Goal: Information Seeking & Learning: Learn about a topic

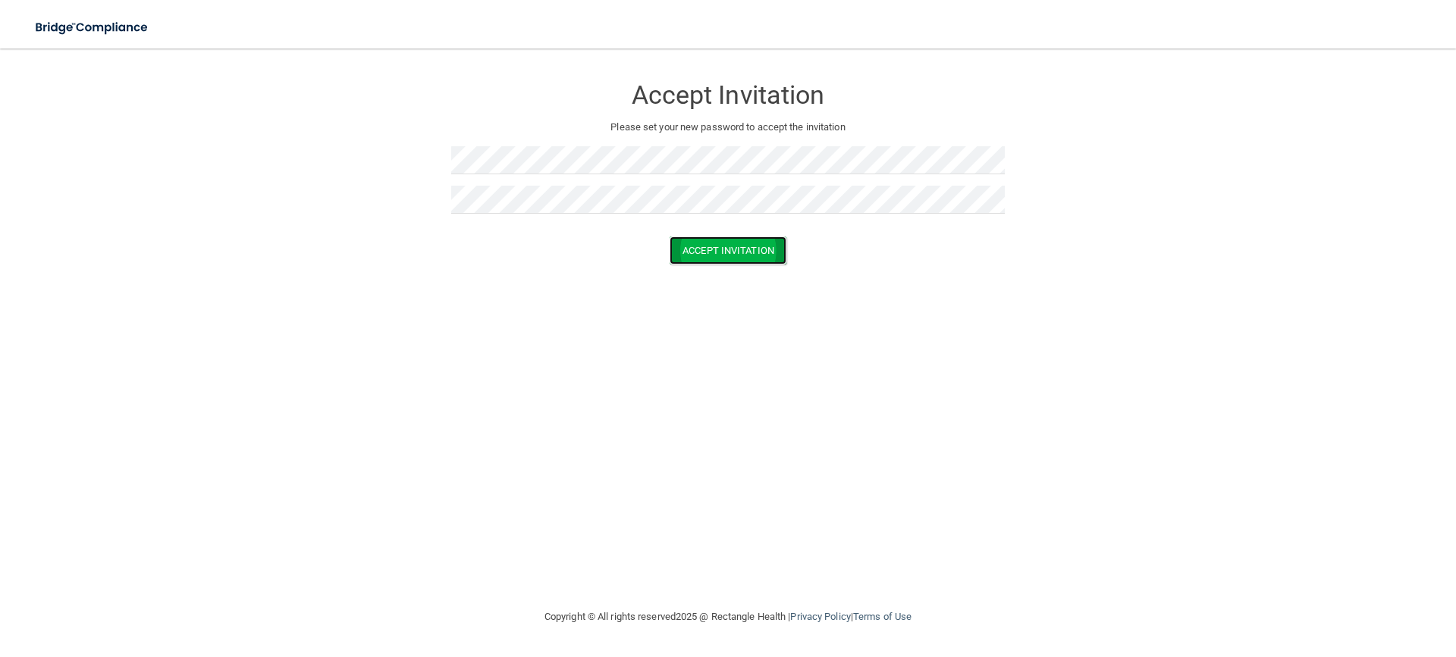
click at [726, 250] on button "Accept Invitation" at bounding box center [727, 251] width 117 height 28
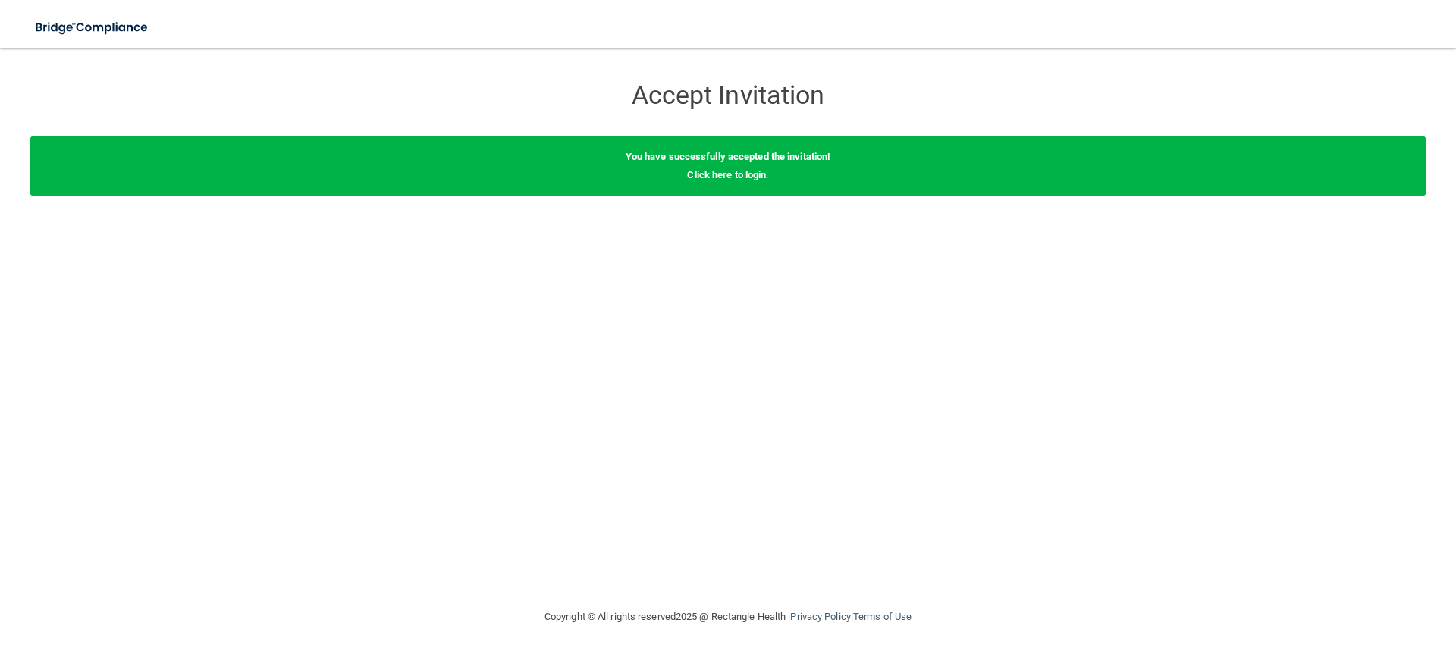
click at [734, 183] on div "You have successfully accepted the invitation! Click here to login ." at bounding box center [727, 165] width 1395 height 59
click at [733, 177] on link "Click here to login" at bounding box center [726, 174] width 79 height 11
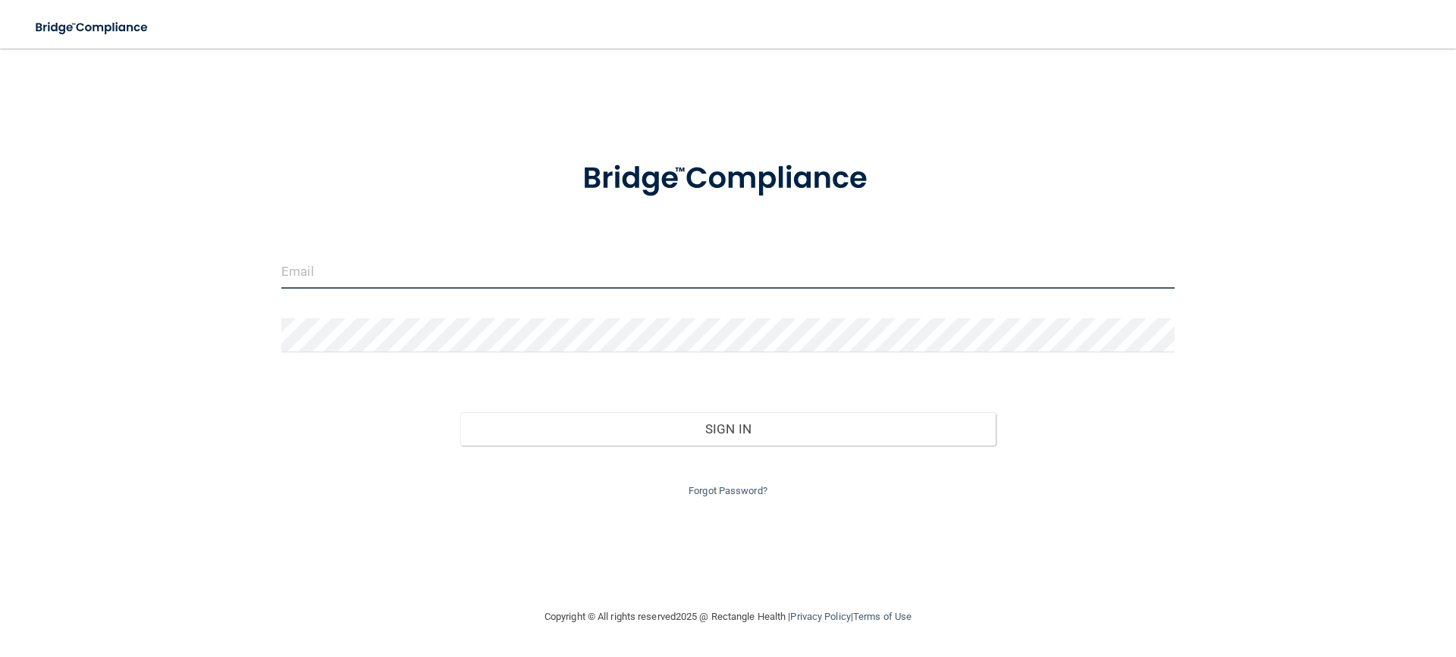
click at [328, 283] on input "email" at bounding box center [727, 272] width 893 height 34
type input "[PERSON_NAME][EMAIL_ADDRESS][DOMAIN_NAME]"
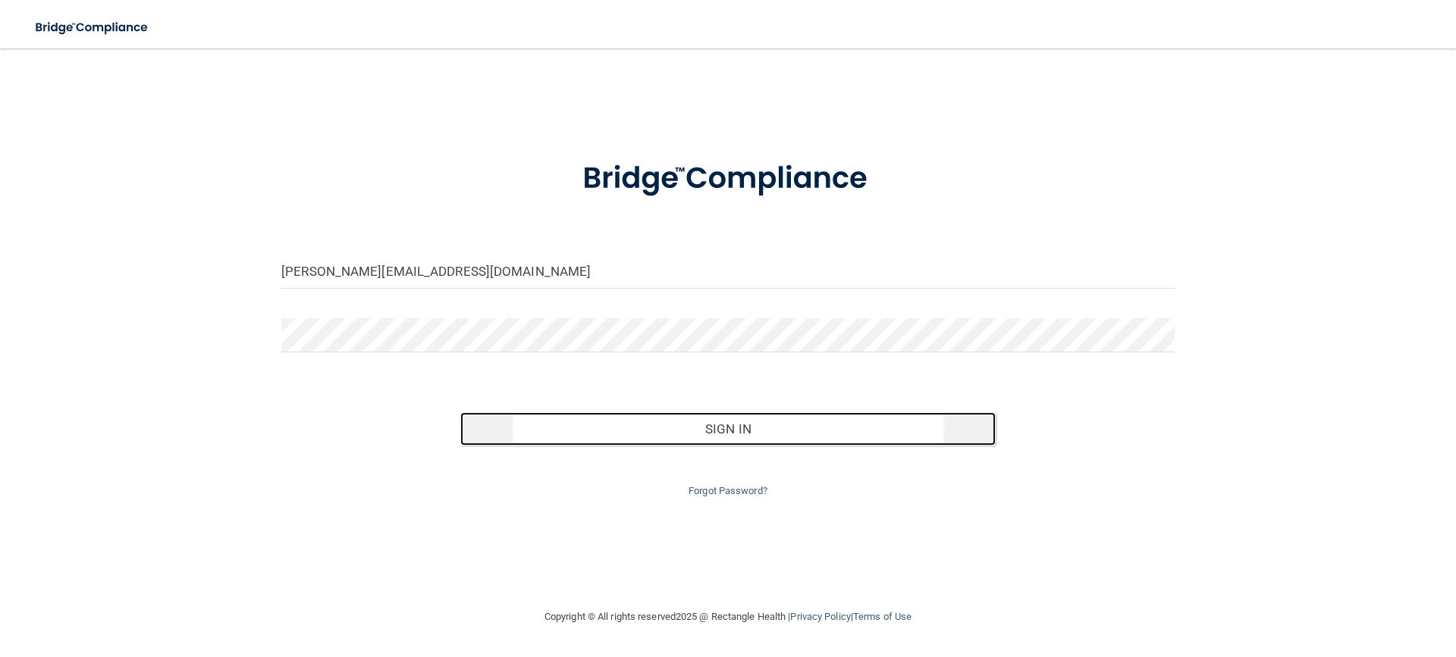
click at [696, 429] on button "Sign In" at bounding box center [728, 428] width 536 height 33
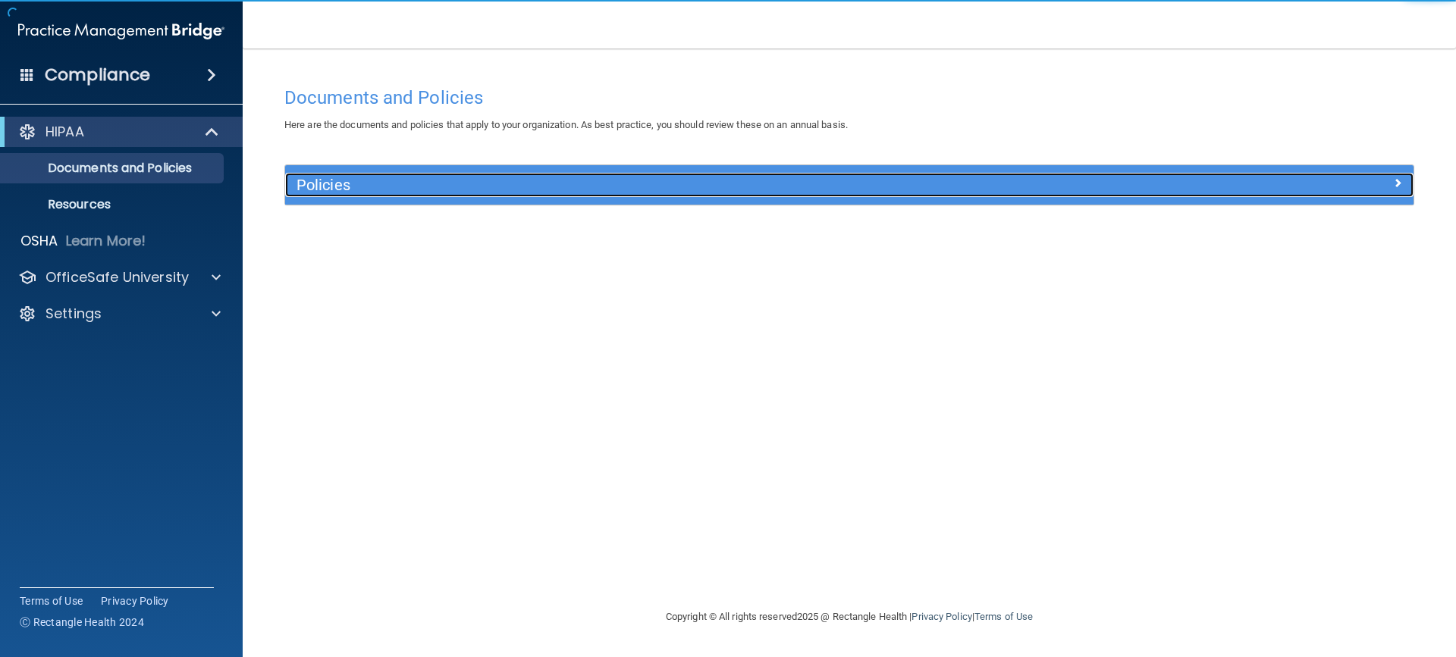
click at [335, 187] on h5 "Policies" at bounding box center [707, 185] width 823 height 17
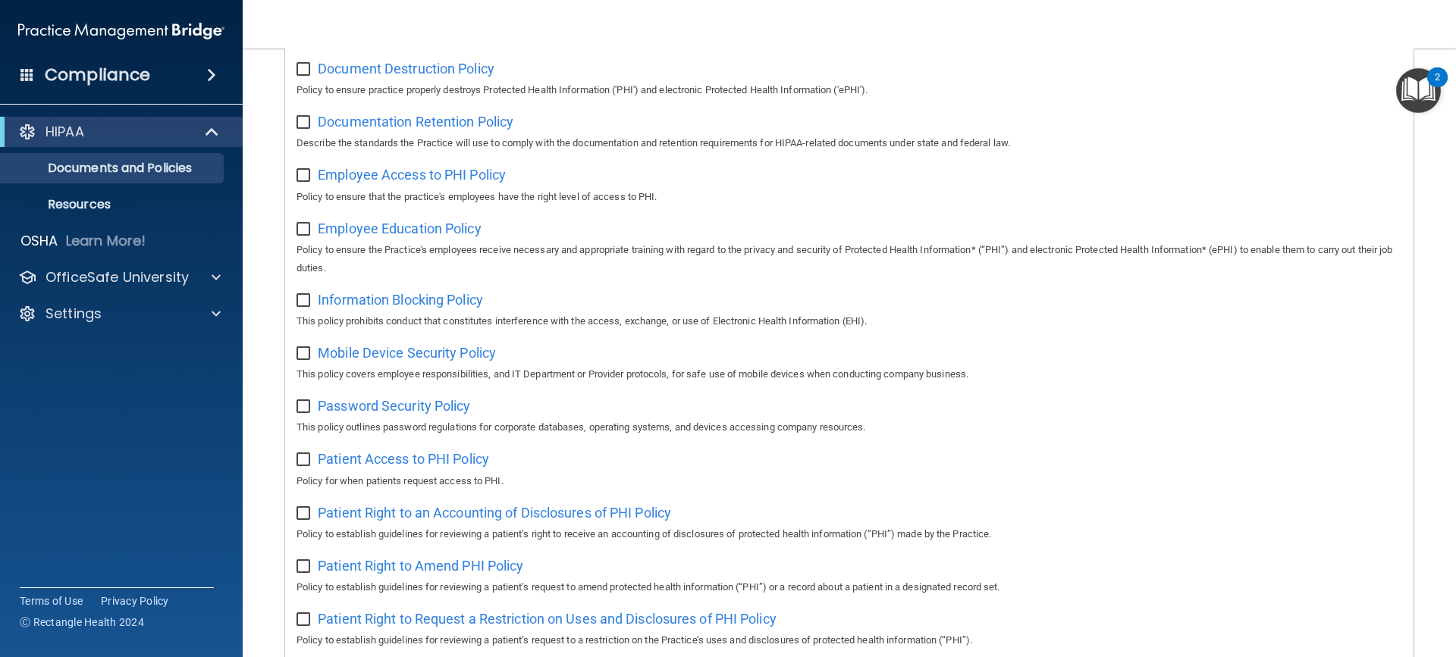
scroll to position [379, 0]
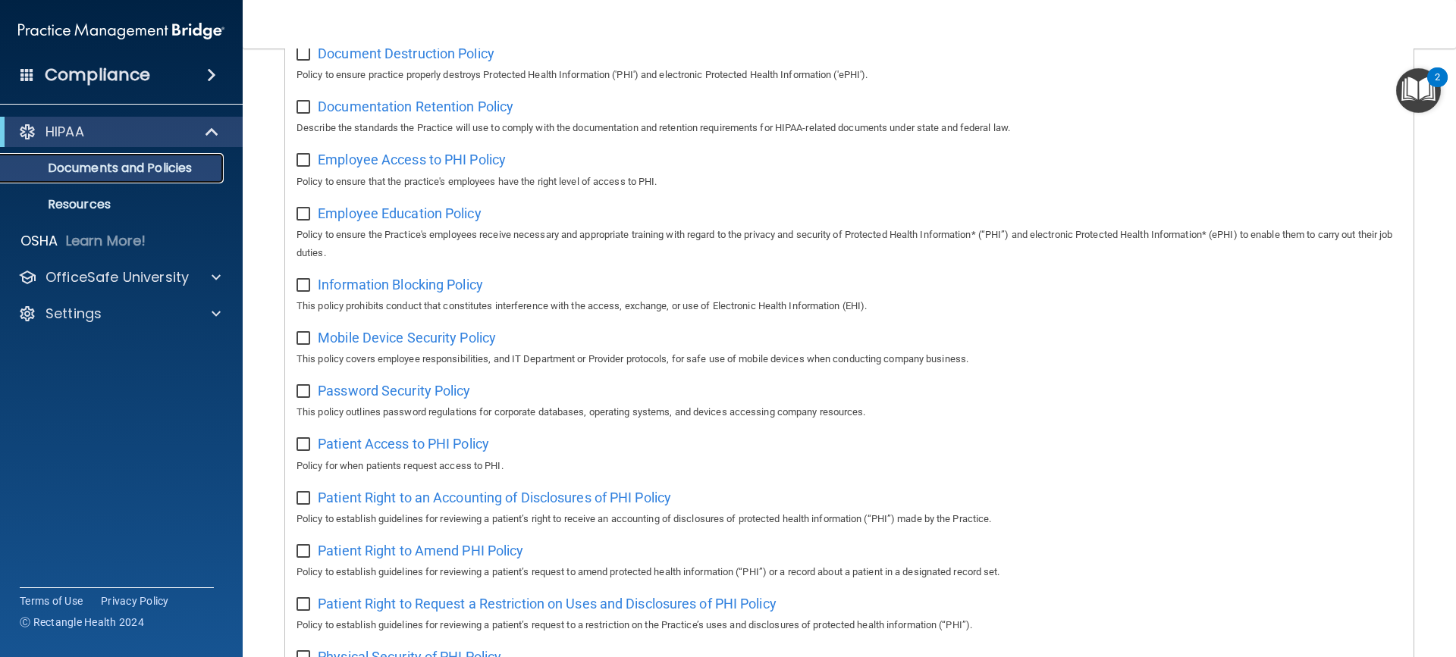
click at [96, 168] on p "Documents and Policies" at bounding box center [113, 168] width 207 height 15
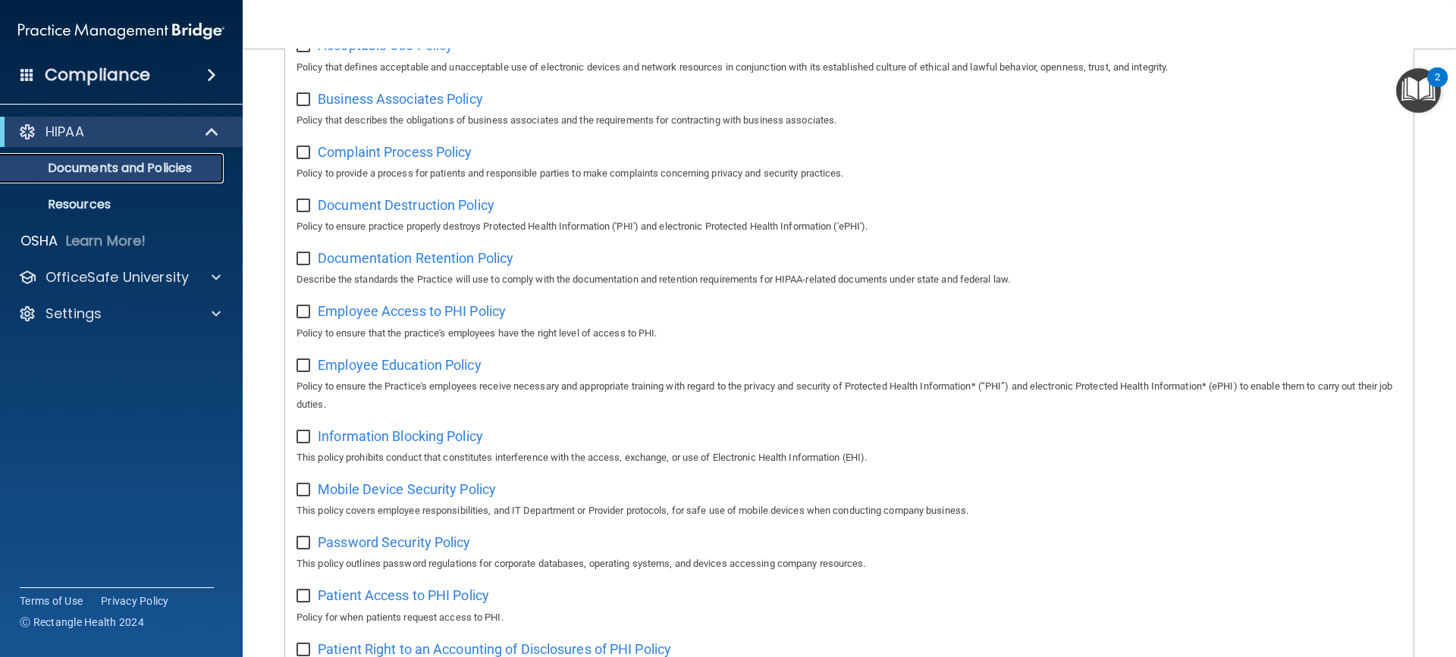
scroll to position [0, 0]
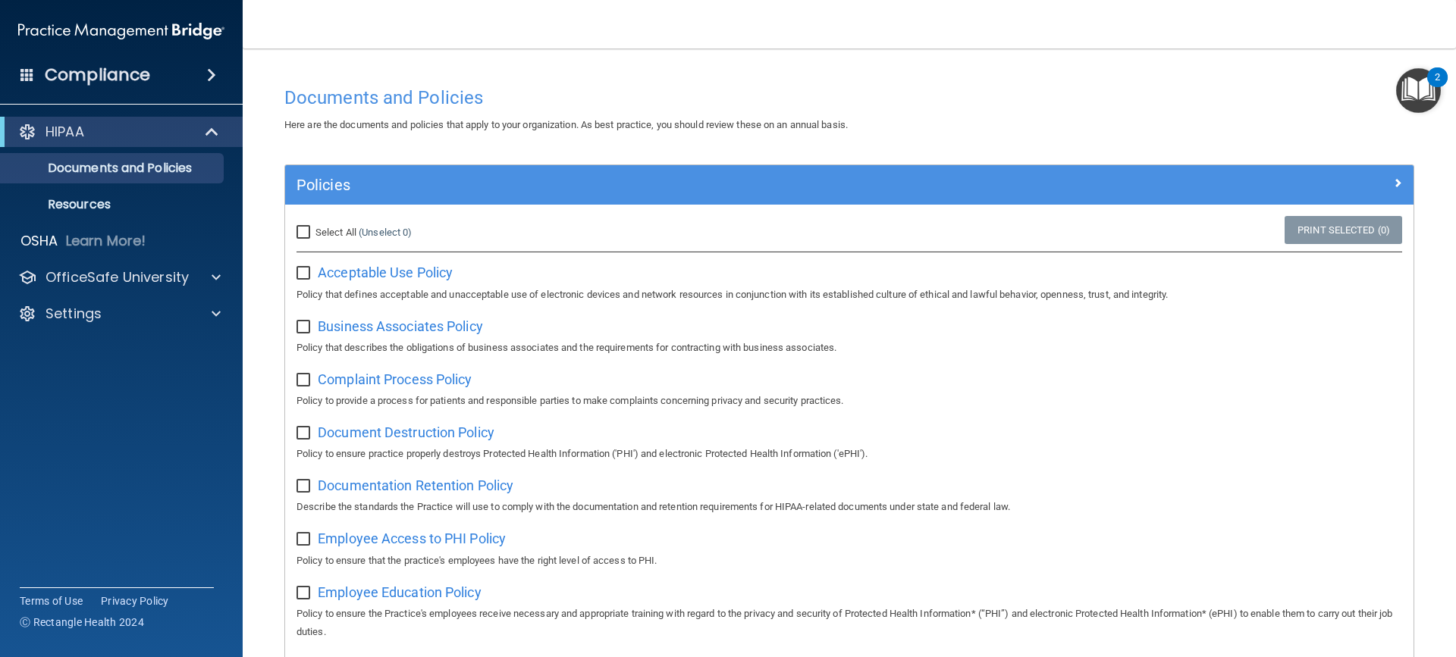
click at [307, 227] on input "Select All (Unselect 0) Unselect All" at bounding box center [304, 233] width 17 height 12
checkbox input "true"
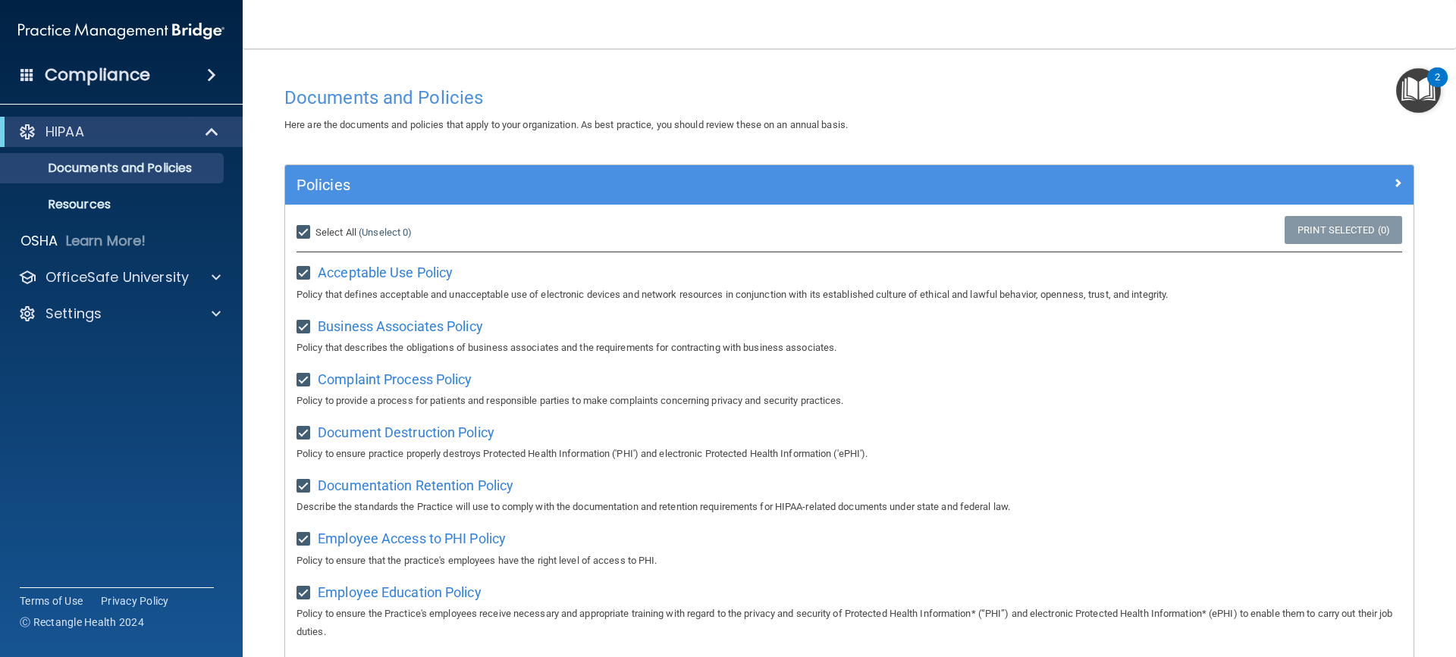
checkbox input "true"
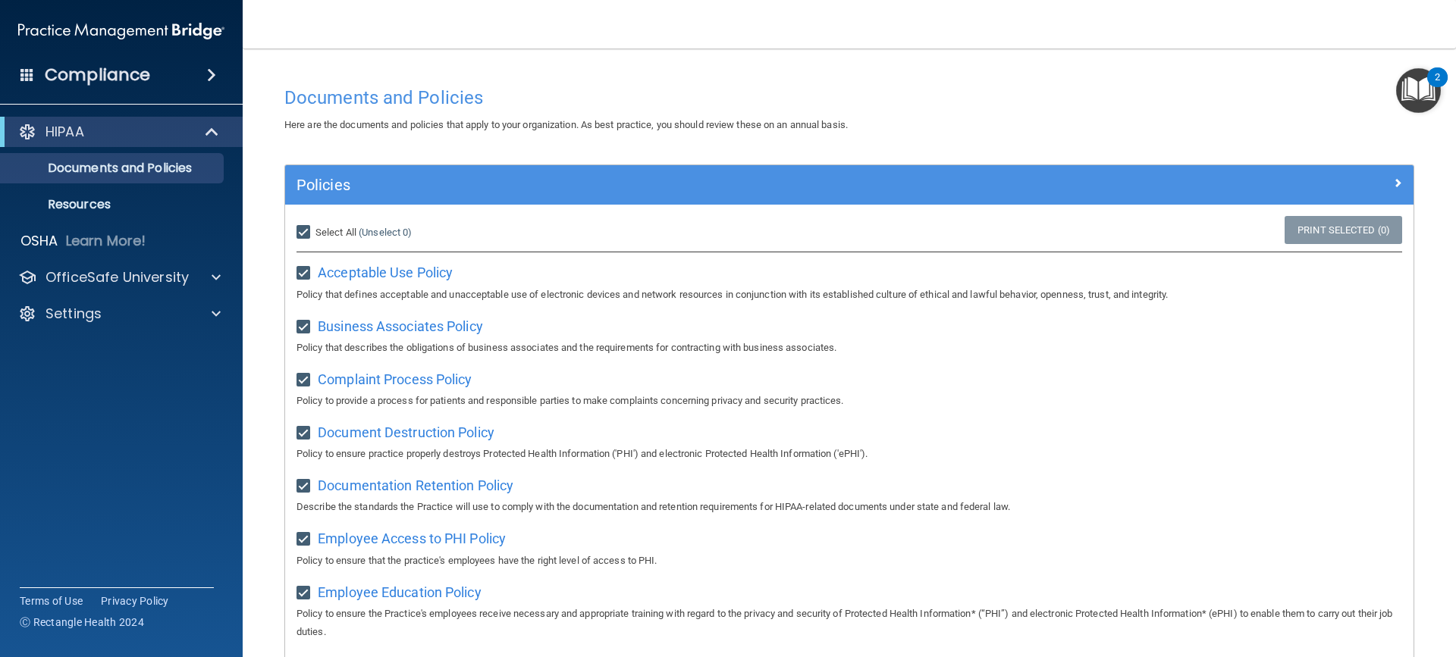
checkbox input "true"
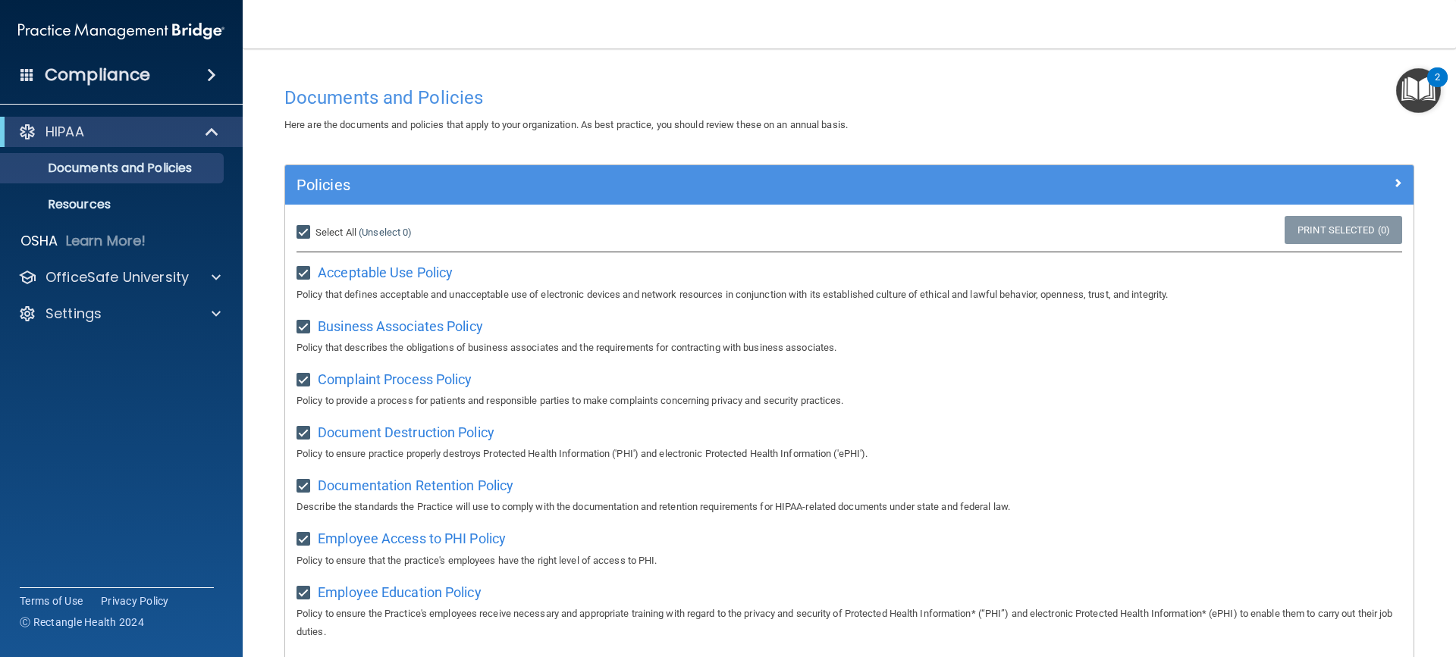
checkbox input "true"
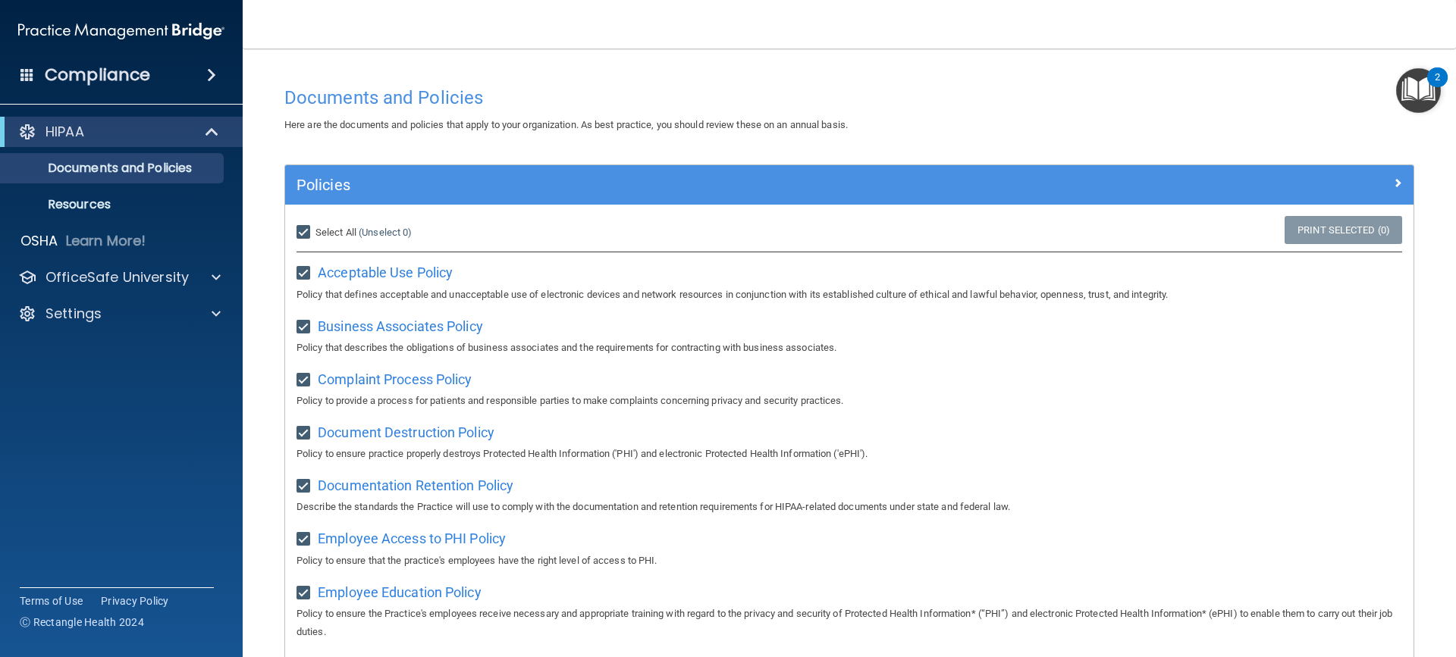
checkbox input "true"
click at [1331, 222] on link "Print Selected (21)" at bounding box center [1340, 230] width 123 height 28
click at [108, 201] on p "Resources" at bounding box center [113, 204] width 207 height 15
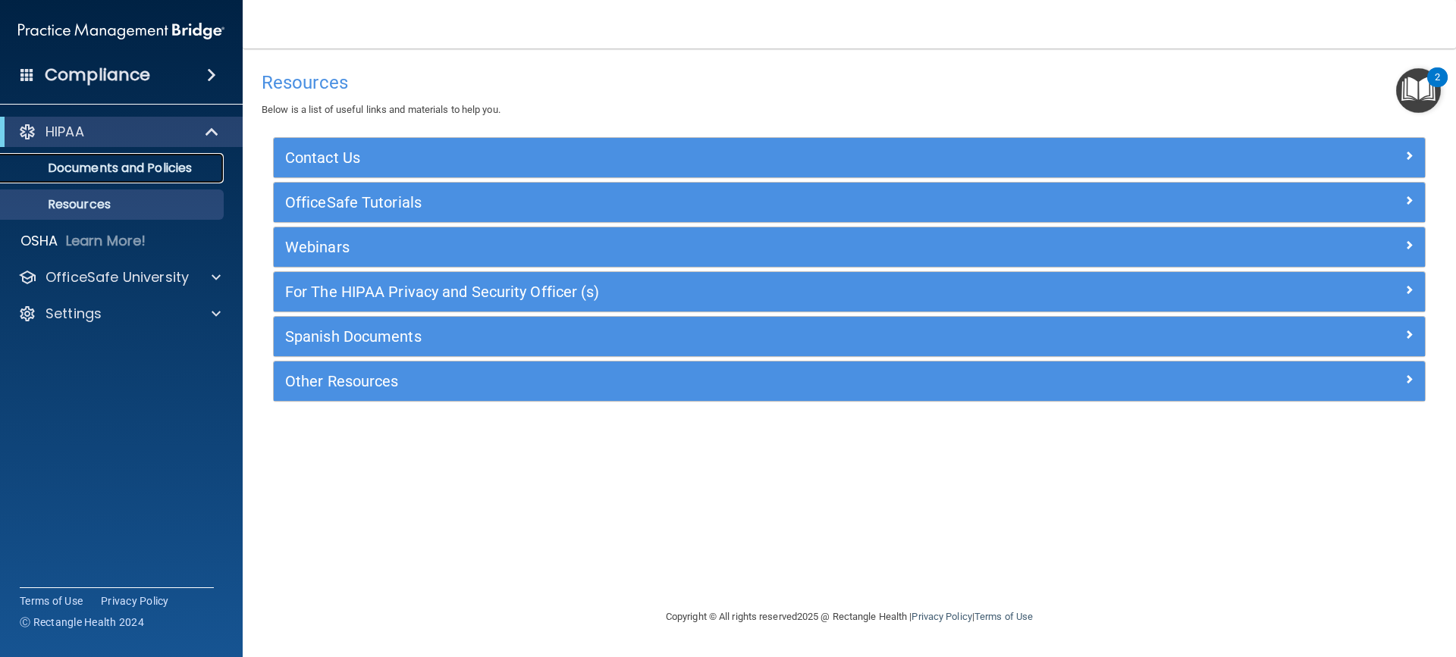
click at [122, 168] on p "Documents and Policies" at bounding box center [113, 168] width 207 height 15
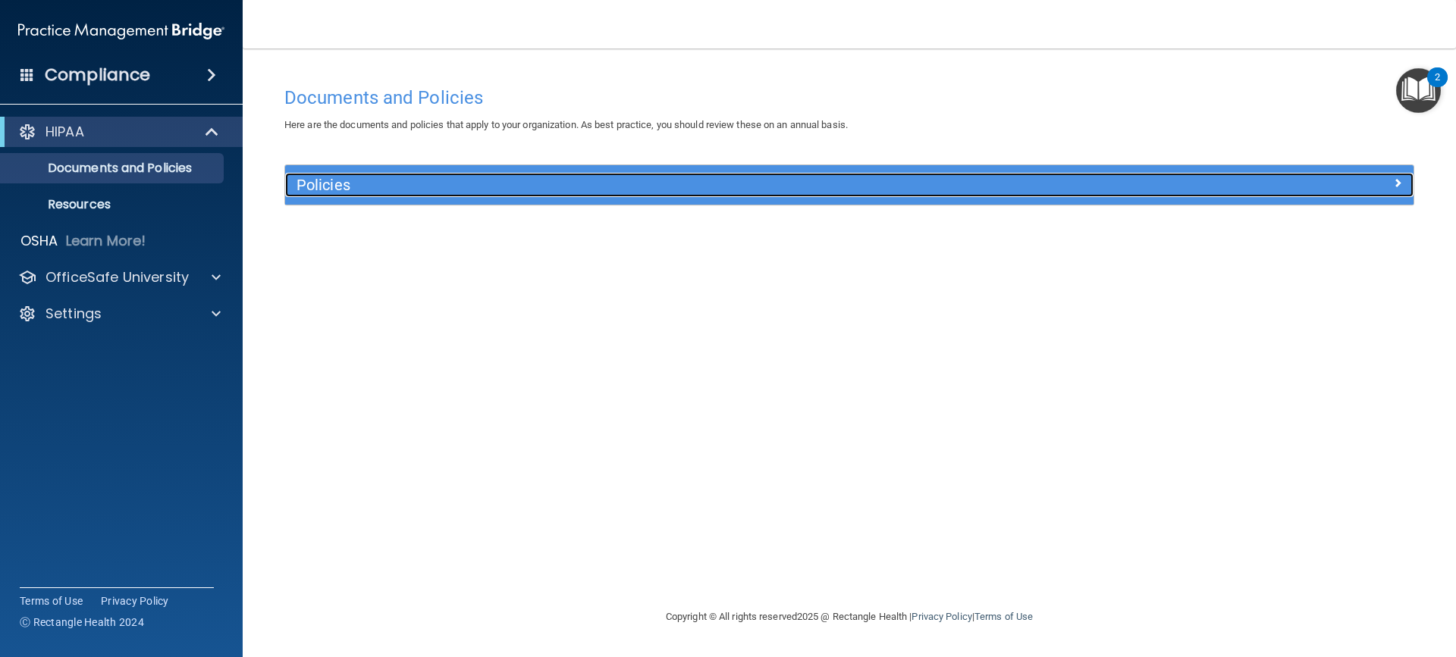
click at [1394, 179] on span at bounding box center [1397, 183] width 9 height 18
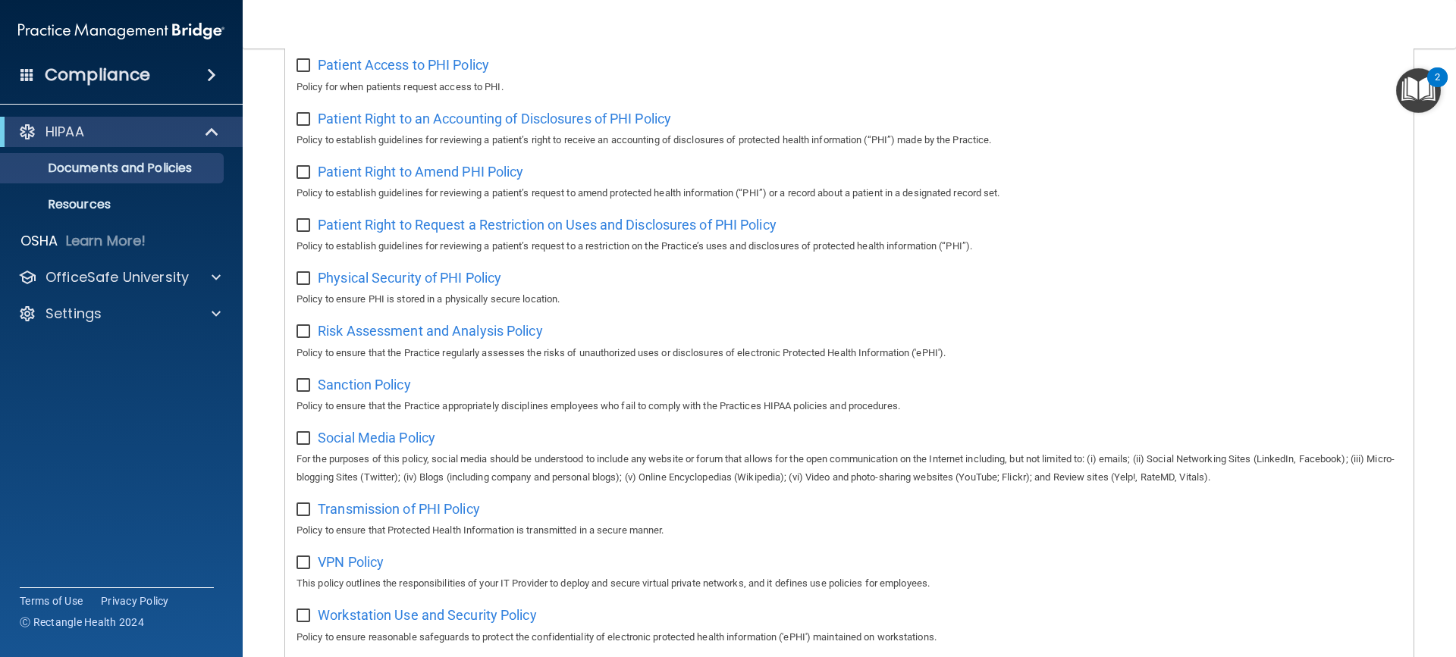
scroll to position [864, 0]
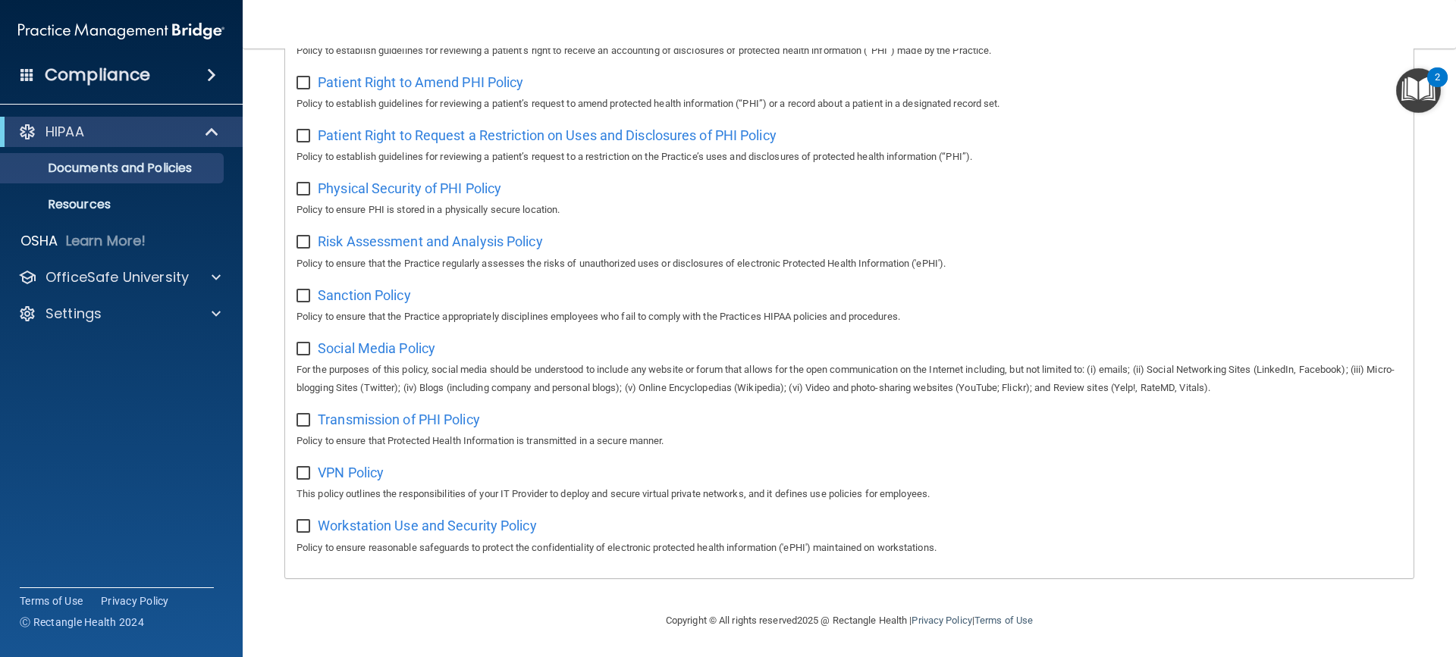
click at [1440, 76] on div "2" at bounding box center [1437, 77] width 20 height 20
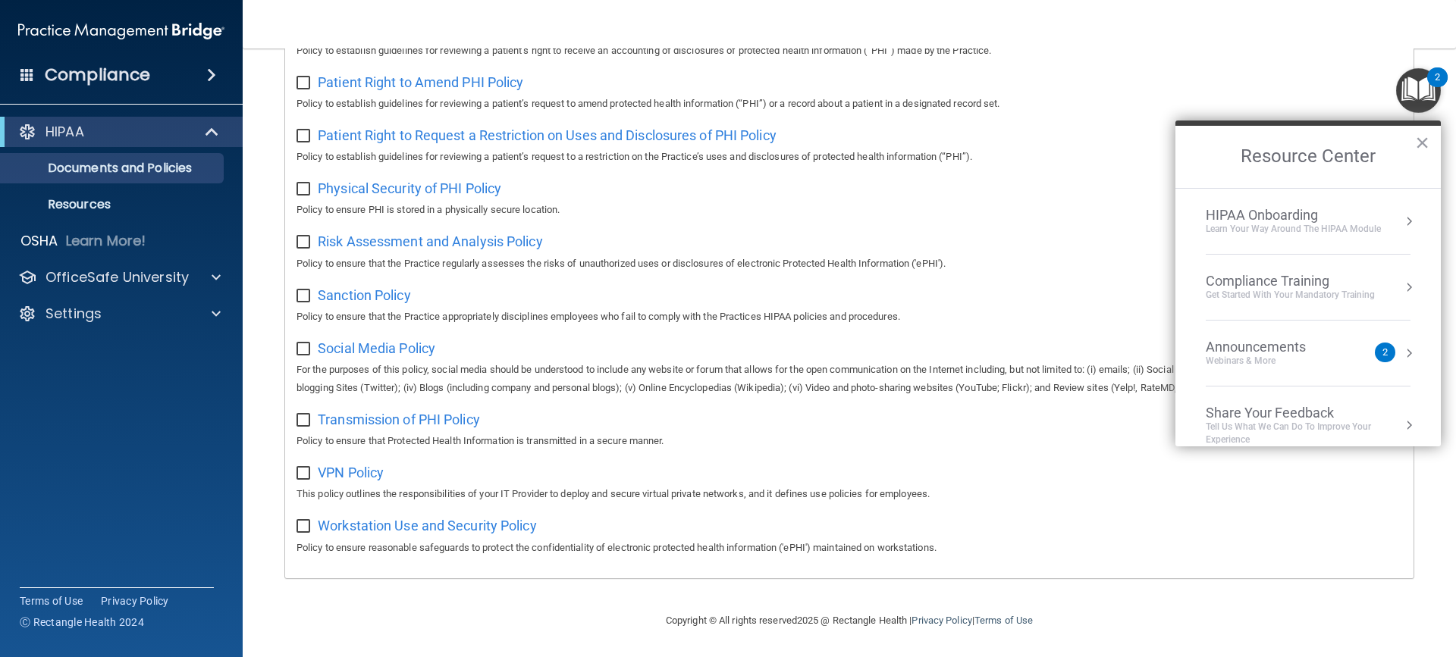
click at [1281, 212] on div "HIPAA Onboarding" at bounding box center [1293, 215] width 175 height 17
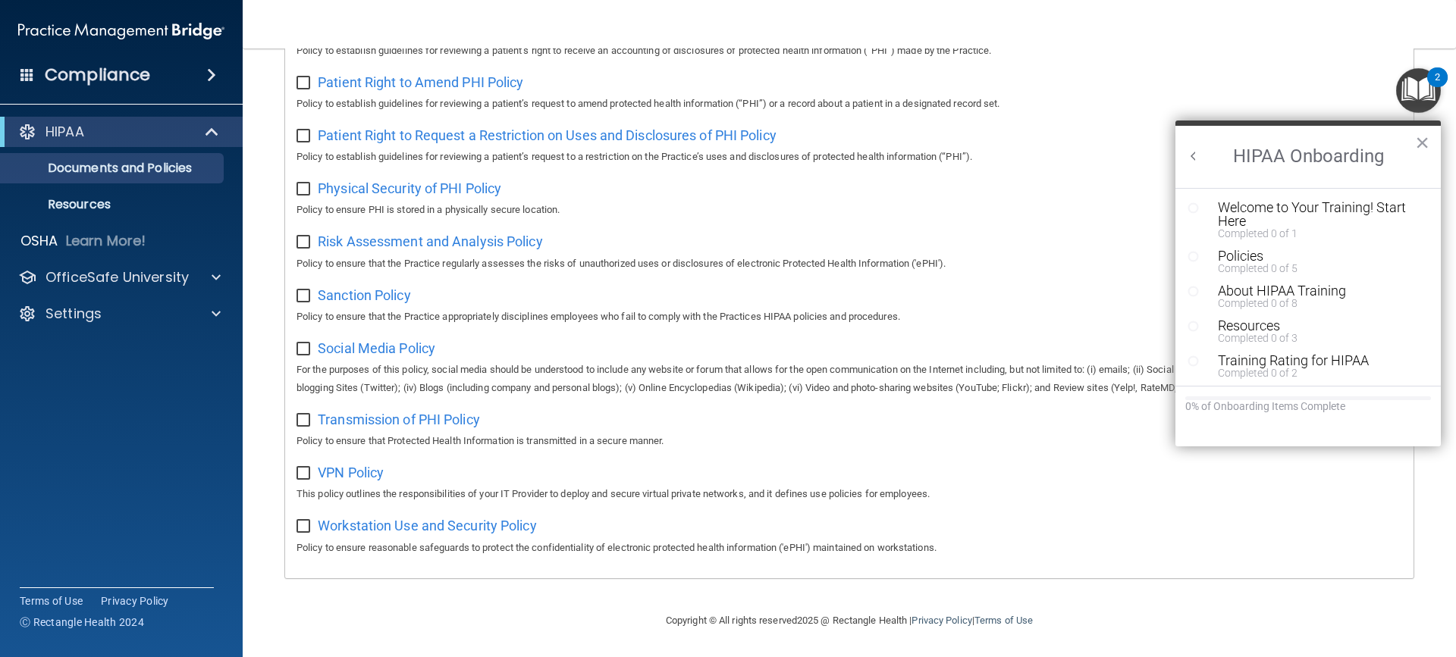
scroll to position [0, 0]
click at [1302, 203] on div "Welcome to Your Training! Start Here" at bounding box center [1314, 214] width 192 height 27
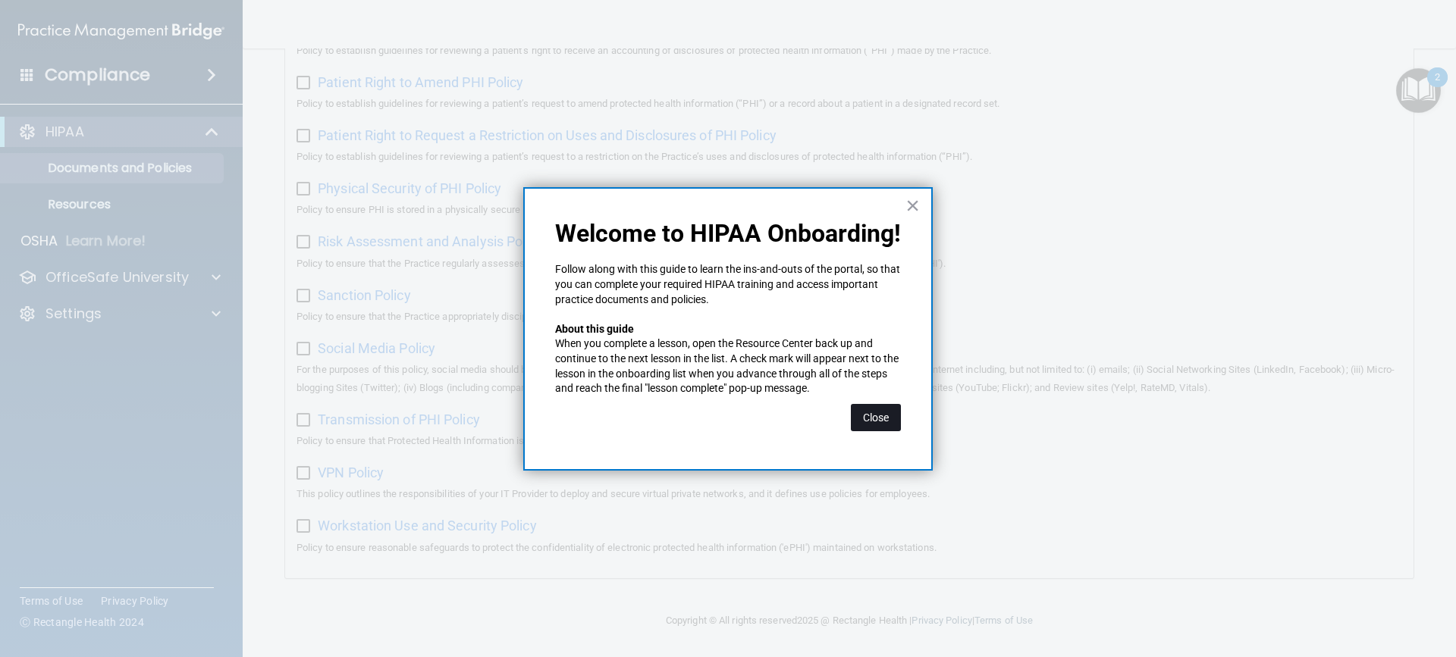
click at [878, 420] on button "Close" at bounding box center [876, 417] width 50 height 27
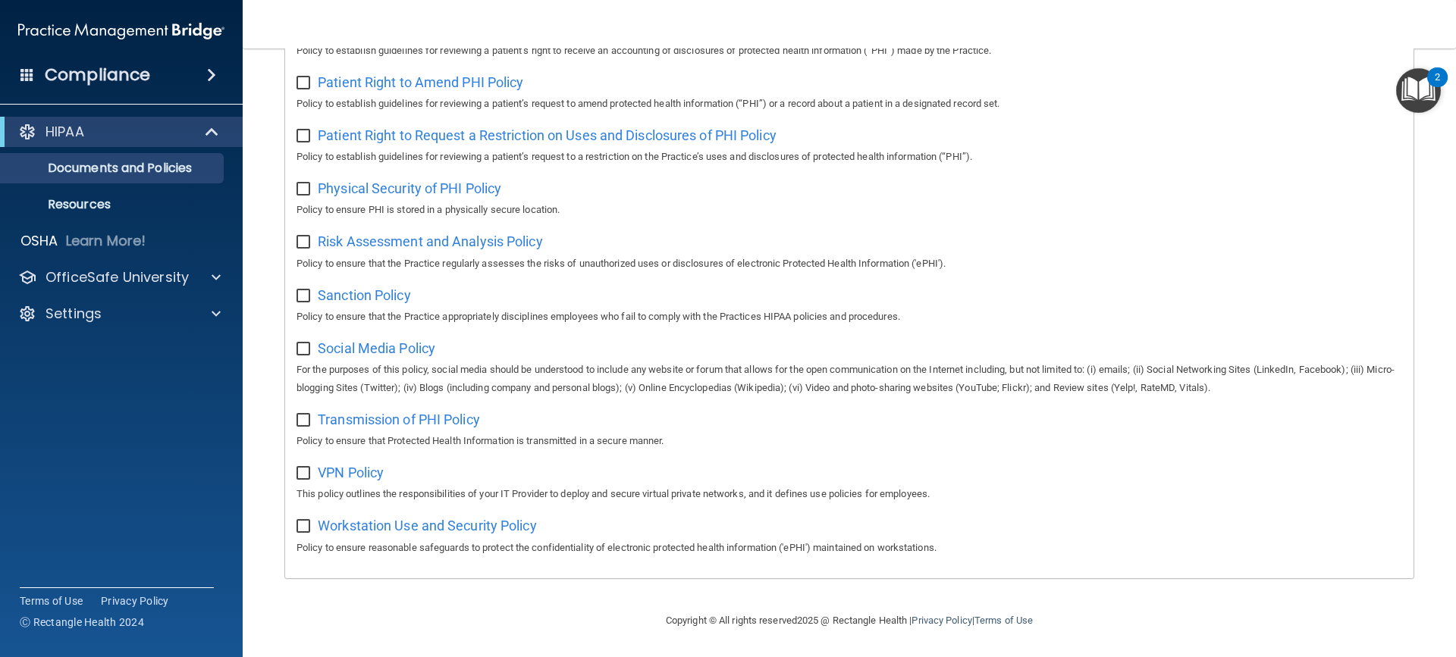
click at [1427, 79] on div "2" at bounding box center [1437, 77] width 20 height 20
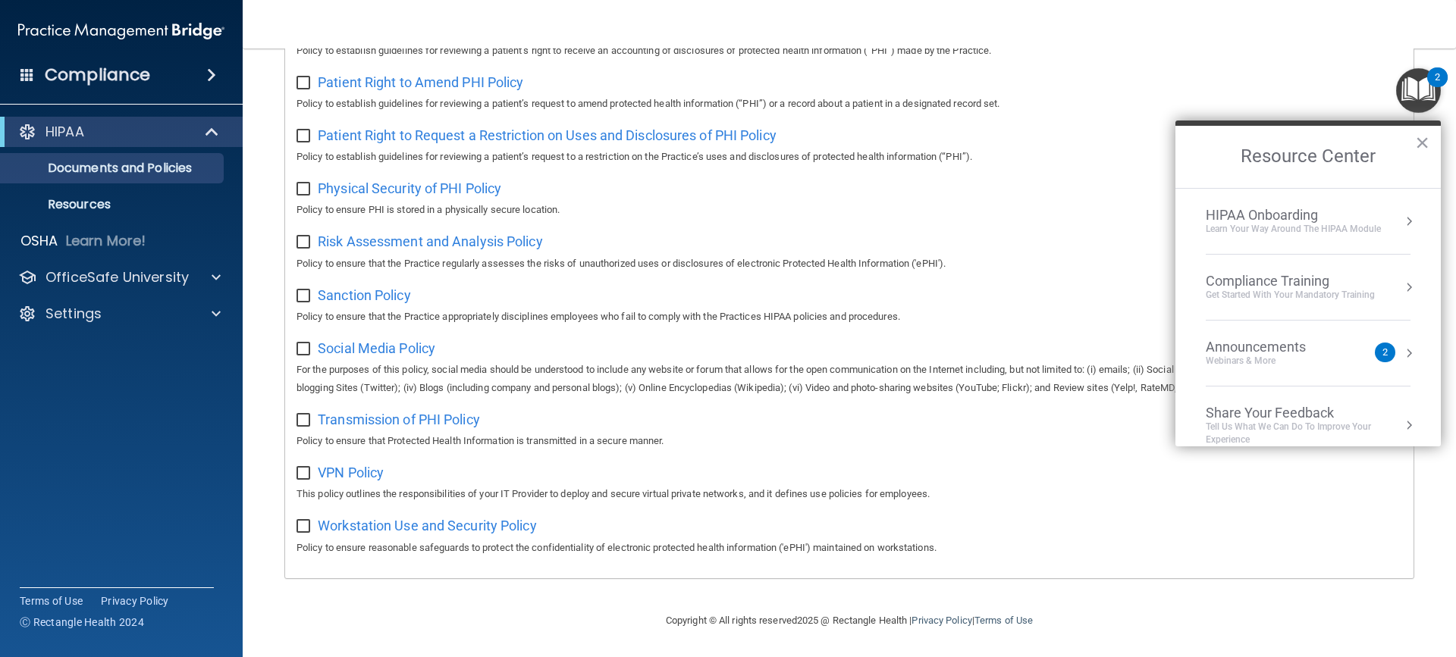
click at [1260, 212] on div "HIPAA Onboarding" at bounding box center [1293, 215] width 175 height 17
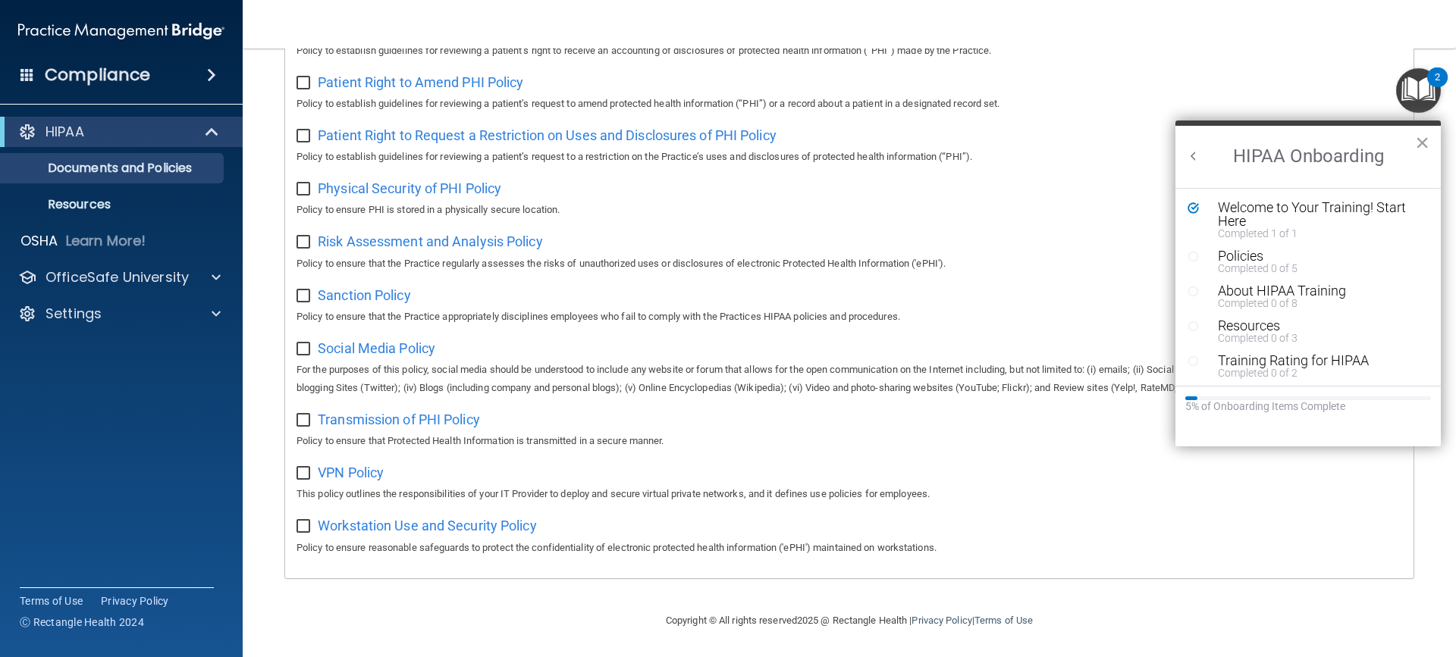
drag, startPoint x: 1259, startPoint y: 207, endPoint x: 1391, endPoint y: 246, distance: 137.7
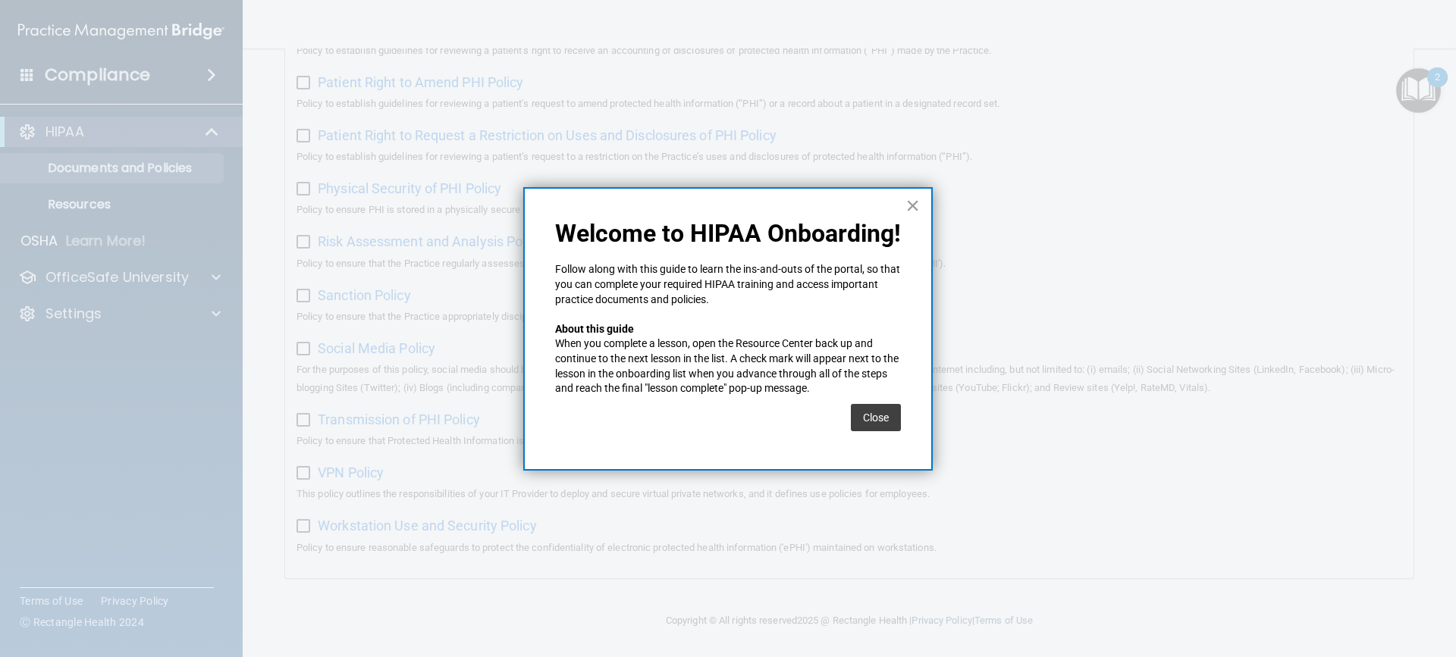
click at [907, 206] on button "×" at bounding box center [912, 205] width 14 height 24
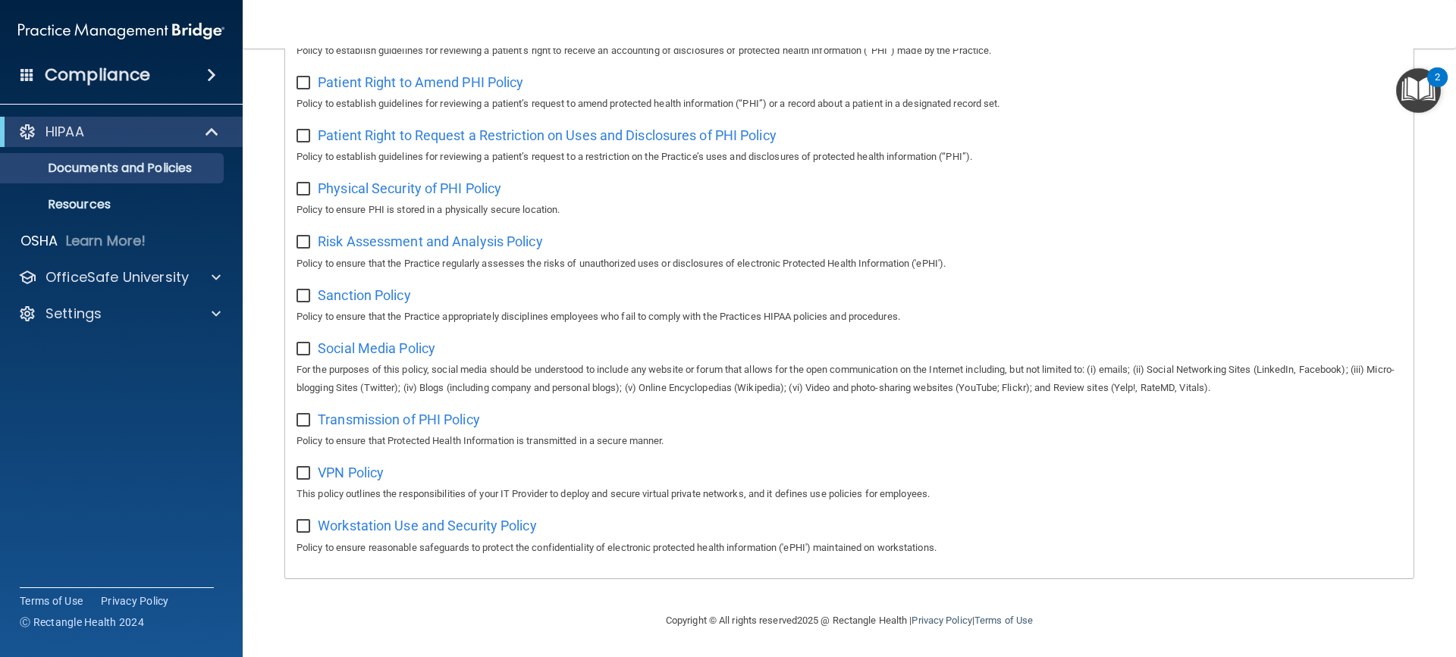
click at [1422, 80] on img "Open Resource Center, 2 new notifications" at bounding box center [1418, 90] width 45 height 45
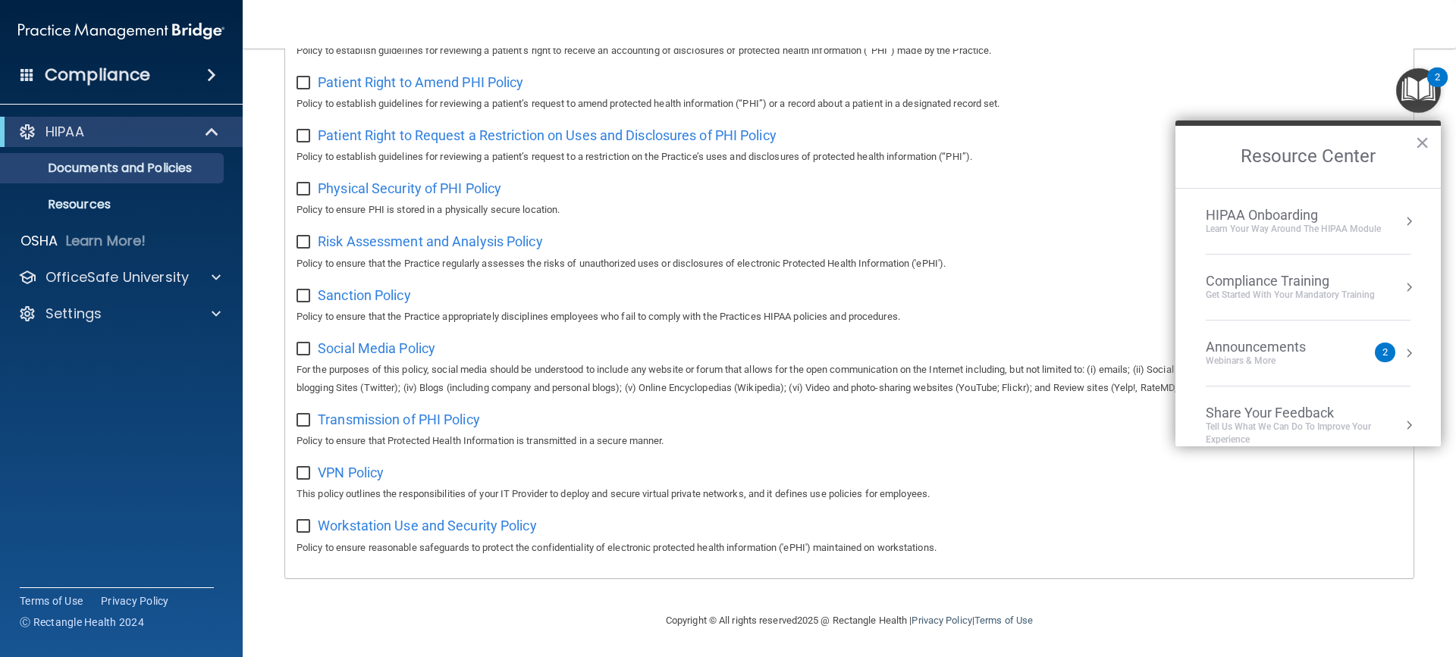
click at [1308, 274] on div "Compliance Training" at bounding box center [1290, 281] width 169 height 17
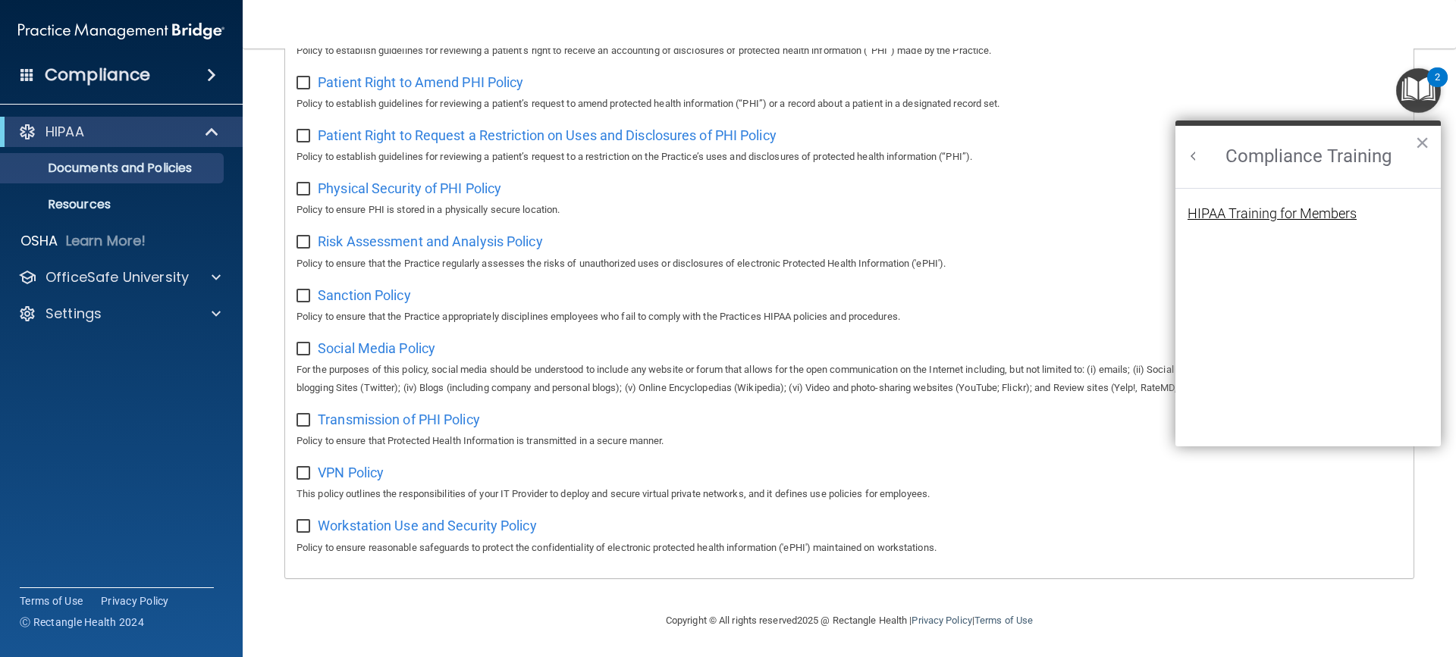
click at [1328, 218] on div "HIPAA Training for Members" at bounding box center [1271, 214] width 169 height 14
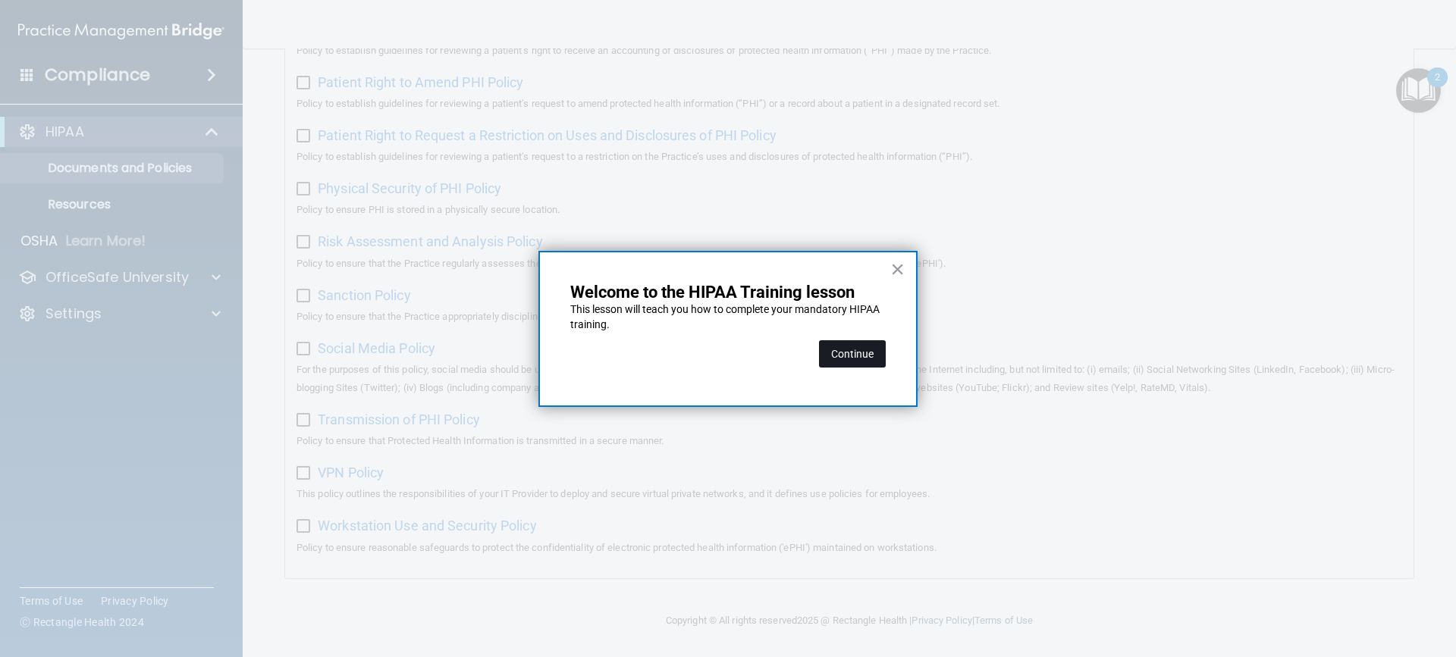
click at [854, 350] on button "Continue" at bounding box center [852, 353] width 67 height 27
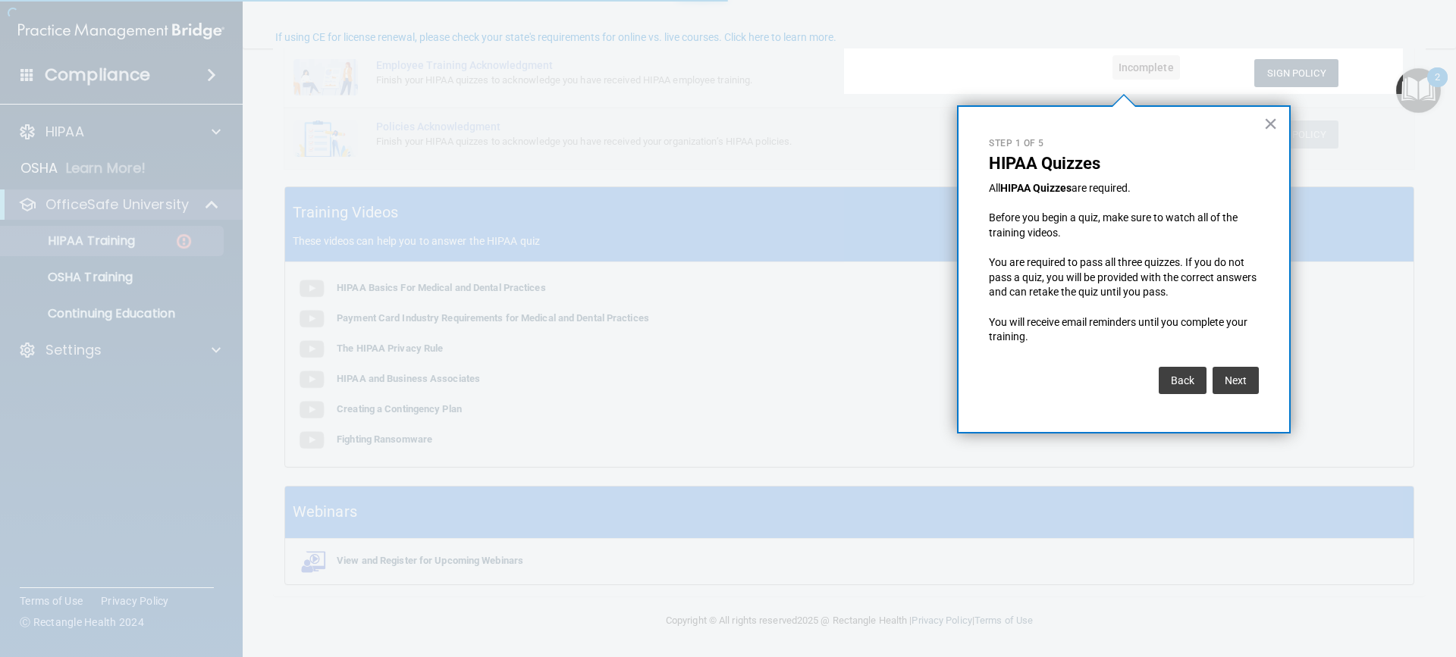
scroll to position [118, 0]
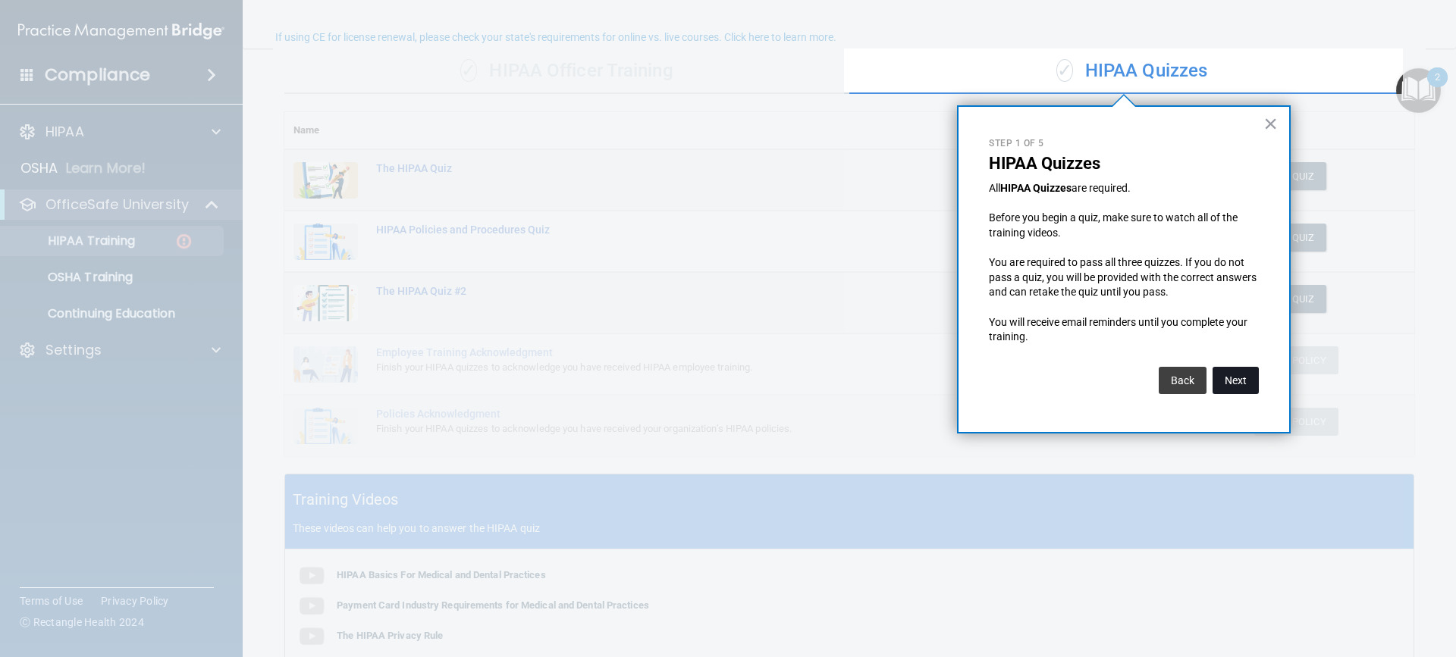
click at [1241, 379] on button "Next" at bounding box center [1235, 380] width 46 height 27
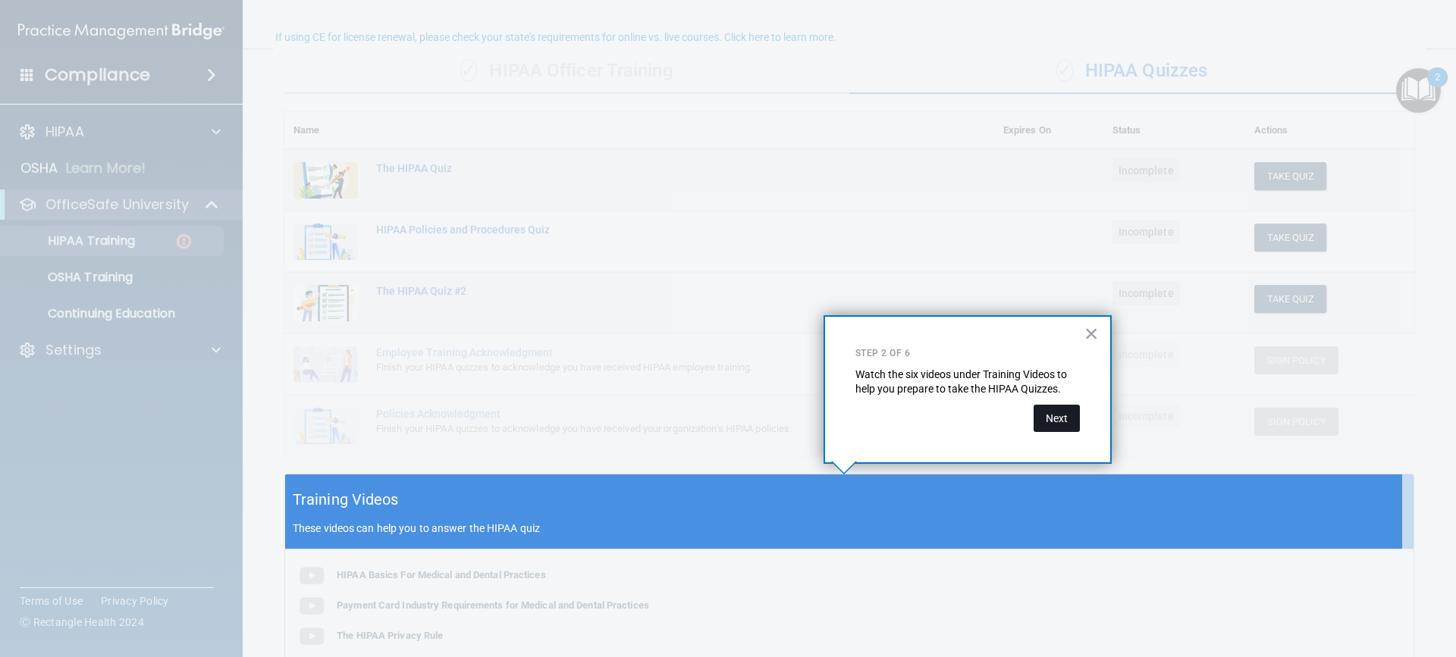
click at [1061, 414] on button "Next" at bounding box center [1056, 418] width 46 height 27
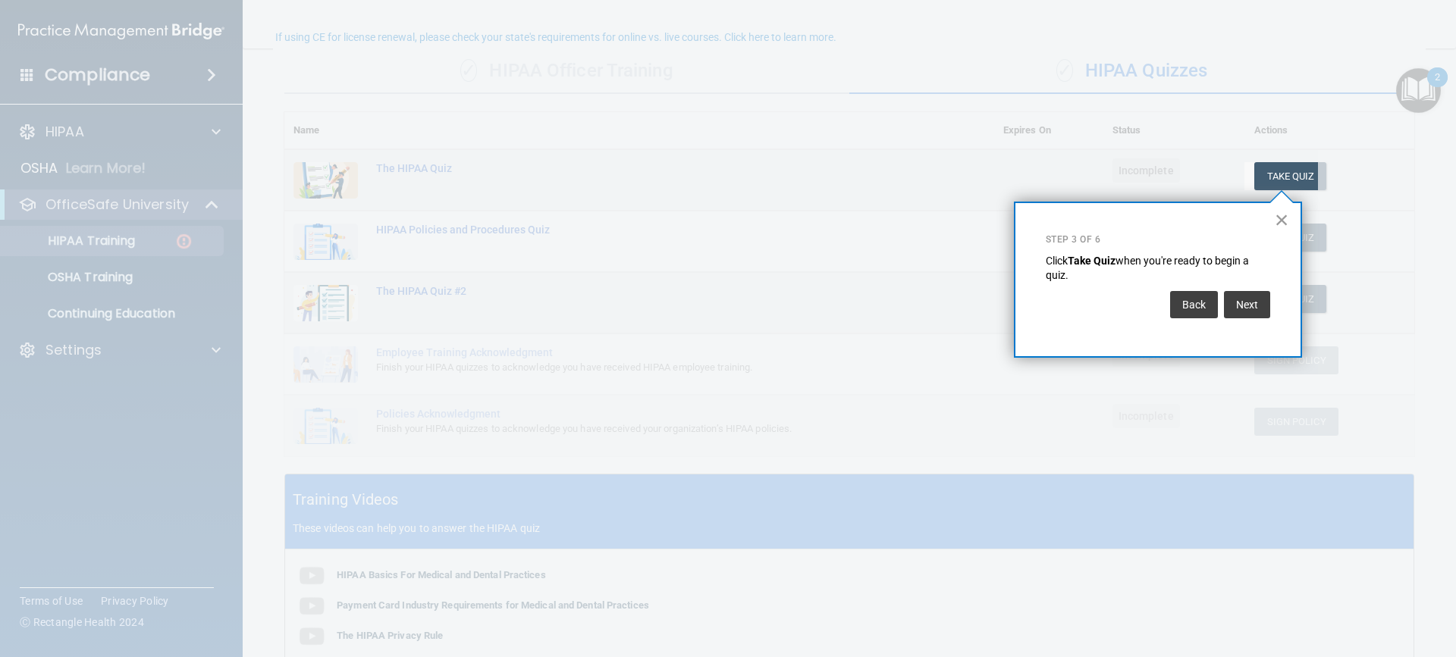
click at [1278, 218] on button "×" at bounding box center [1282, 220] width 14 height 24
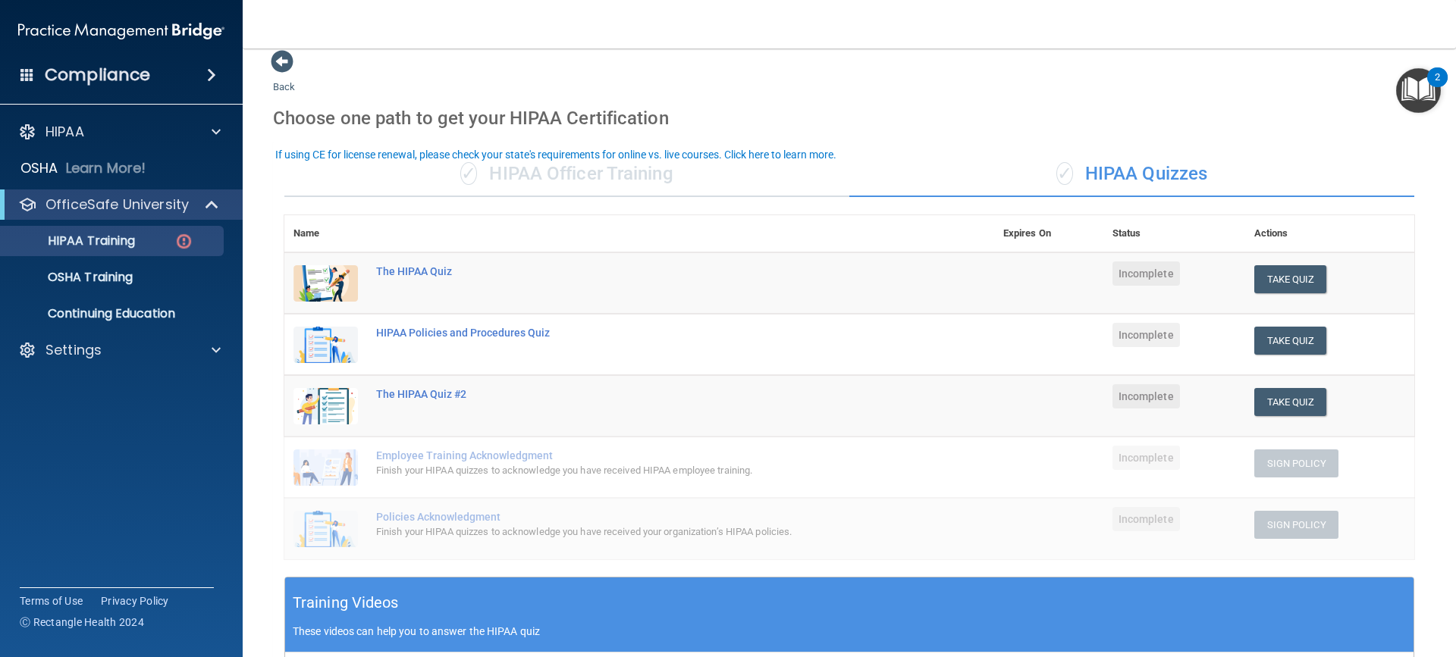
scroll to position [0, 0]
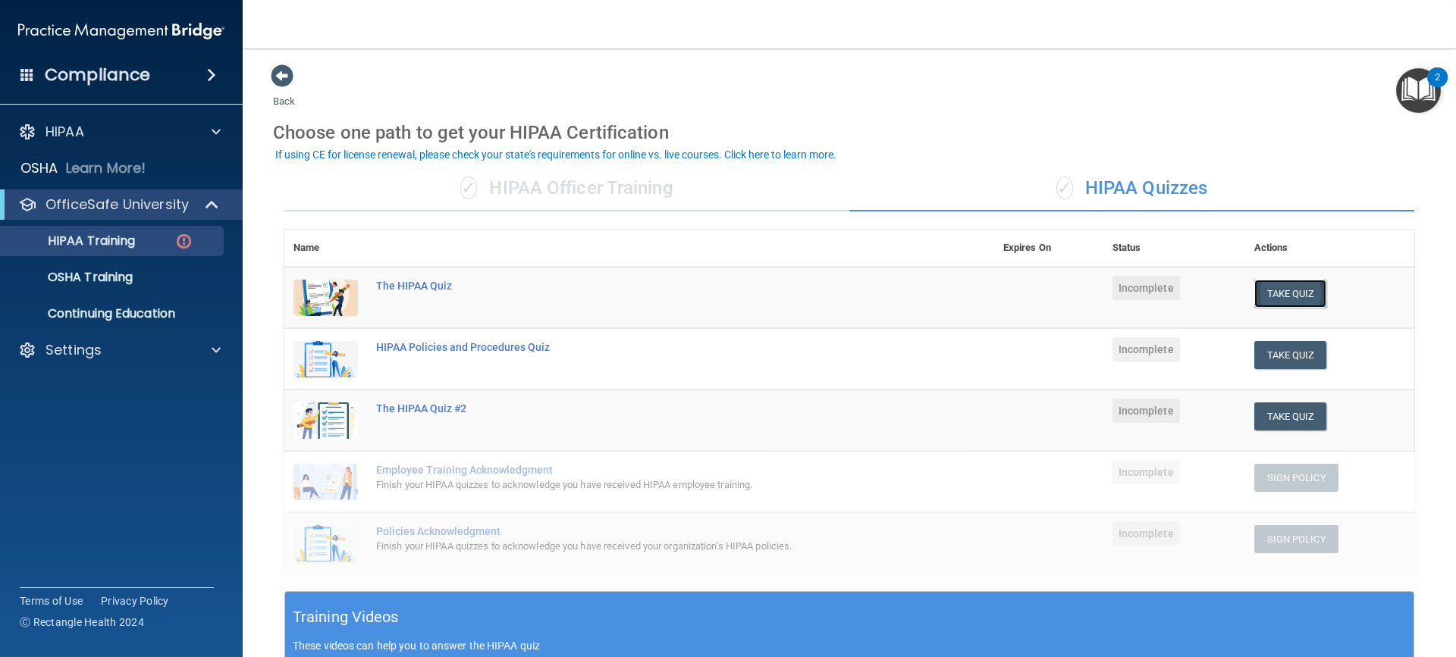
click at [1271, 290] on button "Take Quiz" at bounding box center [1290, 294] width 73 height 28
click at [519, 645] on p "These videos can help you to answer the HIPAA quiz" at bounding box center [849, 646] width 1113 height 12
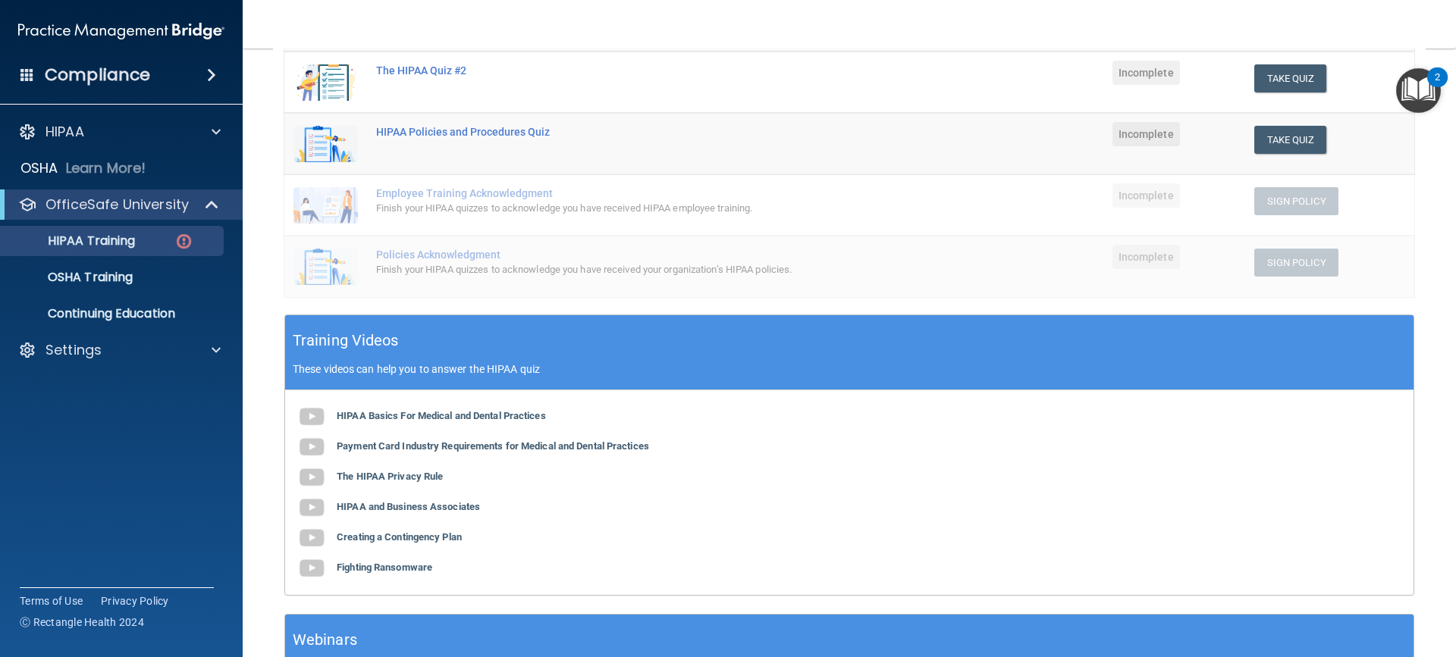
scroll to position [303, 0]
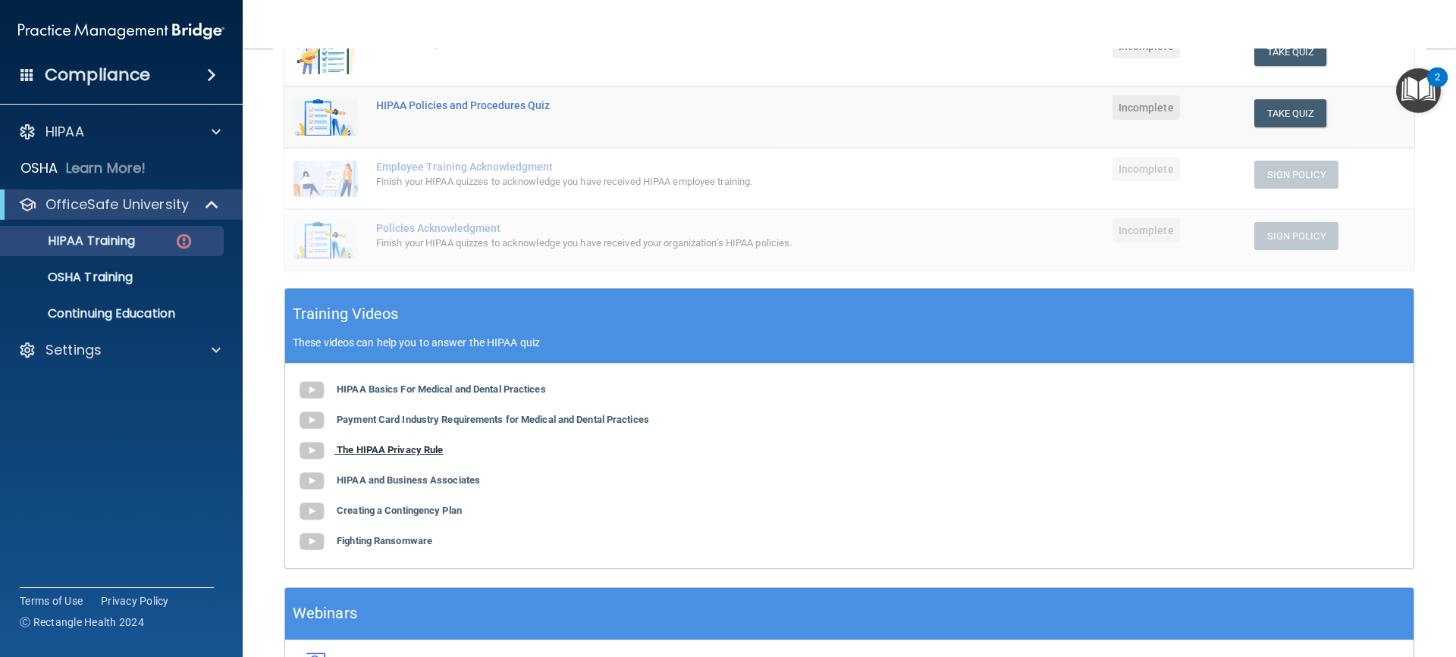
click at [398, 447] on b "The HIPAA Privacy Rule" at bounding box center [390, 449] width 106 height 11
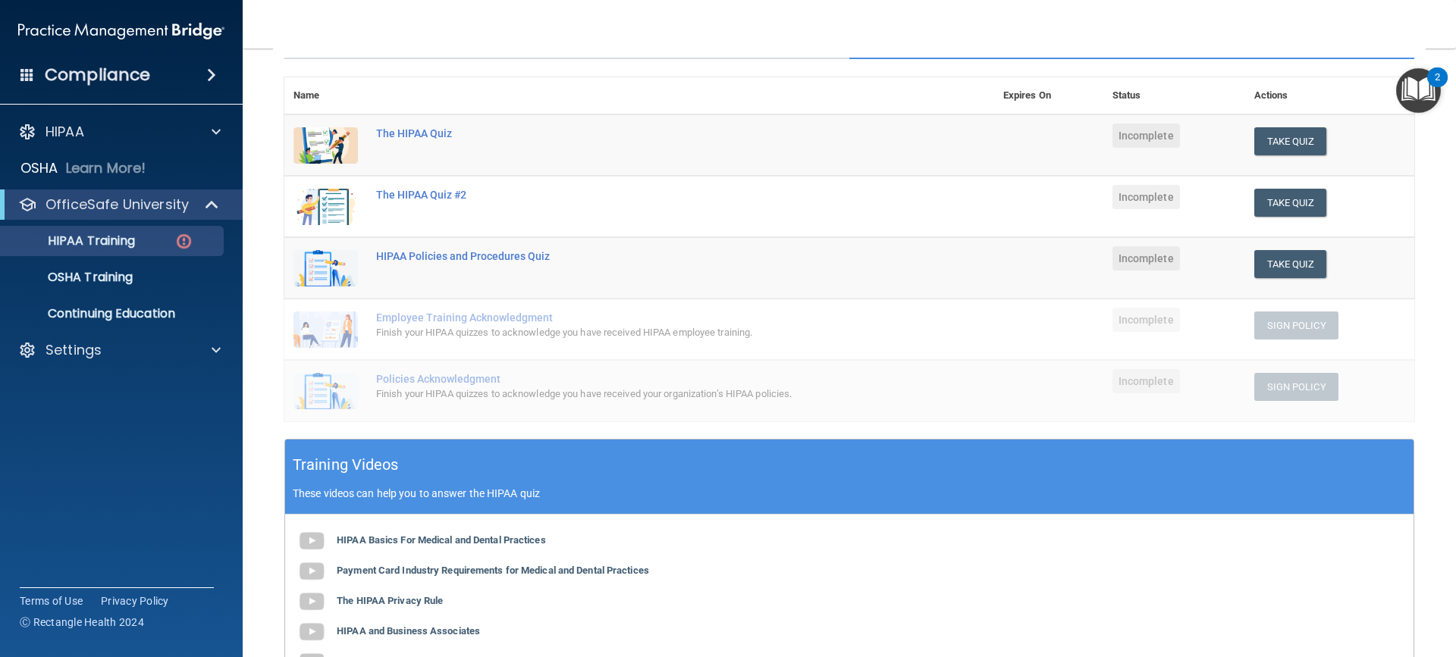
scroll to position [152, 0]
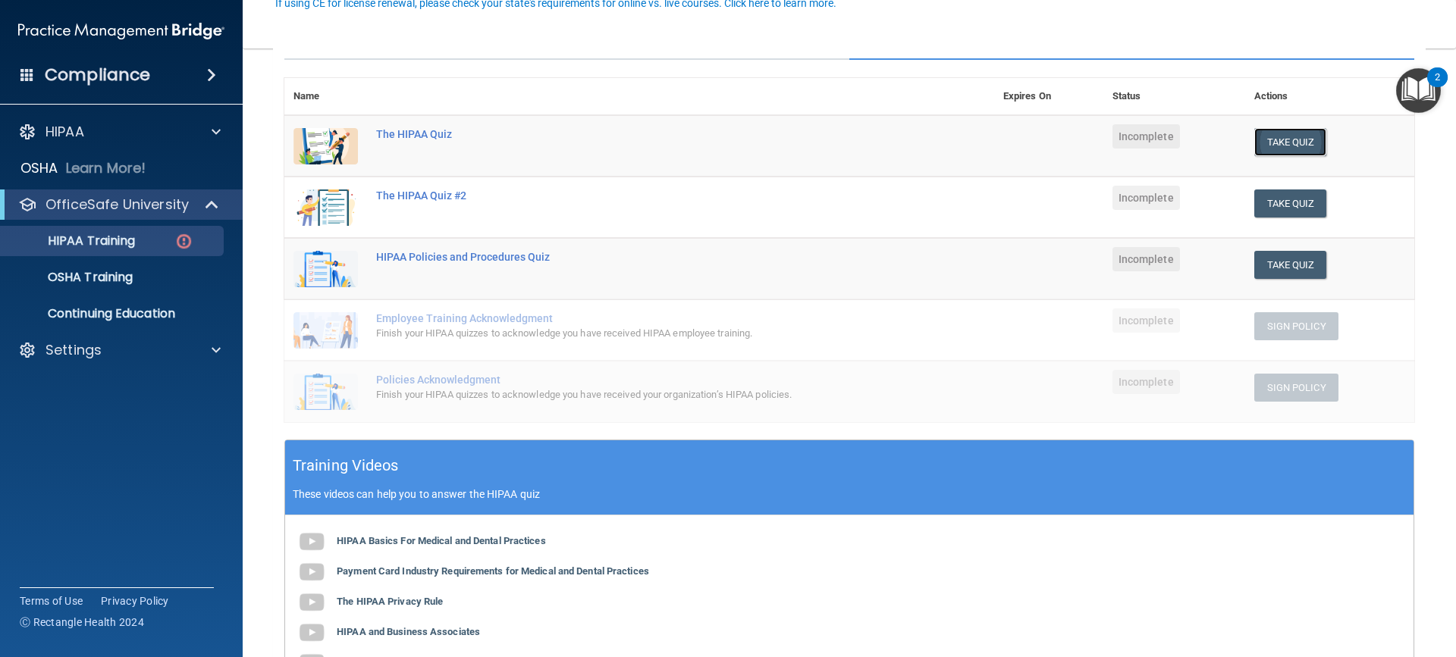
click at [1293, 138] on button "Take Quiz" at bounding box center [1290, 142] width 73 height 28
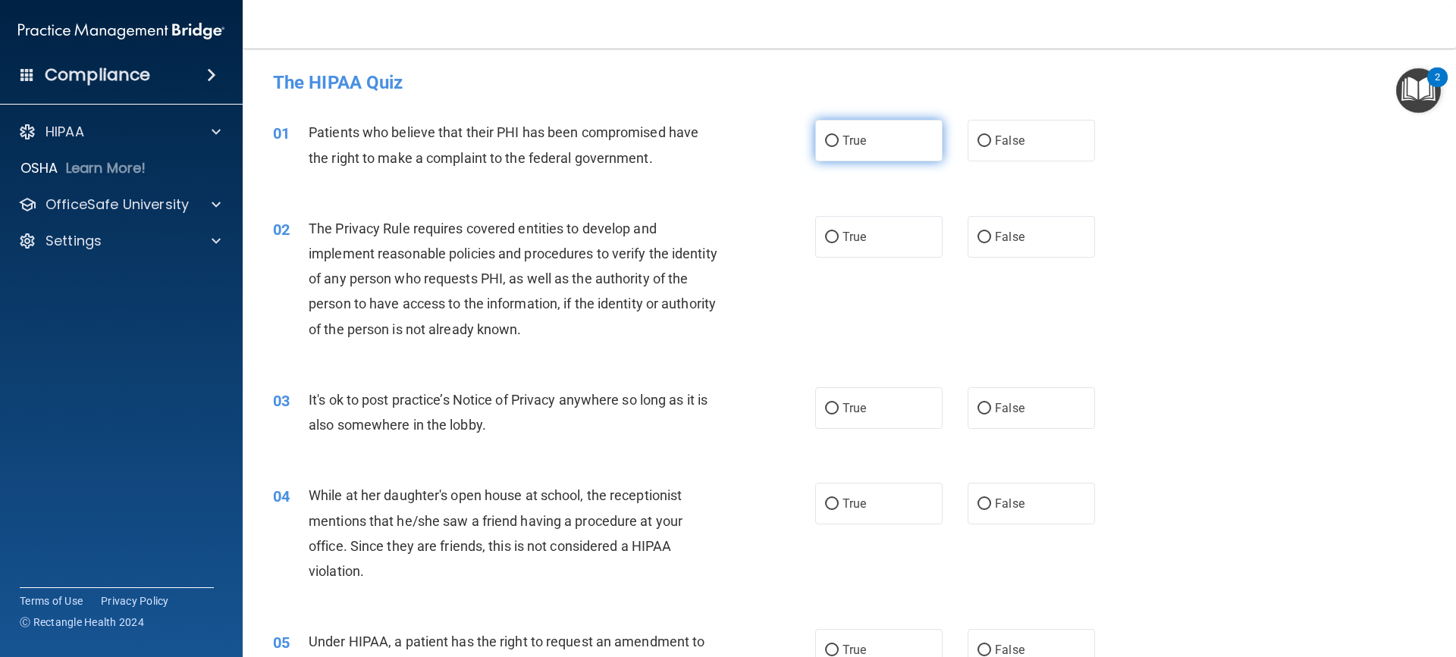
click at [831, 140] on input "True" at bounding box center [832, 141] width 14 height 11
radio input "true"
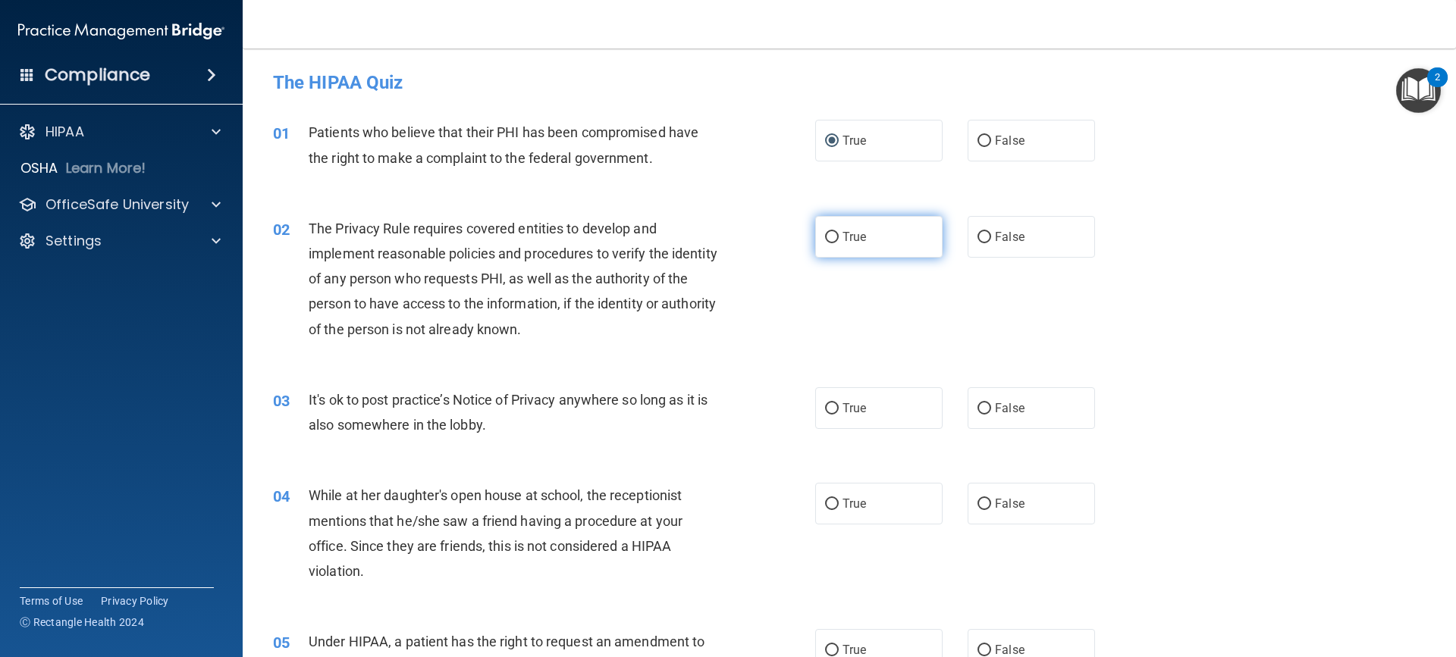
click at [825, 237] on input "True" at bounding box center [832, 237] width 14 height 11
radio input "true"
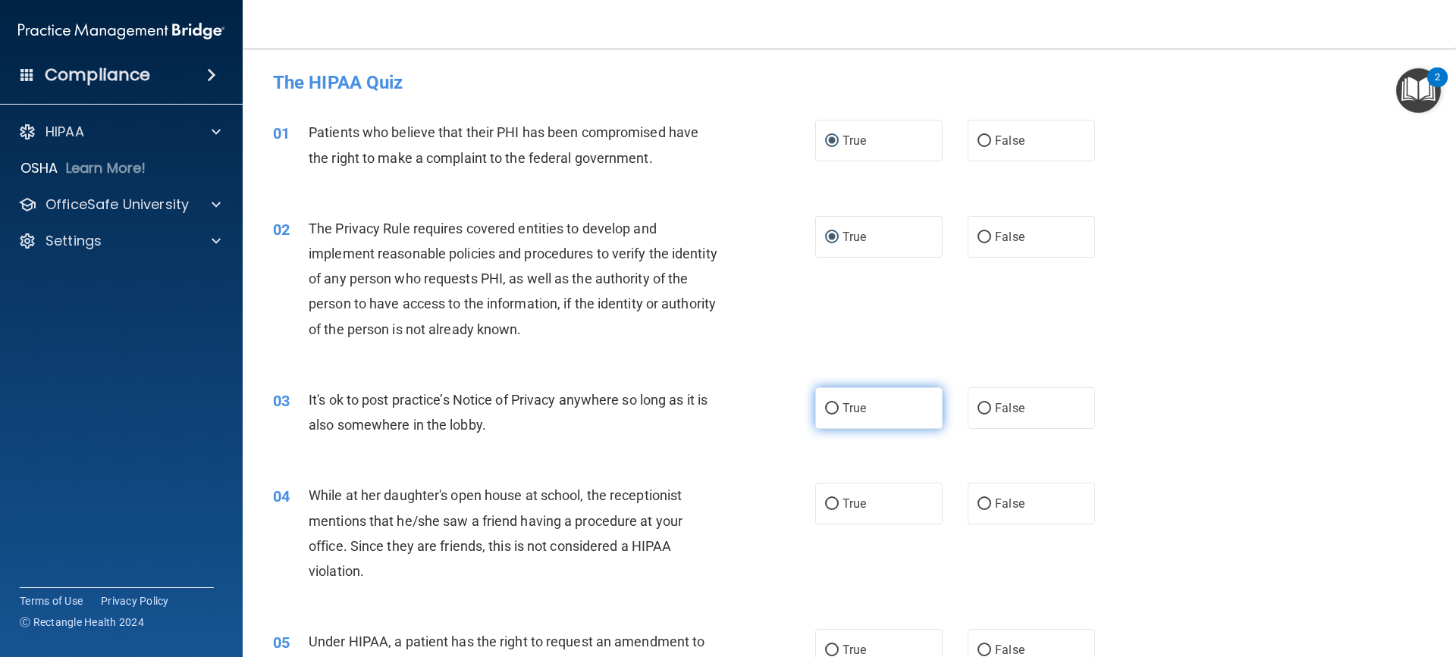
click at [826, 407] on input "True" at bounding box center [832, 408] width 14 height 11
radio input "true"
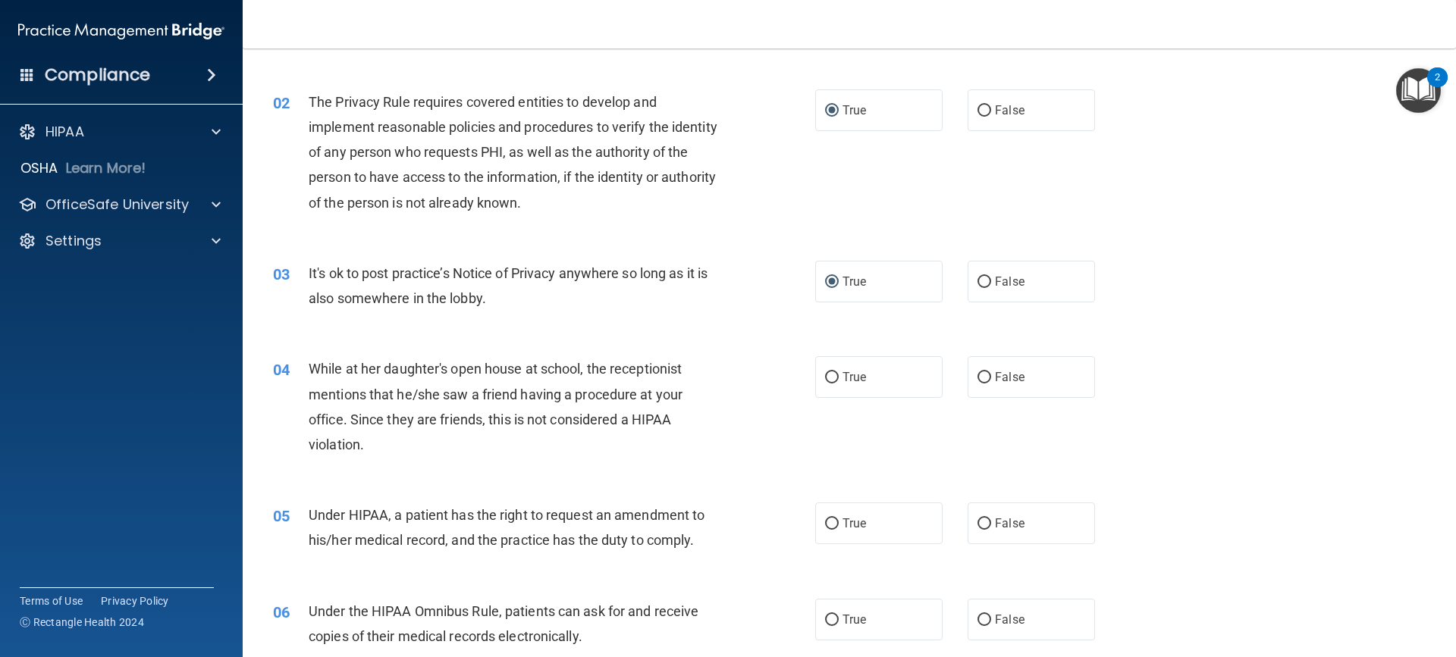
scroll to position [152, 0]
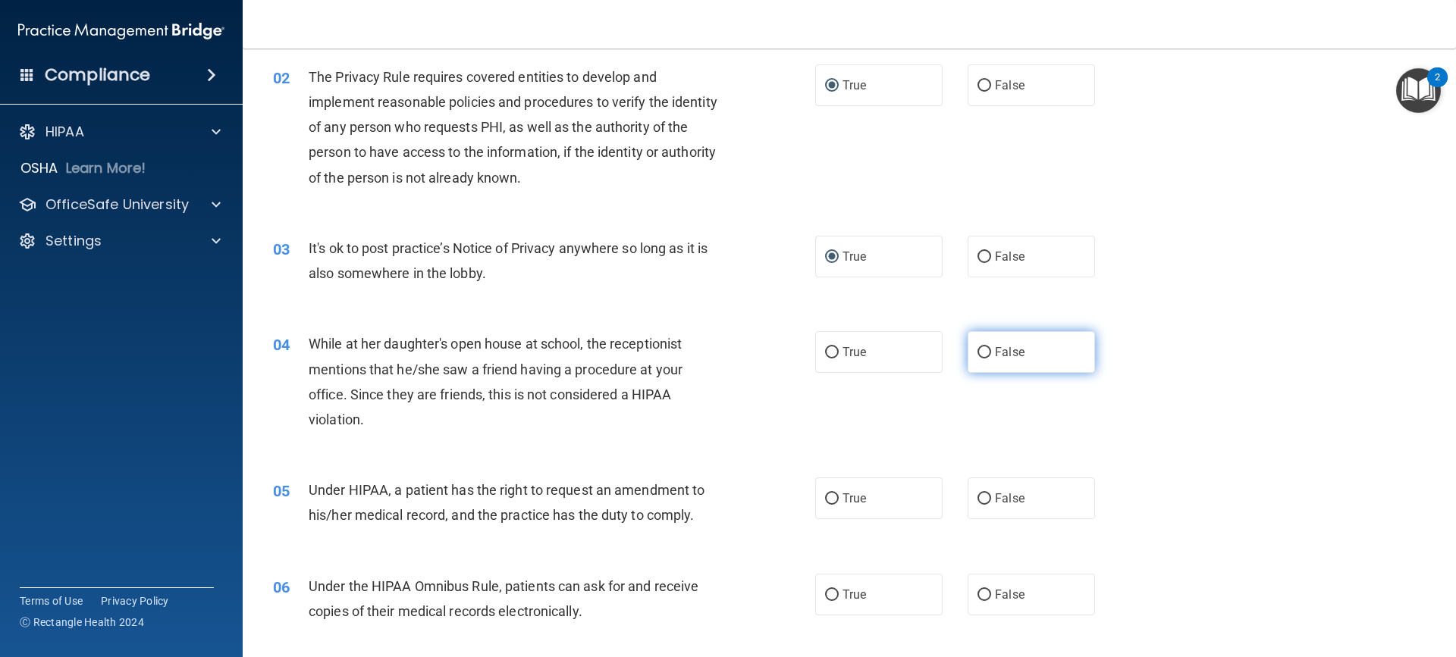
click at [977, 351] on input "False" at bounding box center [984, 352] width 14 height 11
radio input "true"
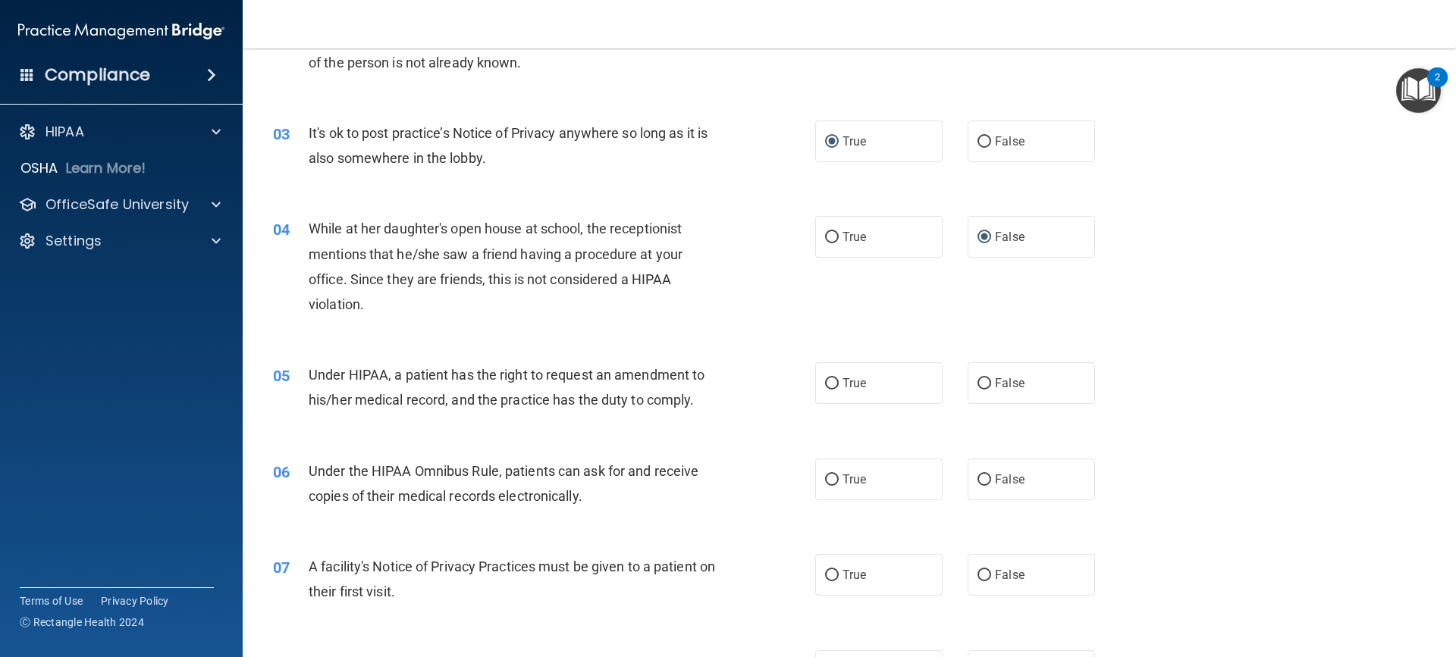
scroll to position [303, 0]
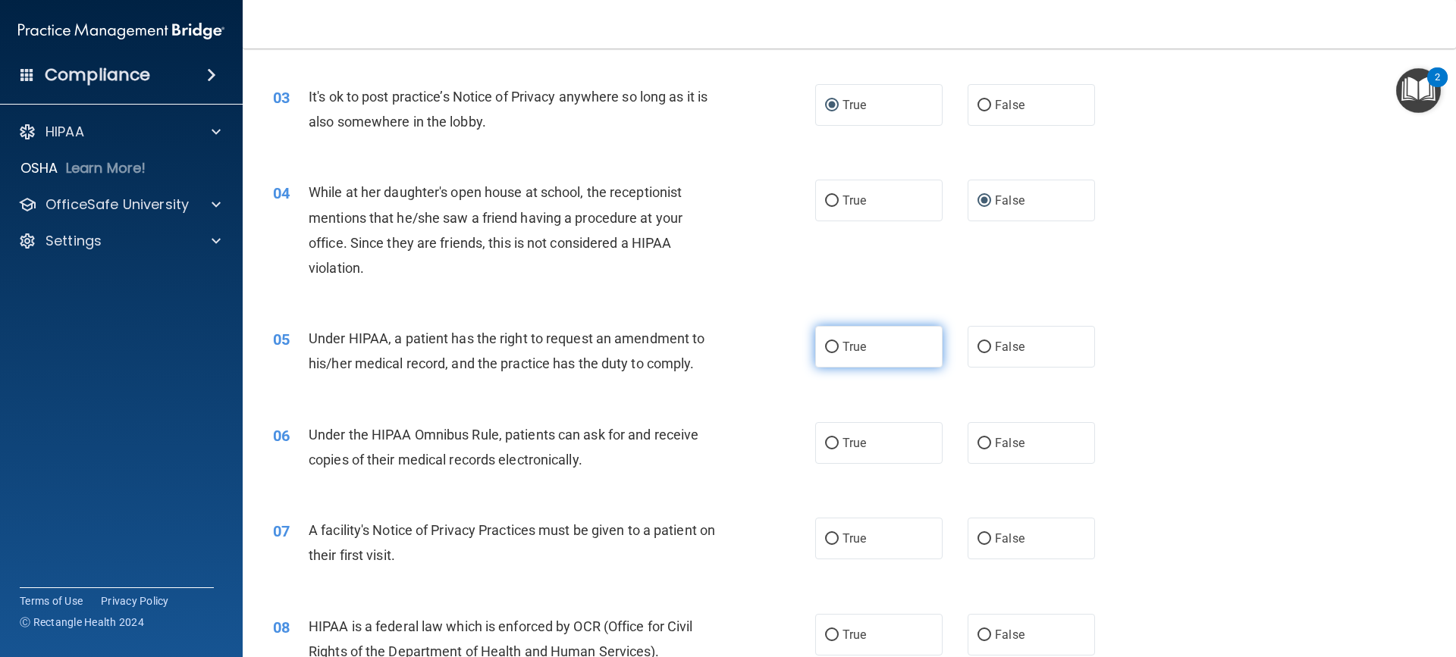
click at [826, 345] on input "True" at bounding box center [832, 347] width 14 height 11
radio input "true"
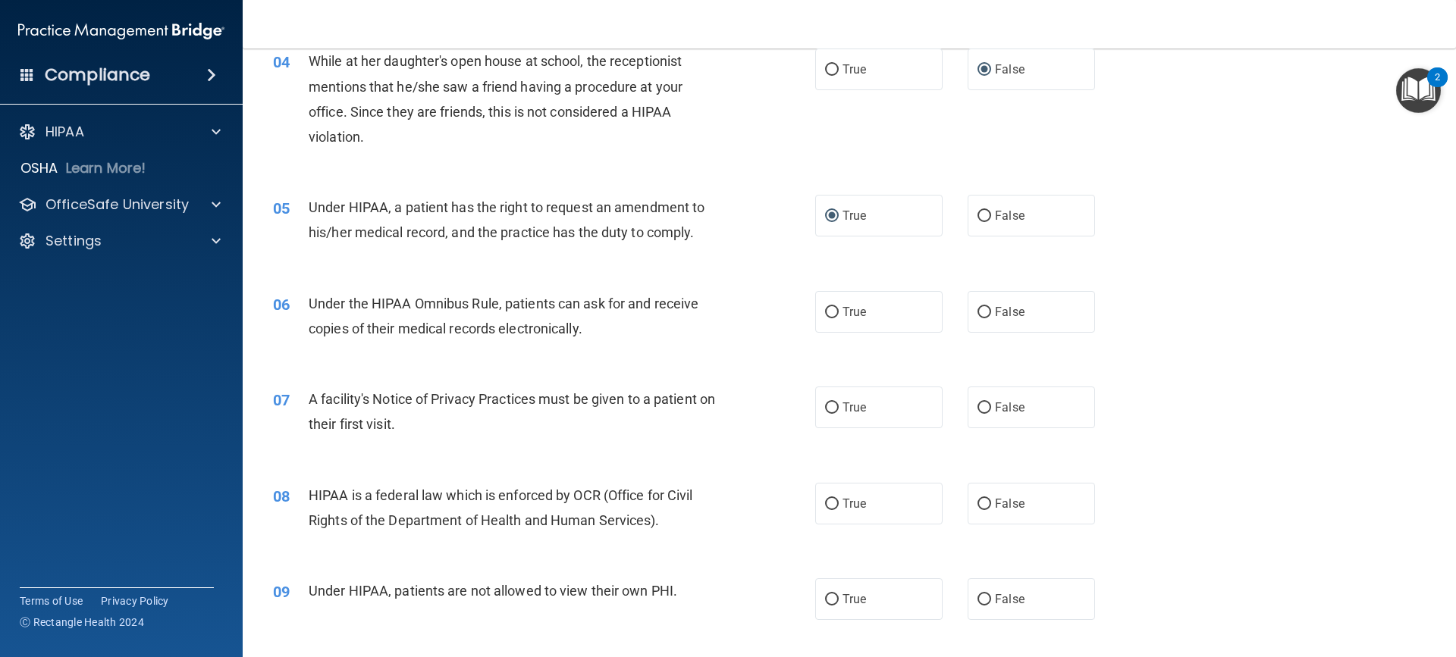
scroll to position [455, 0]
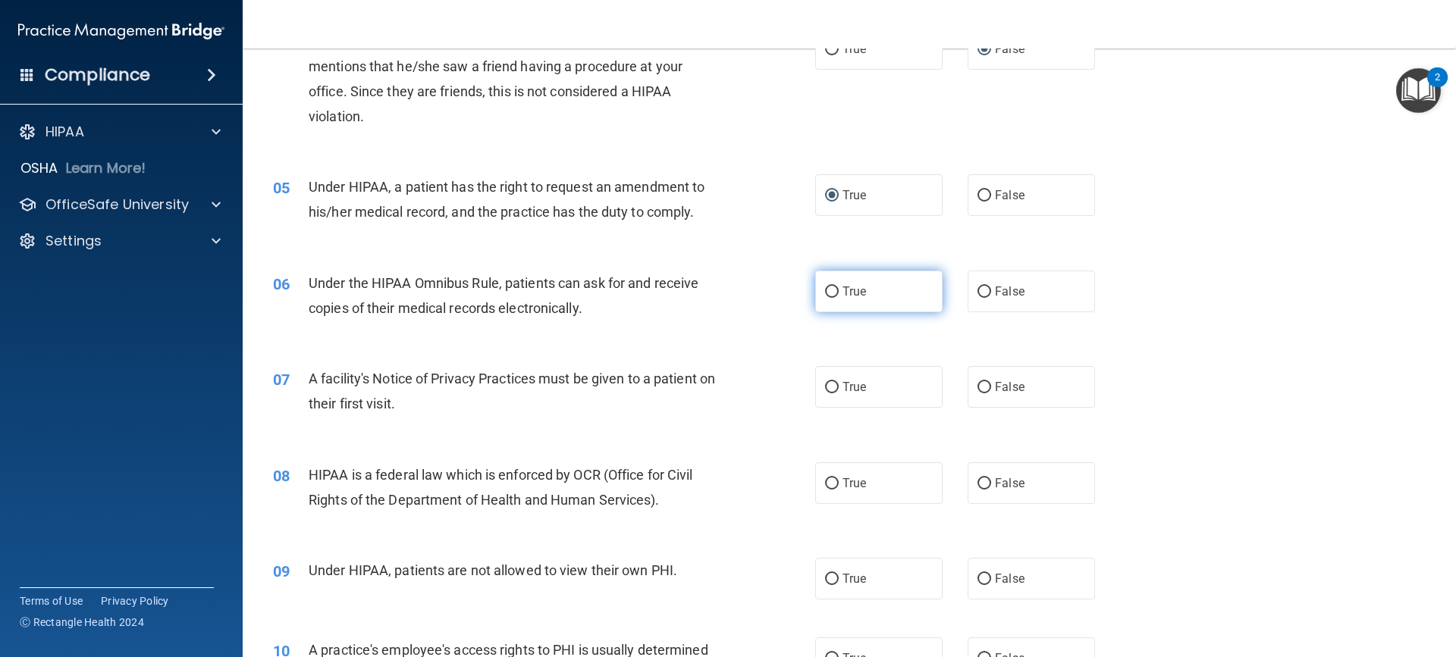
click at [826, 292] on input "True" at bounding box center [832, 292] width 14 height 11
radio input "true"
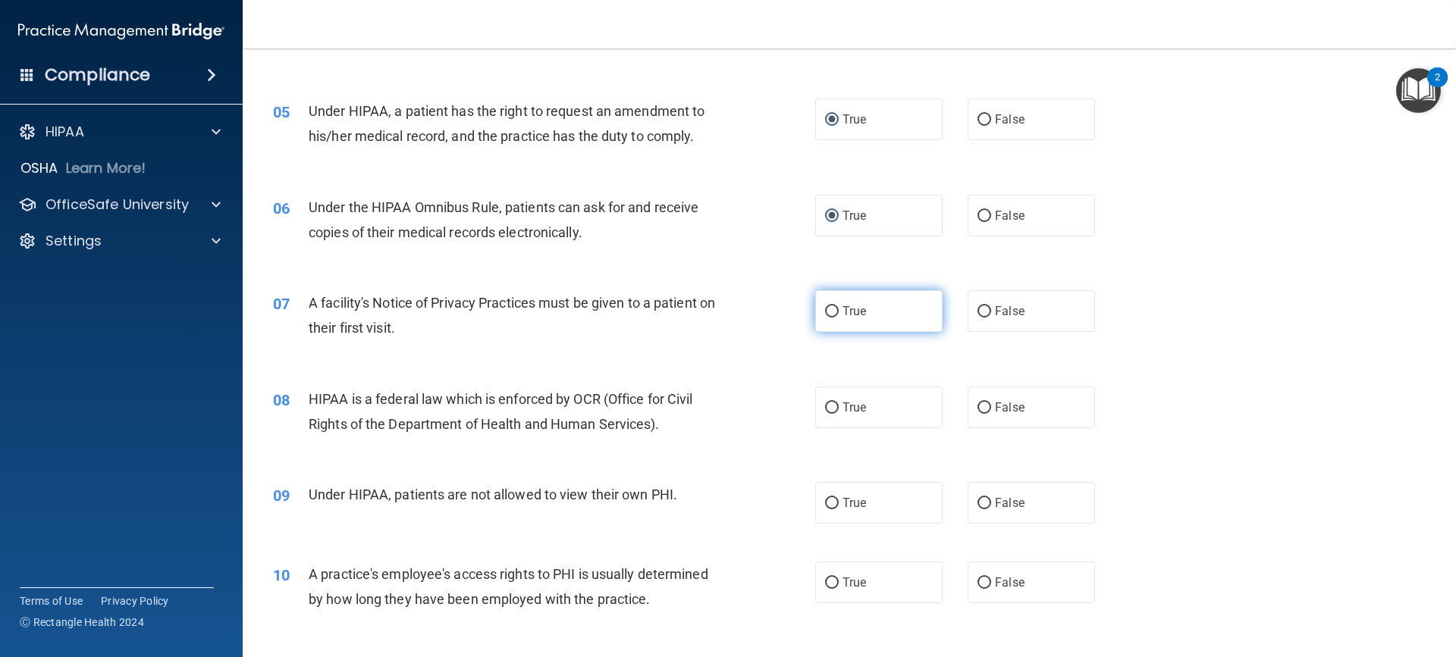
click at [830, 312] on input "True" at bounding box center [832, 311] width 14 height 11
radio input "true"
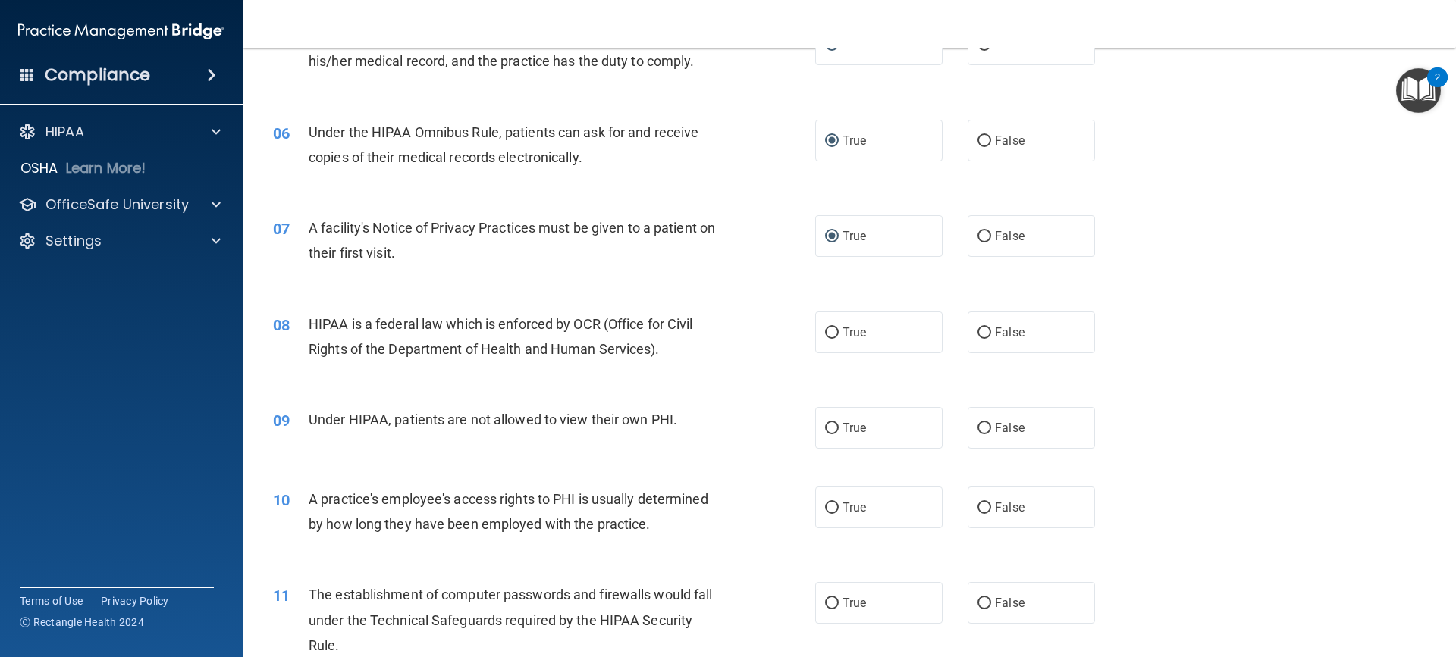
scroll to position [607, 0]
click at [829, 331] on input "True" at bounding box center [832, 332] width 14 height 11
radio input "true"
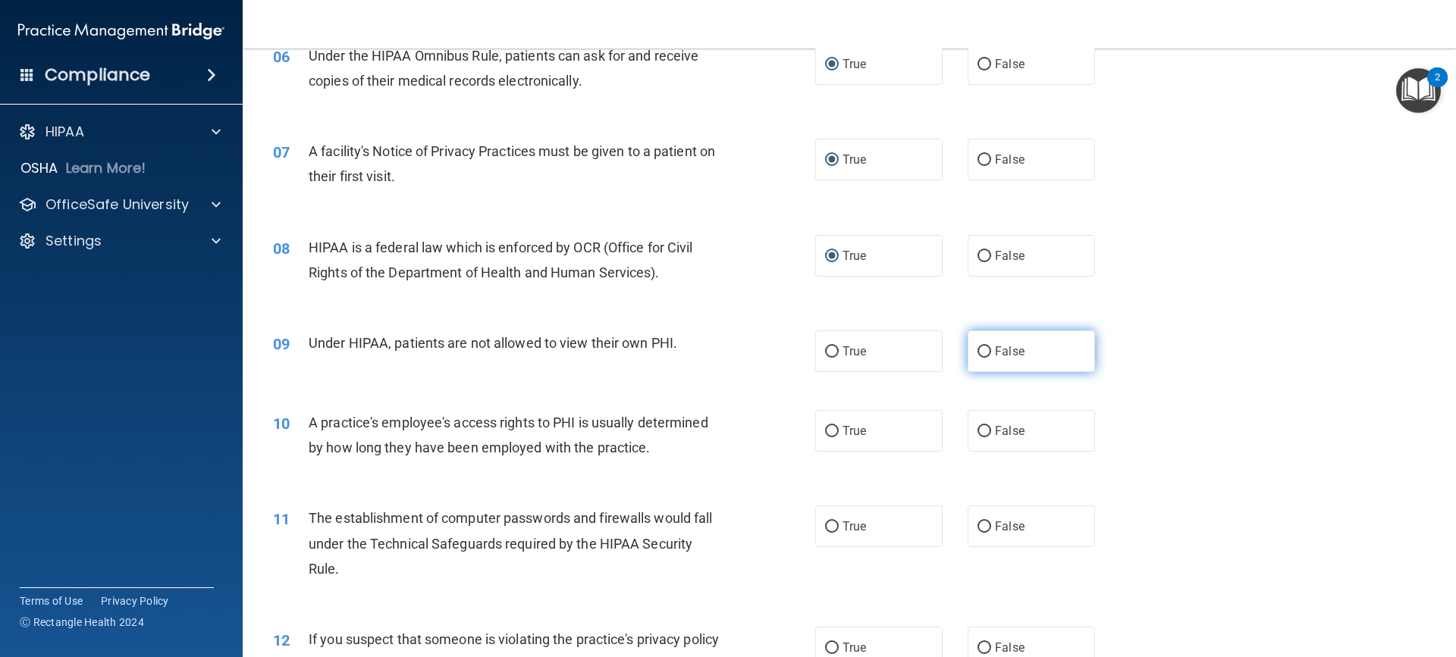
click at [980, 351] on input "False" at bounding box center [984, 351] width 14 height 11
radio input "true"
click at [777, 378] on div "09 Under HIPAA, patients are not allowed to view their own PHI. True False" at bounding box center [849, 352] width 1175 height 80
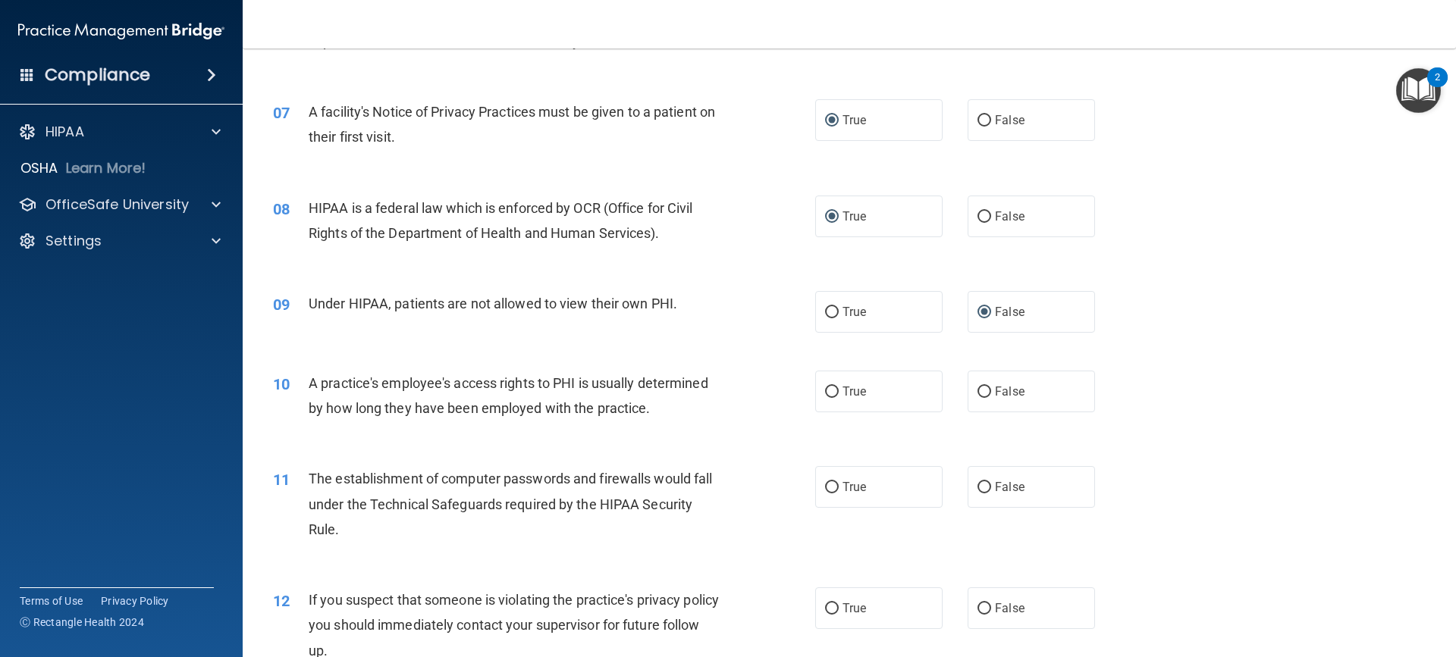
scroll to position [758, 0]
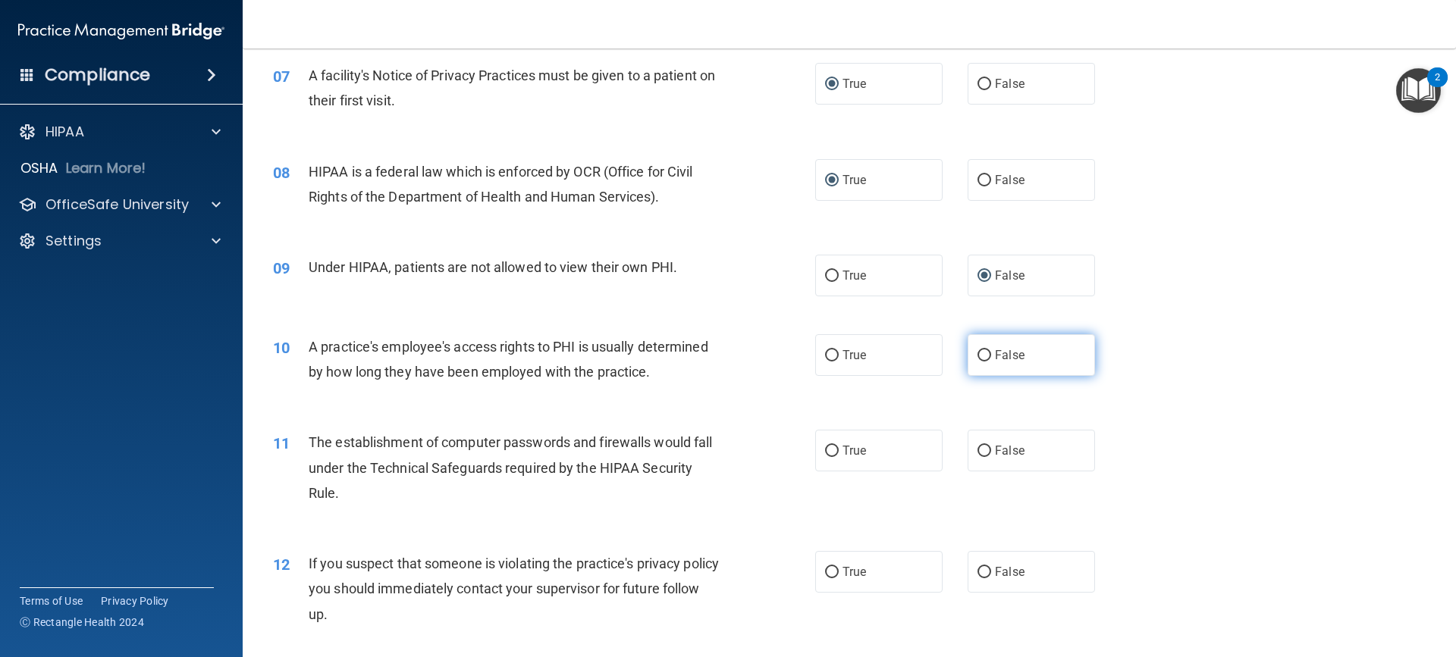
click at [979, 354] on input "False" at bounding box center [984, 355] width 14 height 11
radio input "true"
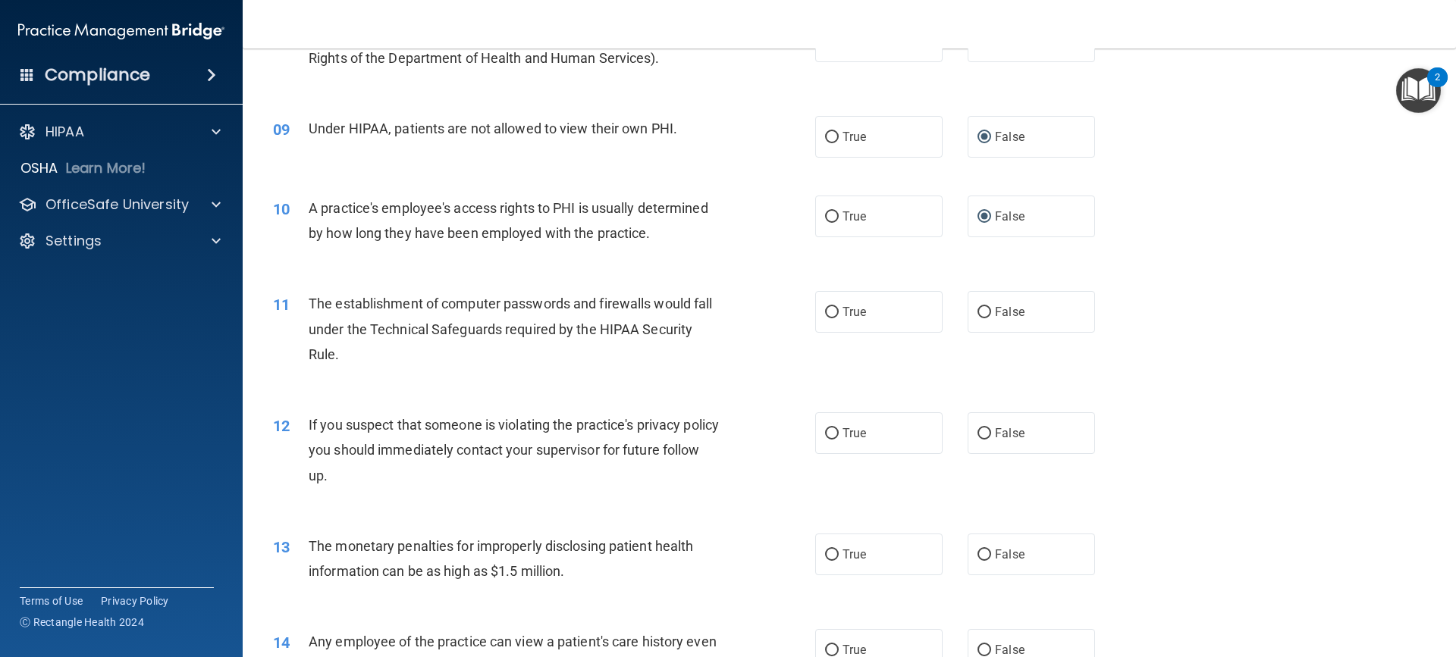
scroll to position [910, 0]
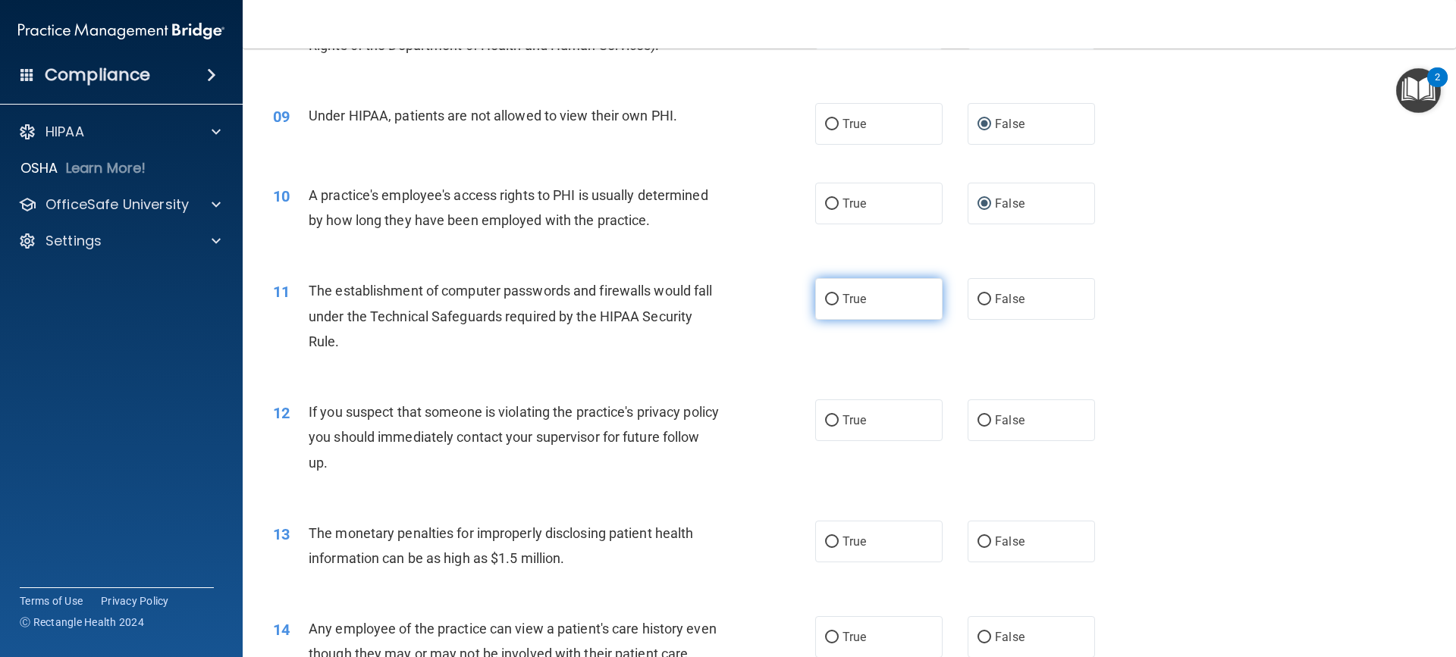
click at [828, 296] on input "True" at bounding box center [832, 299] width 14 height 11
radio input "true"
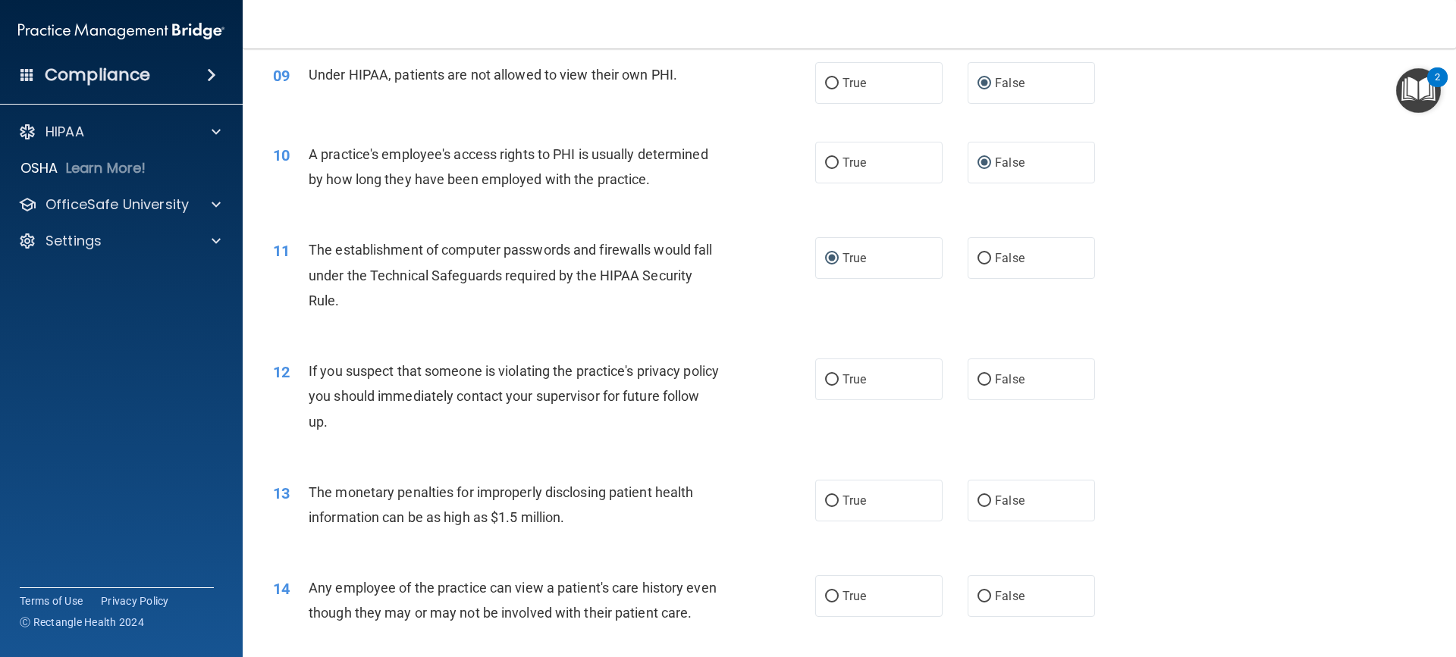
scroll to position [986, 0]
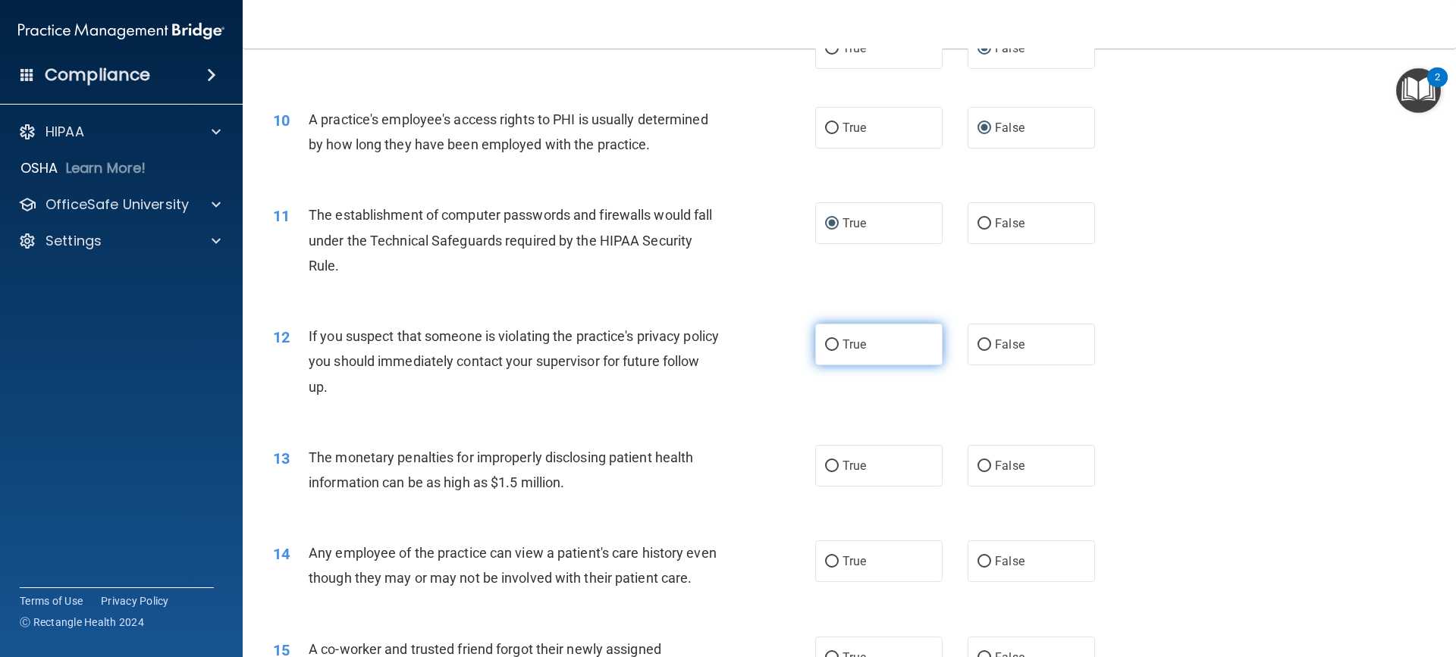
click at [826, 345] on input "True" at bounding box center [832, 345] width 14 height 11
radio input "true"
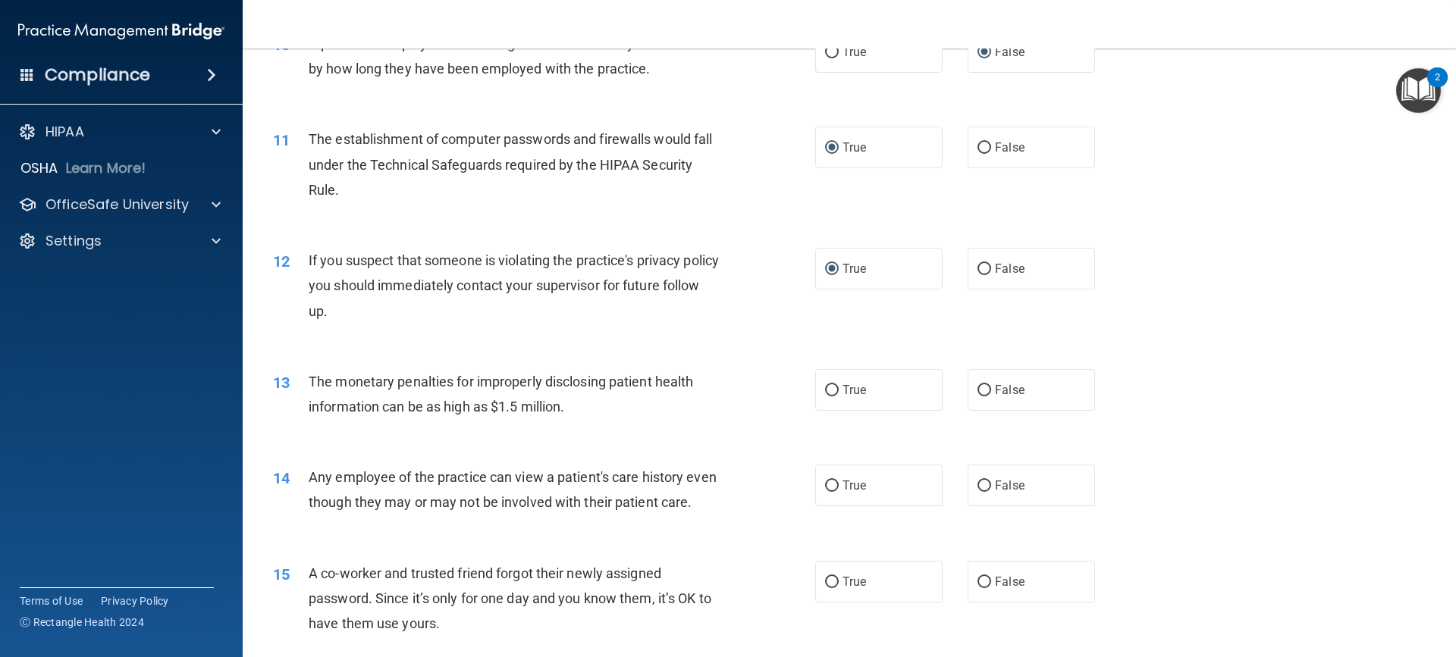
scroll to position [1137, 0]
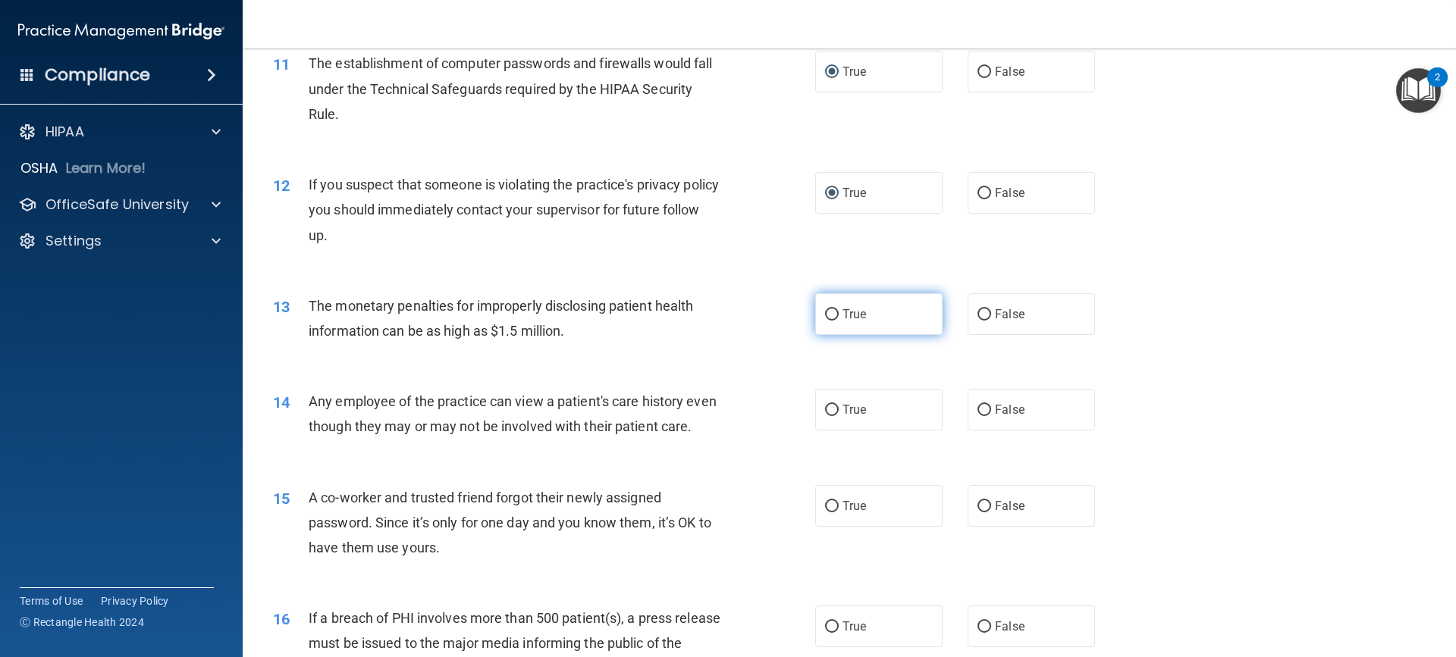
click at [825, 312] on input "True" at bounding box center [832, 314] width 14 height 11
radio input "true"
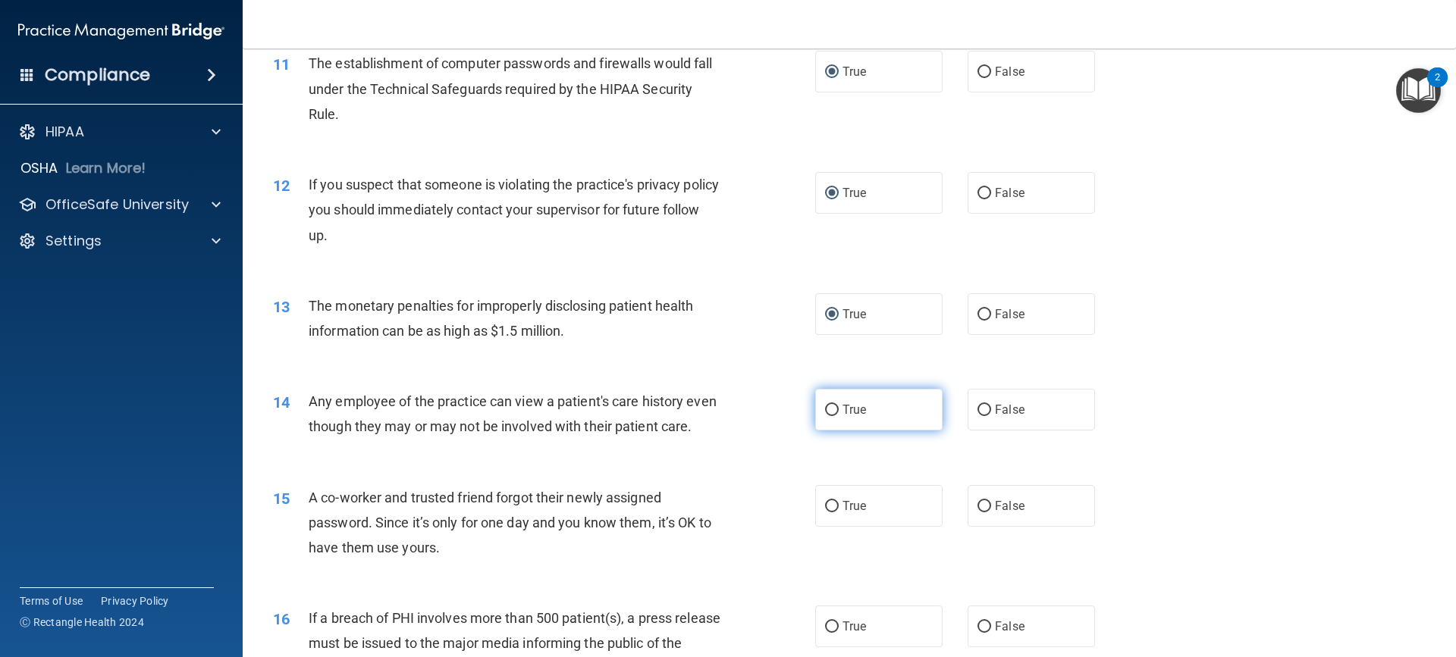
click at [825, 412] on input "True" at bounding box center [832, 410] width 14 height 11
radio input "true"
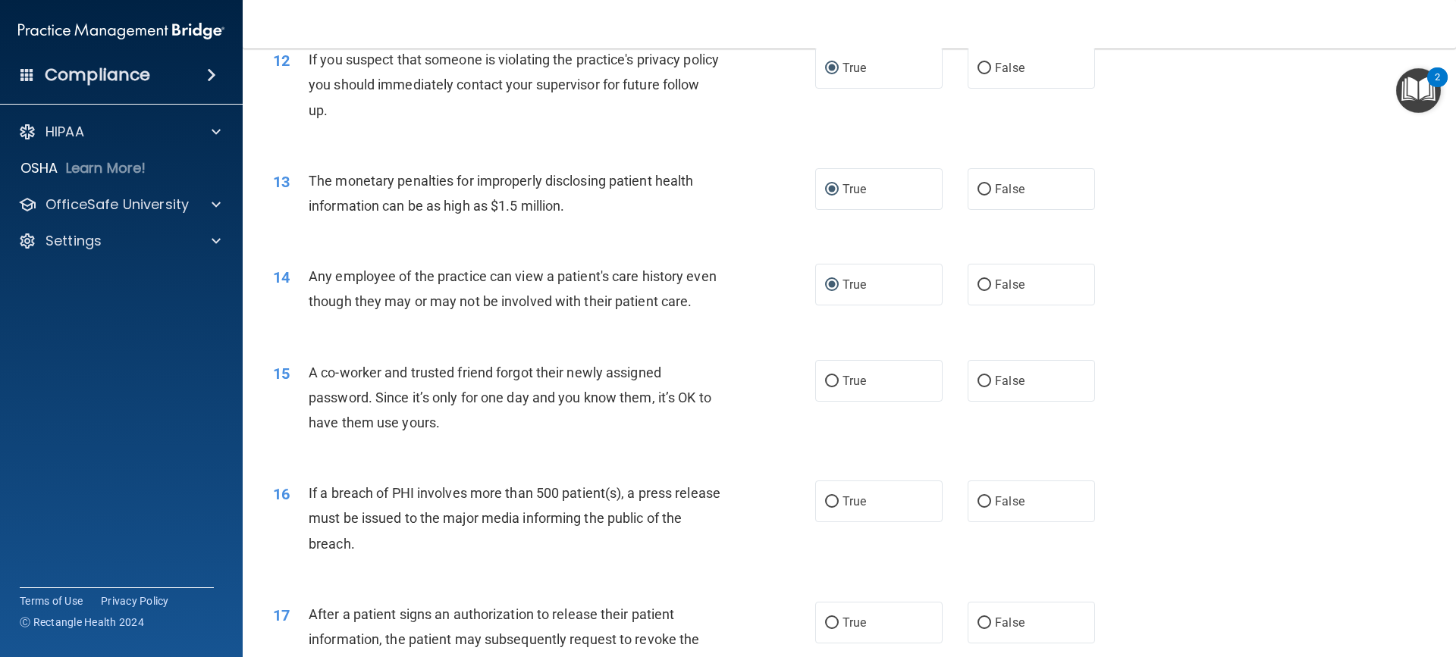
scroll to position [1289, 0]
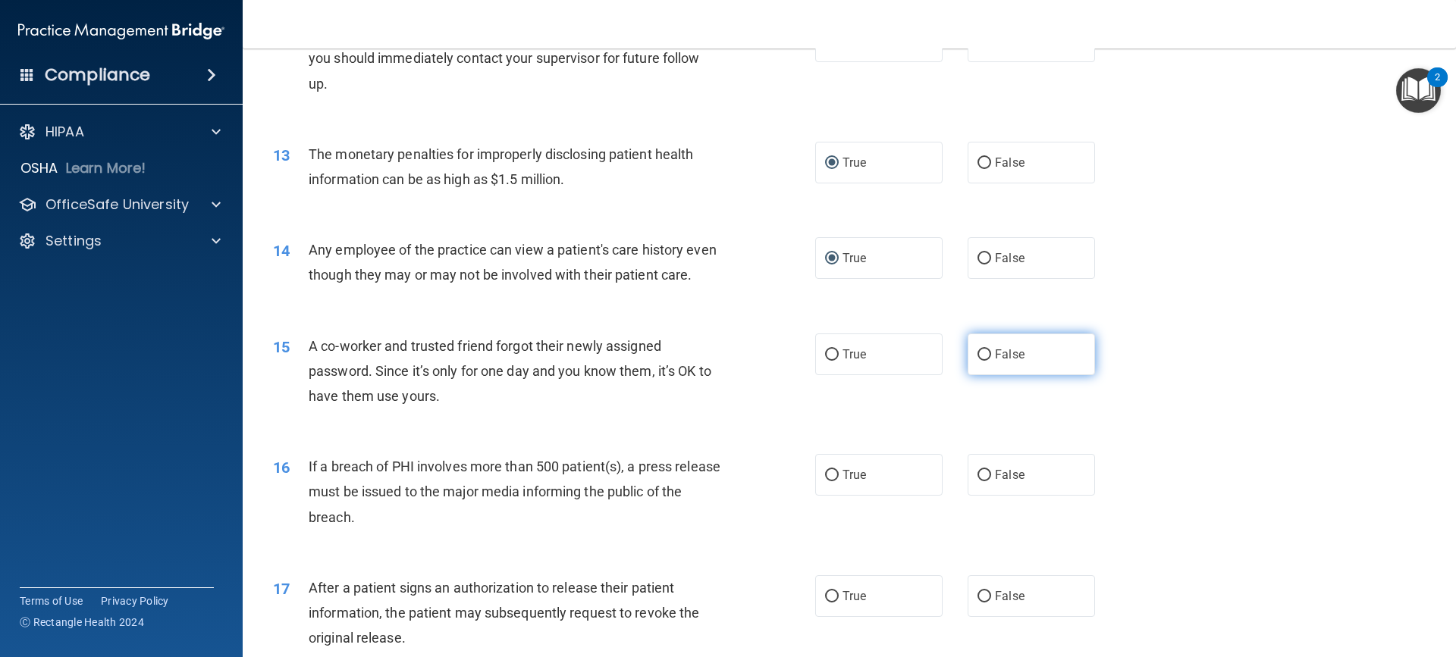
click at [977, 361] on input "False" at bounding box center [984, 355] width 14 height 11
radio input "true"
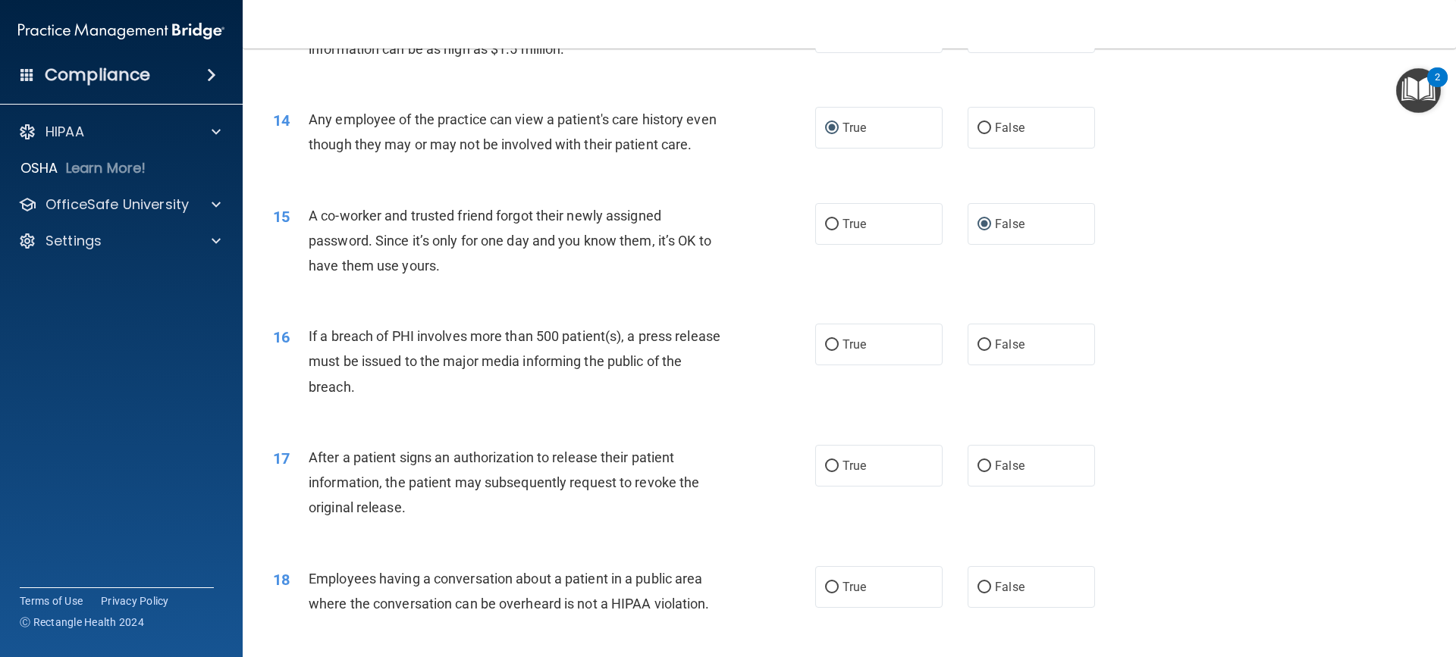
scroll to position [1441, 0]
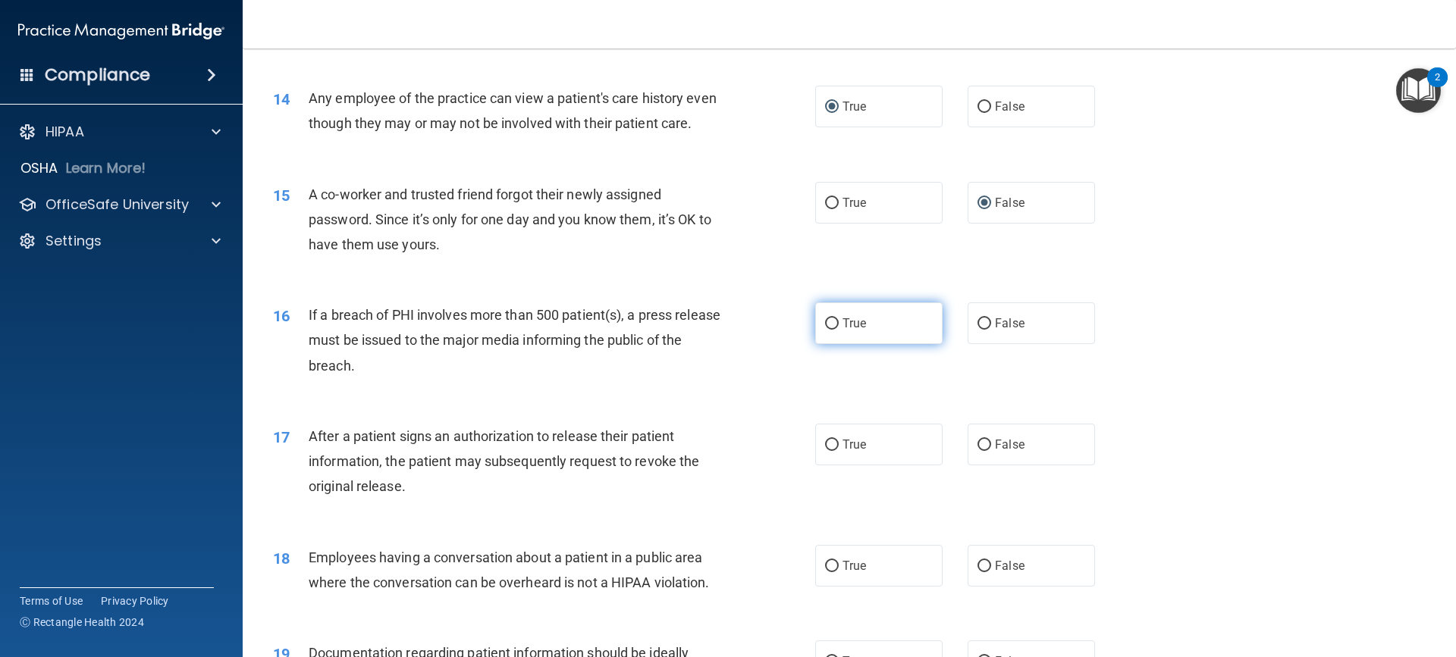
click at [825, 330] on input "True" at bounding box center [832, 323] width 14 height 11
radio input "true"
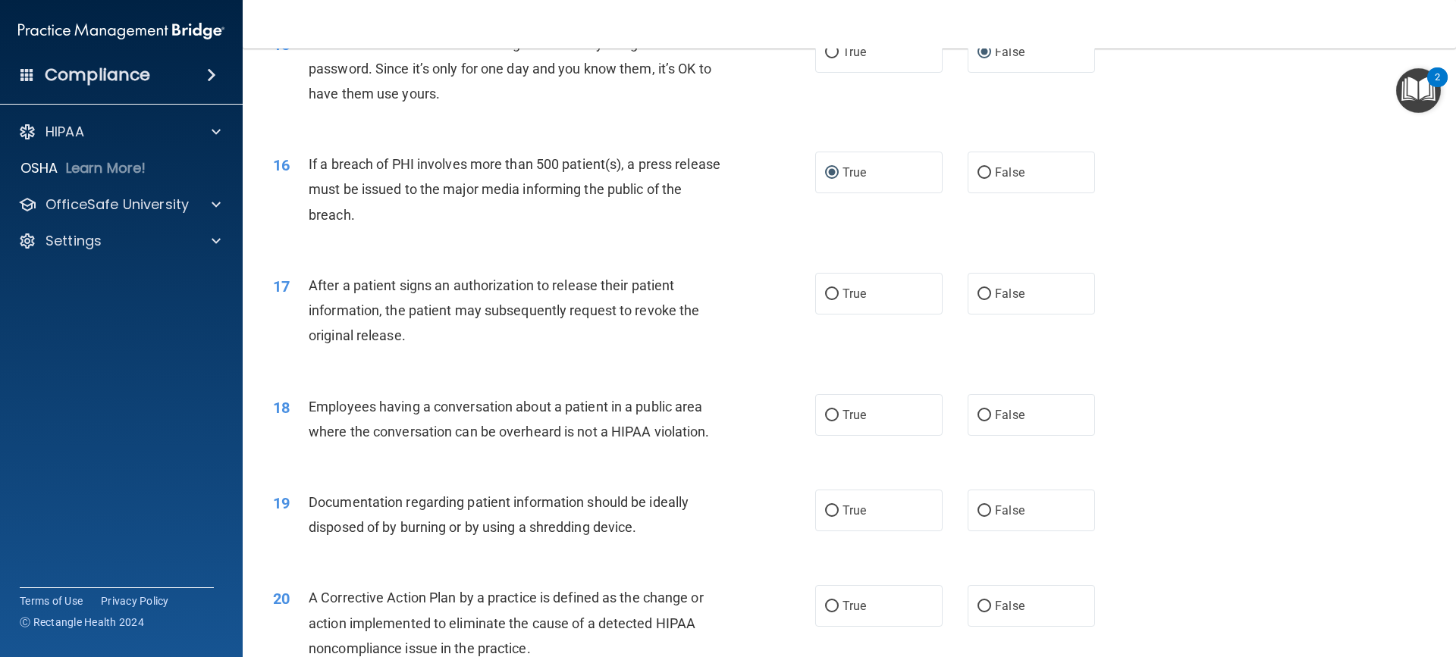
scroll to position [1592, 0]
click at [825, 299] on input "True" at bounding box center [832, 293] width 14 height 11
radio input "true"
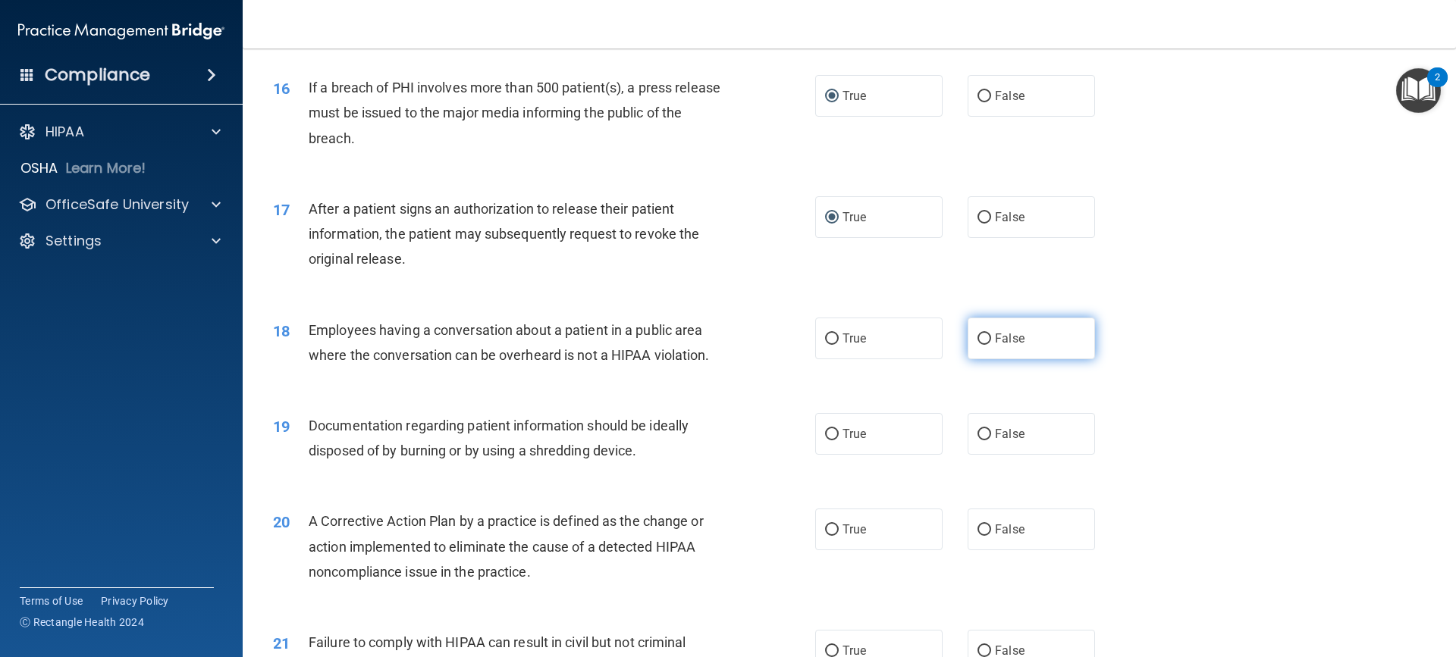
click at [977, 345] on input "False" at bounding box center [984, 339] width 14 height 11
radio input "true"
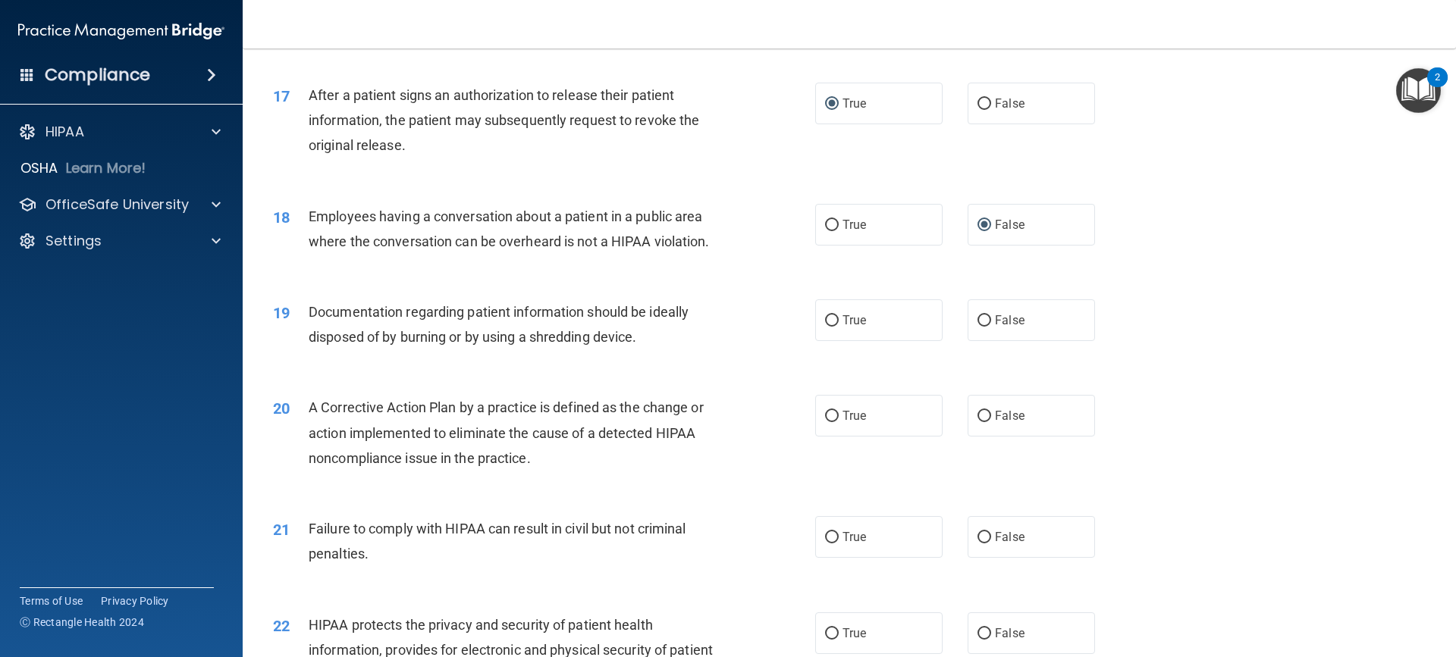
scroll to position [1820, 0]
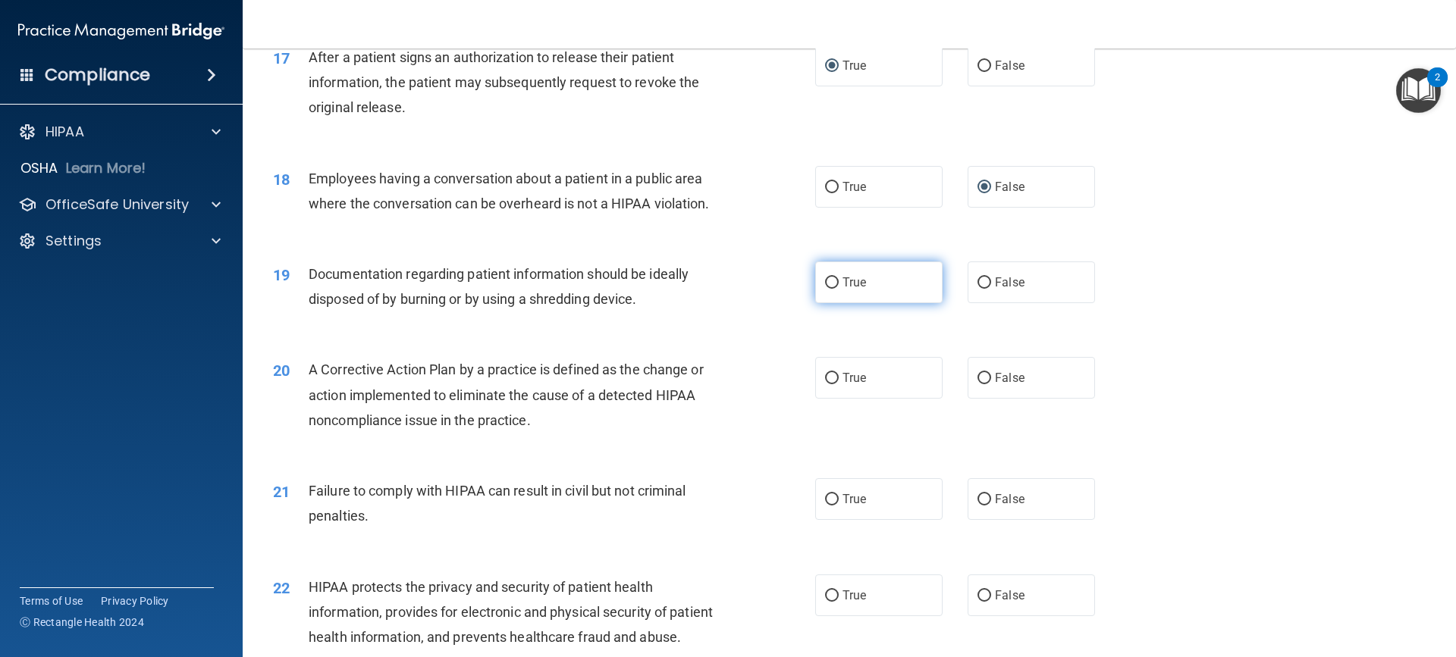
click at [826, 289] on input "True" at bounding box center [832, 282] width 14 height 11
radio input "true"
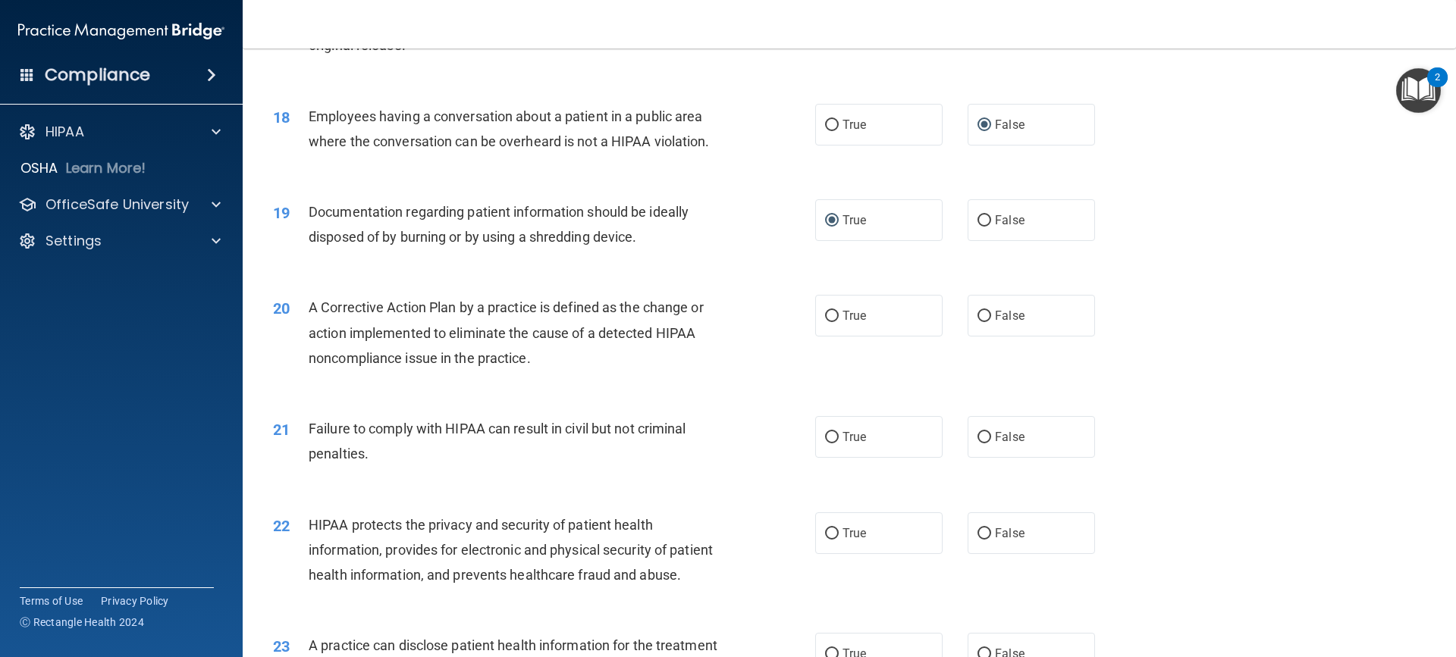
scroll to position [1971, 0]
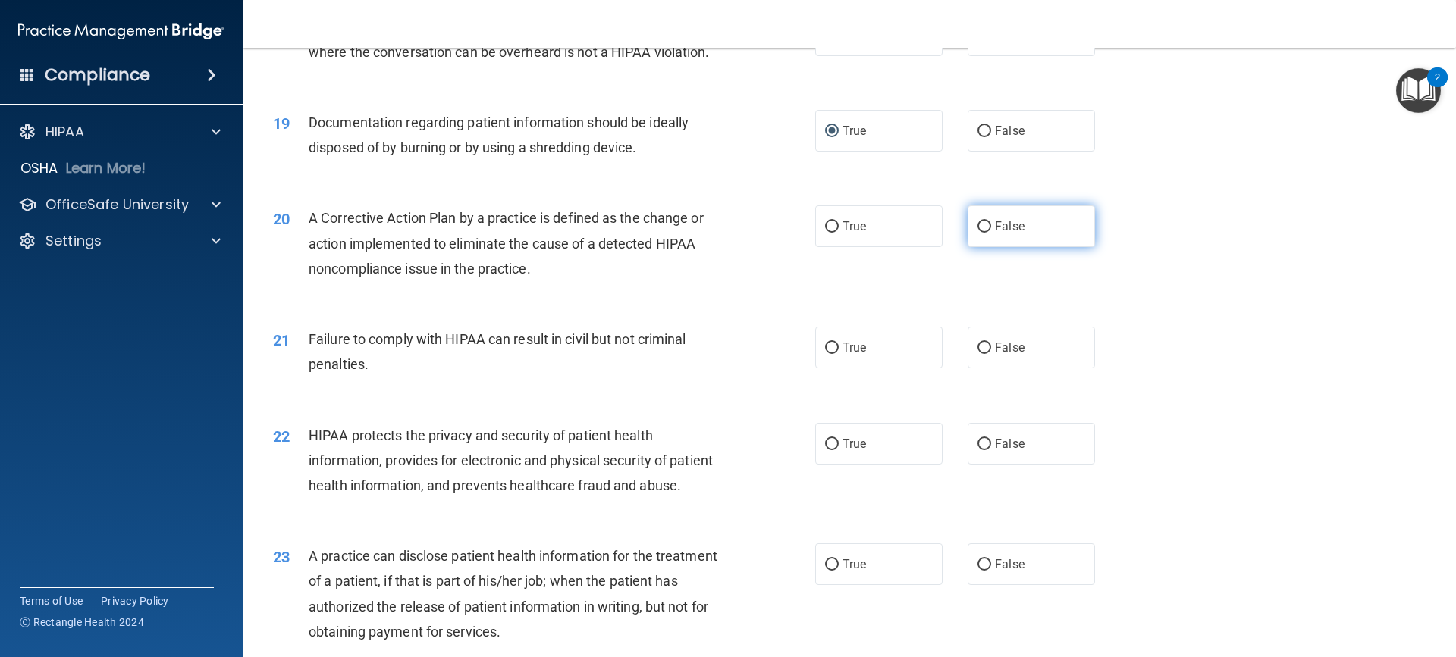
click at [983, 233] on input "False" at bounding box center [984, 226] width 14 height 11
radio input "true"
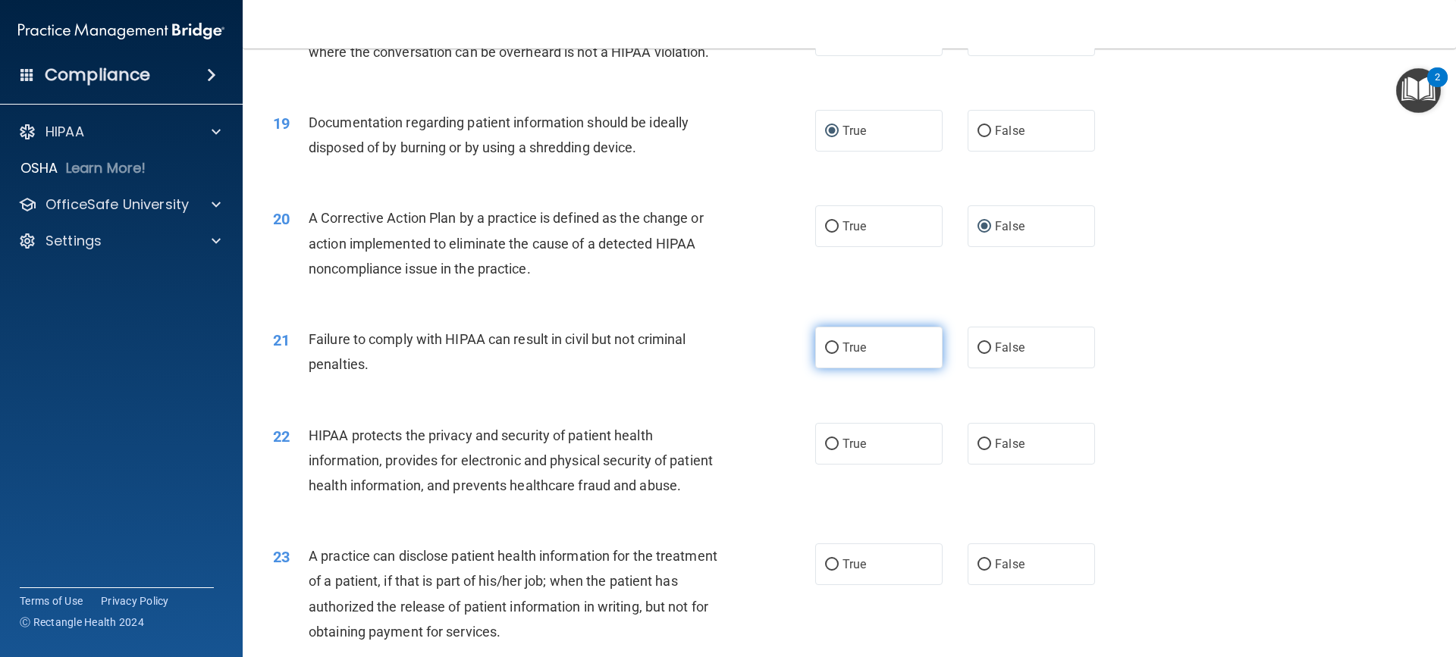
click at [826, 354] on input "True" at bounding box center [832, 348] width 14 height 11
radio input "true"
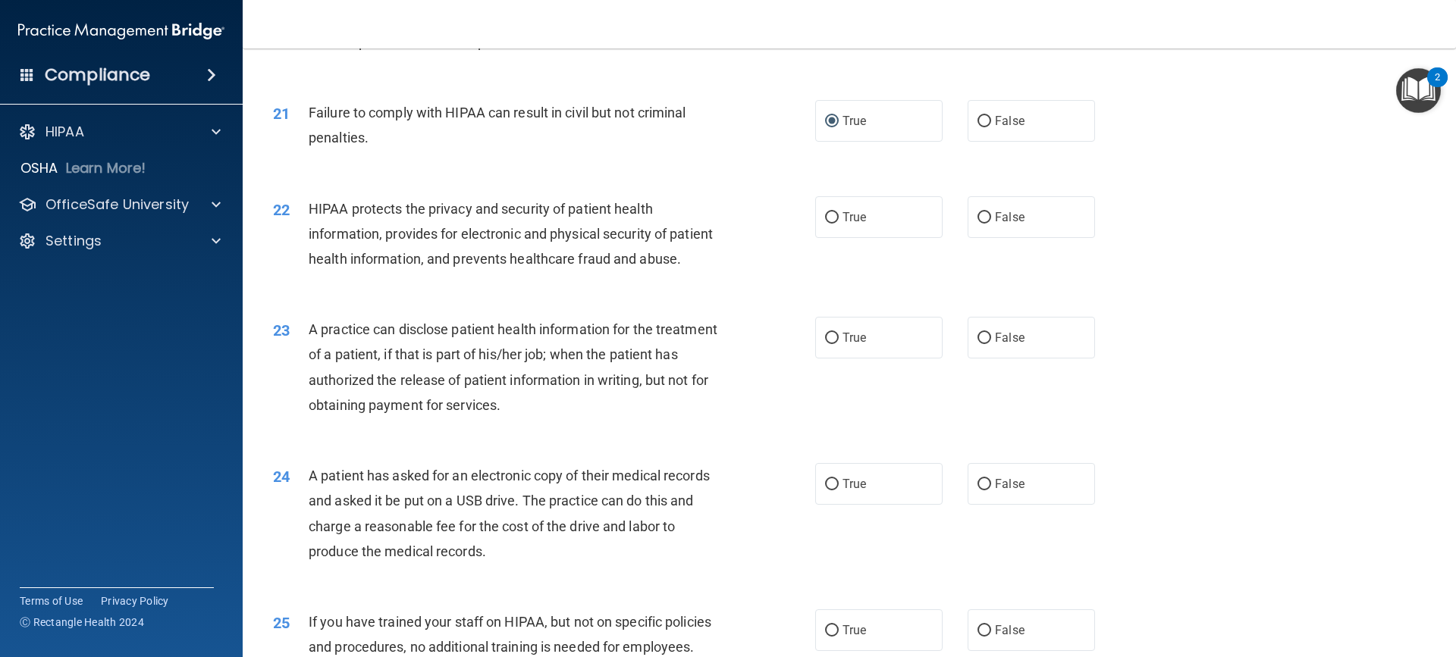
scroll to position [2199, 0]
click at [825, 223] on input "True" at bounding box center [832, 217] width 14 height 11
radio input "true"
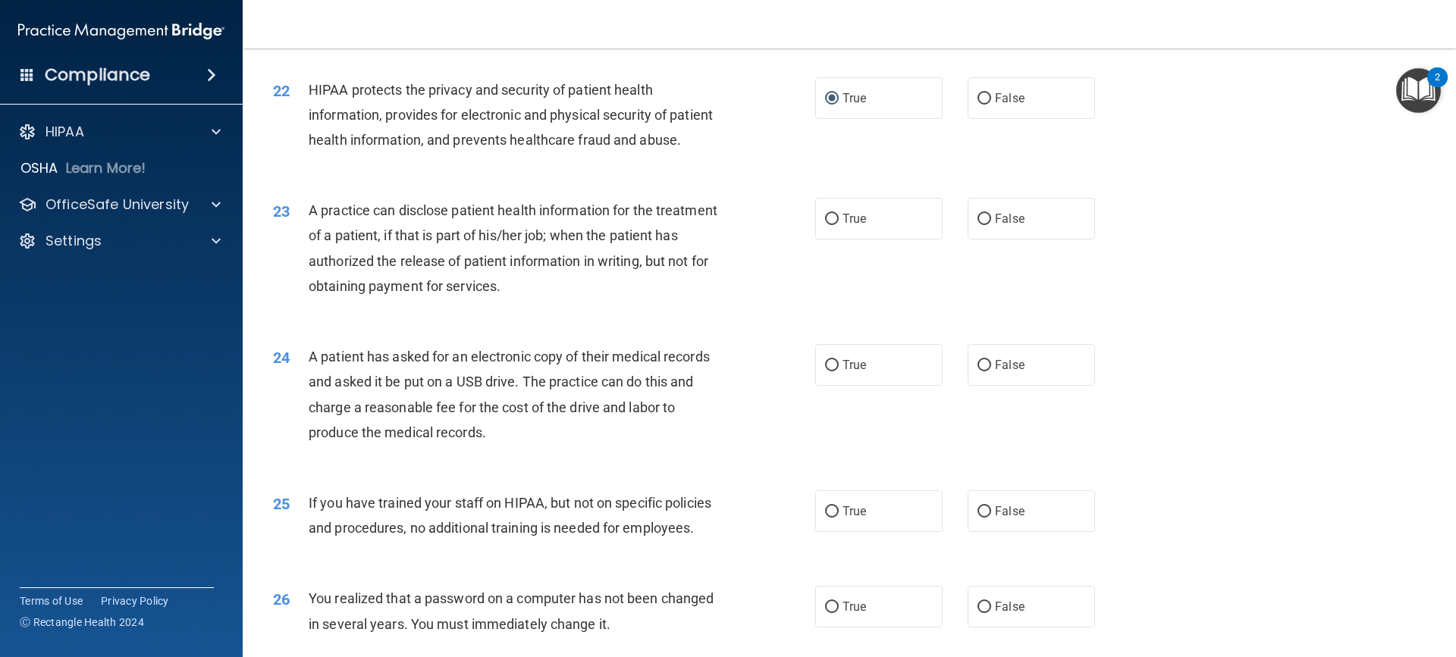
scroll to position [2350, 0]
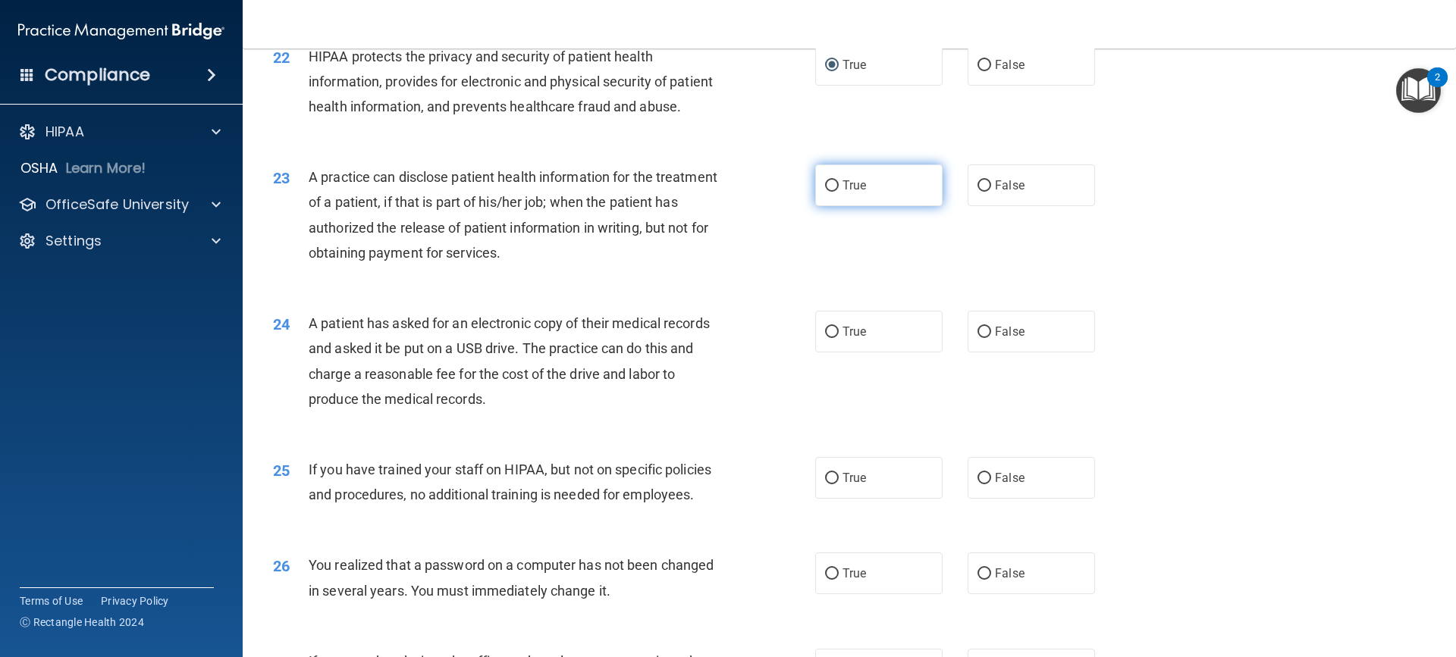
click at [826, 192] on input "True" at bounding box center [832, 185] width 14 height 11
radio input "true"
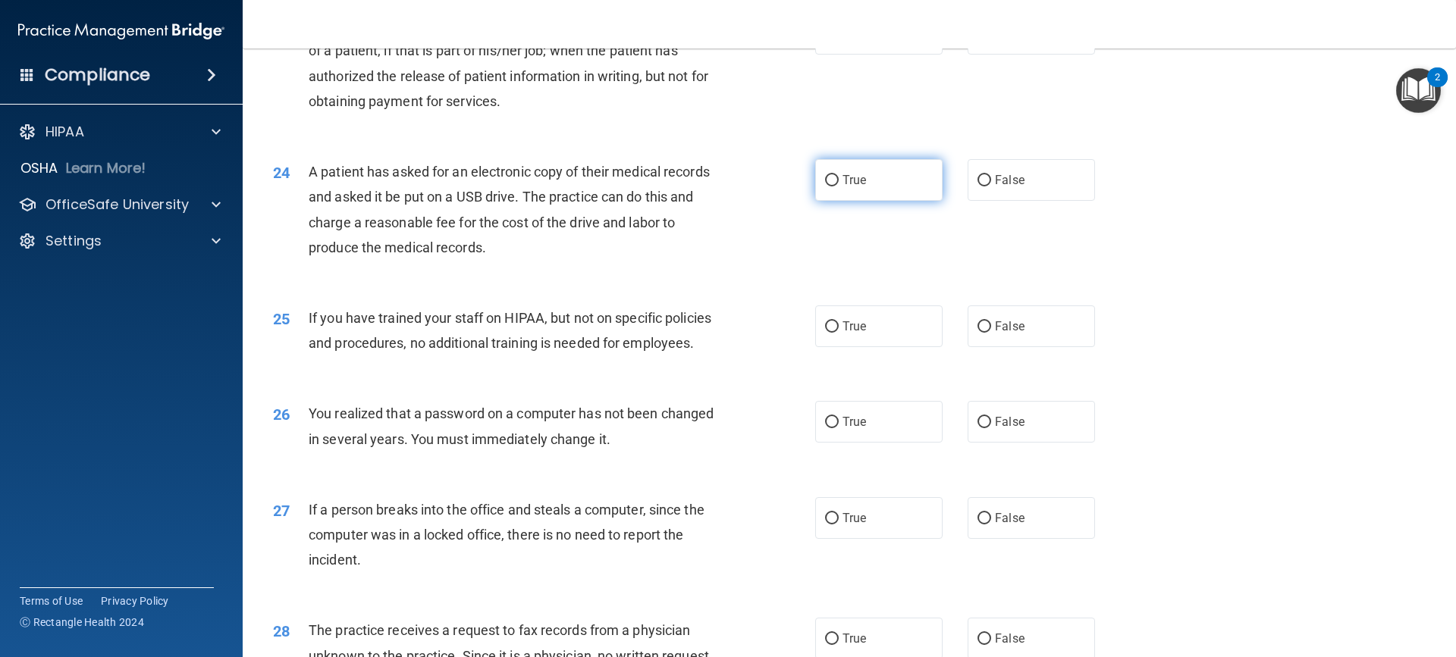
click at [825, 187] on input "True" at bounding box center [832, 180] width 14 height 11
radio input "true"
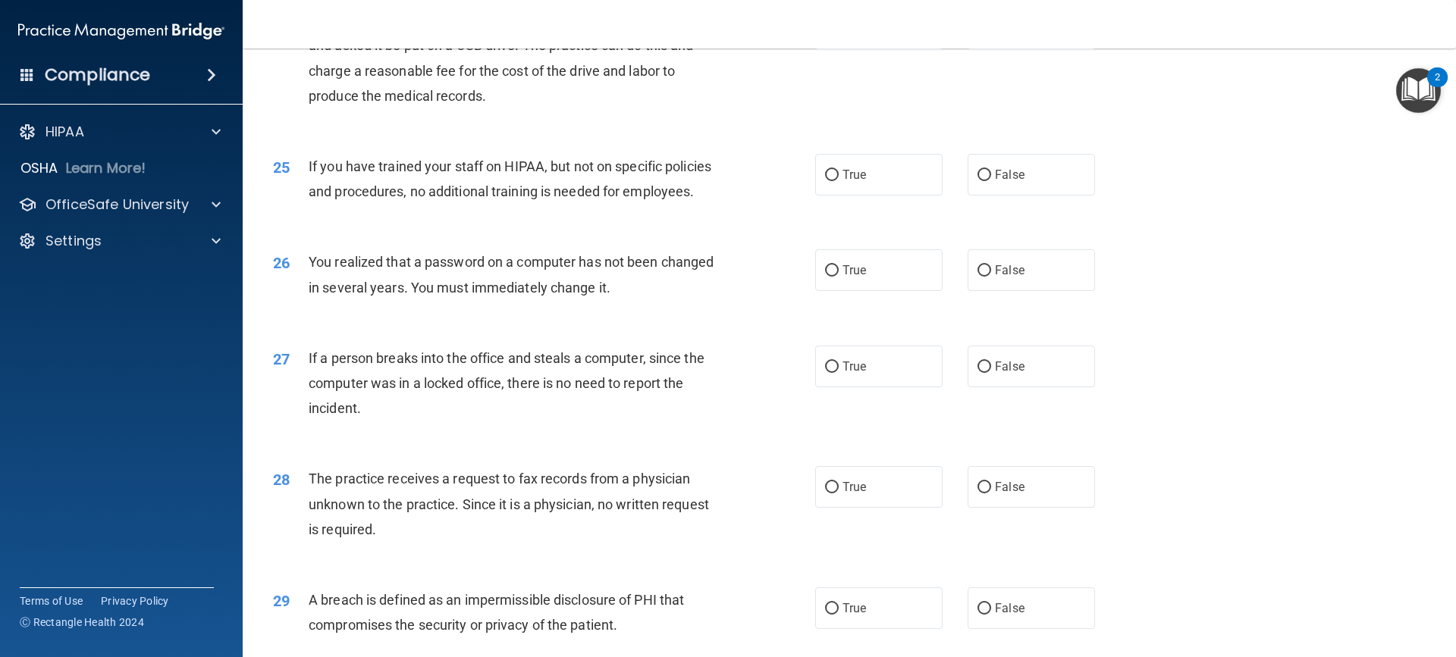
scroll to position [2729, 0]
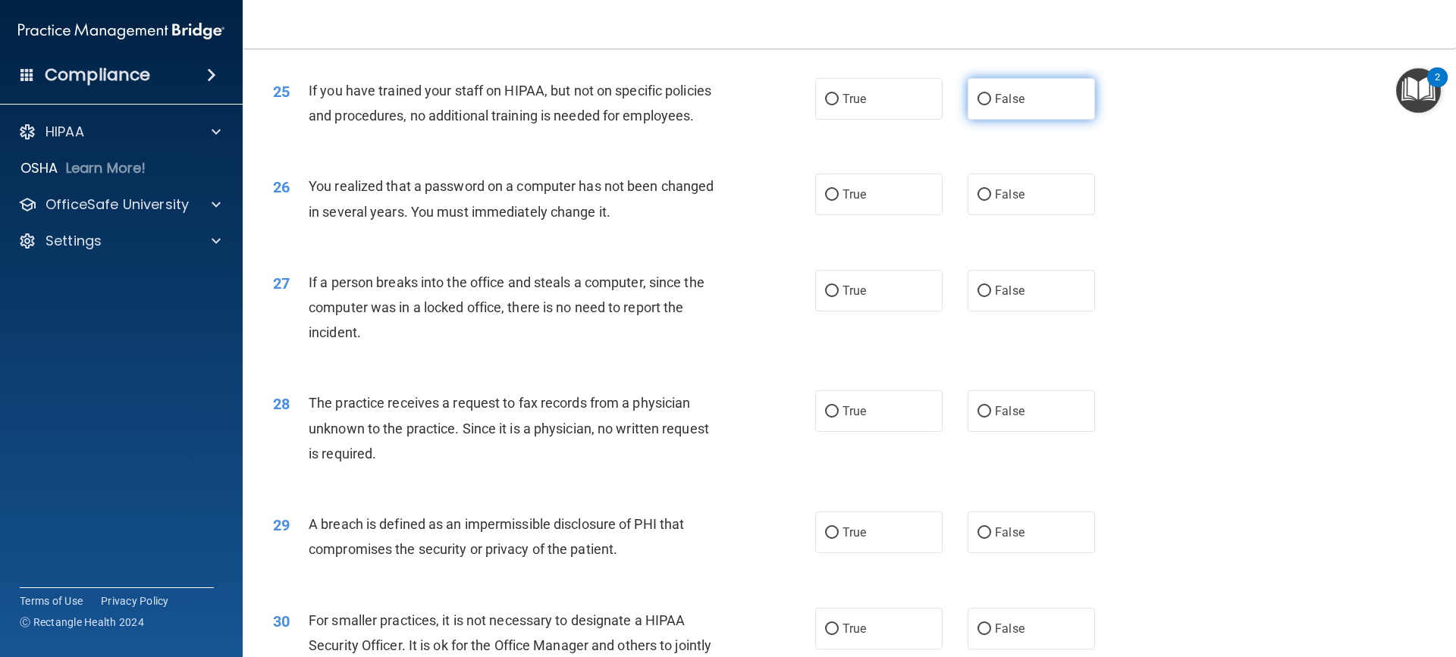
click at [978, 105] on input "False" at bounding box center [984, 99] width 14 height 11
radio input "true"
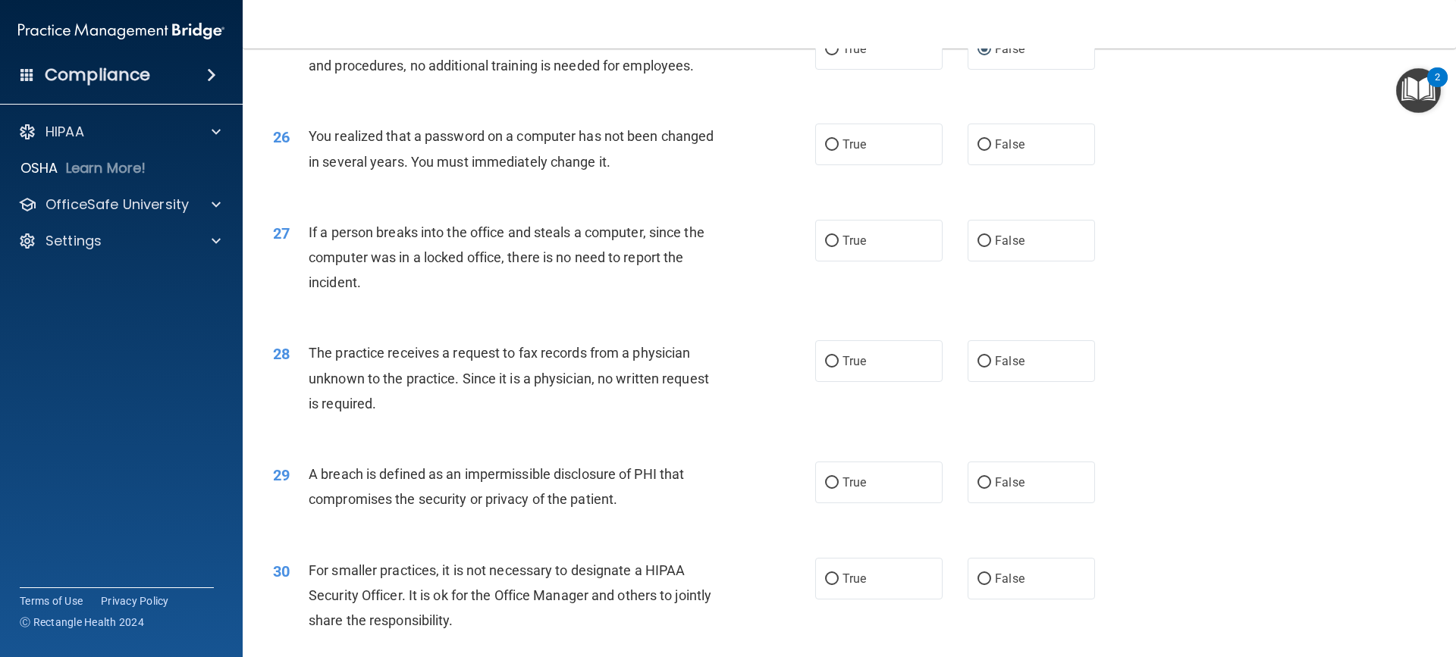
scroll to position [2805, 0]
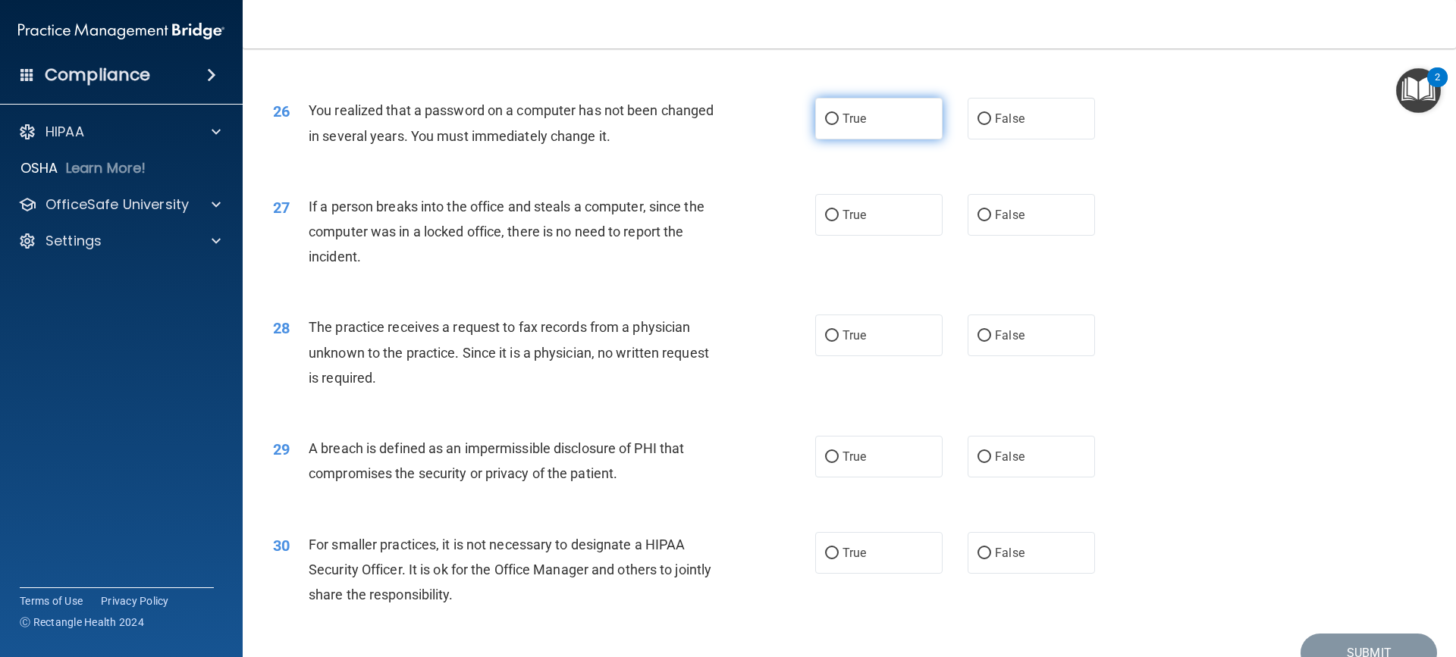
click at [827, 125] on input "True" at bounding box center [832, 119] width 14 height 11
radio input "true"
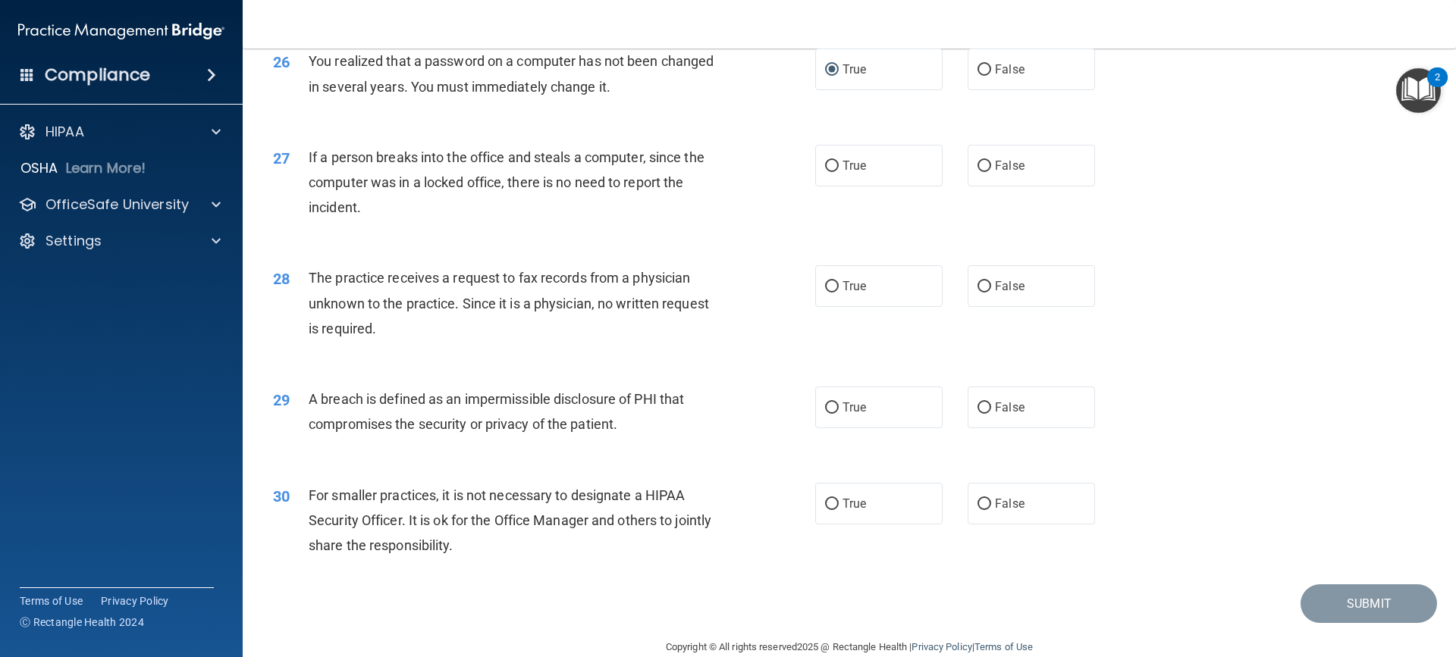
scroll to position [2881, 0]
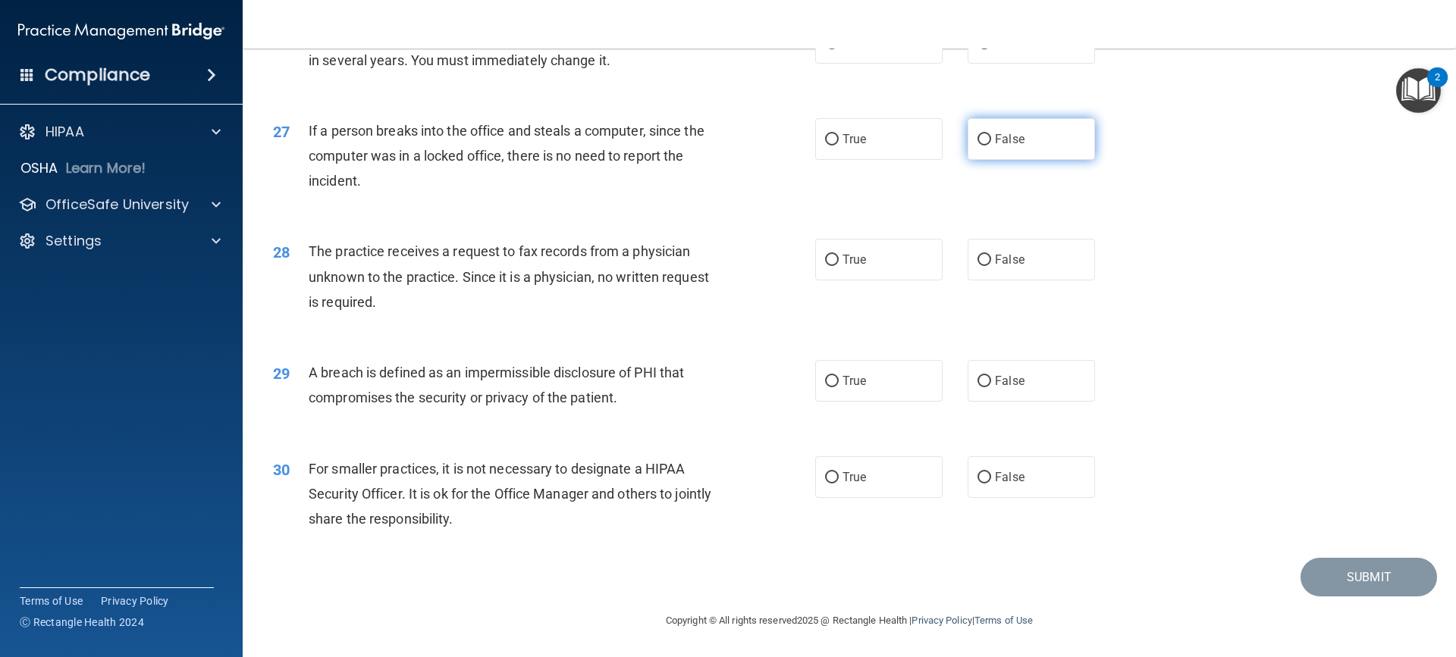
click at [977, 146] on input "False" at bounding box center [984, 139] width 14 height 11
radio input "true"
click at [978, 259] on input "False" at bounding box center [984, 260] width 14 height 11
radio input "true"
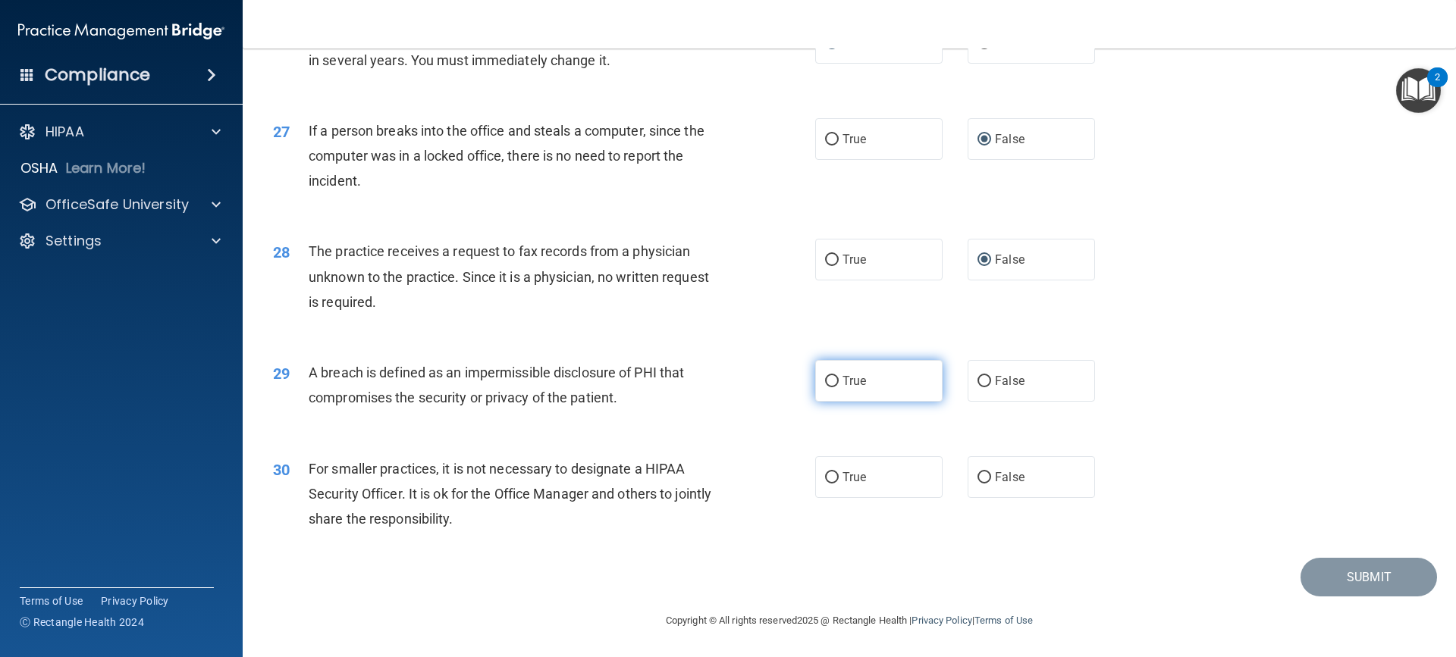
click at [826, 382] on input "True" at bounding box center [832, 381] width 14 height 11
radio input "true"
click at [825, 474] on input "True" at bounding box center [832, 477] width 14 height 11
radio input "true"
click at [1360, 390] on div "29 A breach is defined as an impermissible disclosure of PHI that compromises t…" at bounding box center [849, 389] width 1175 height 96
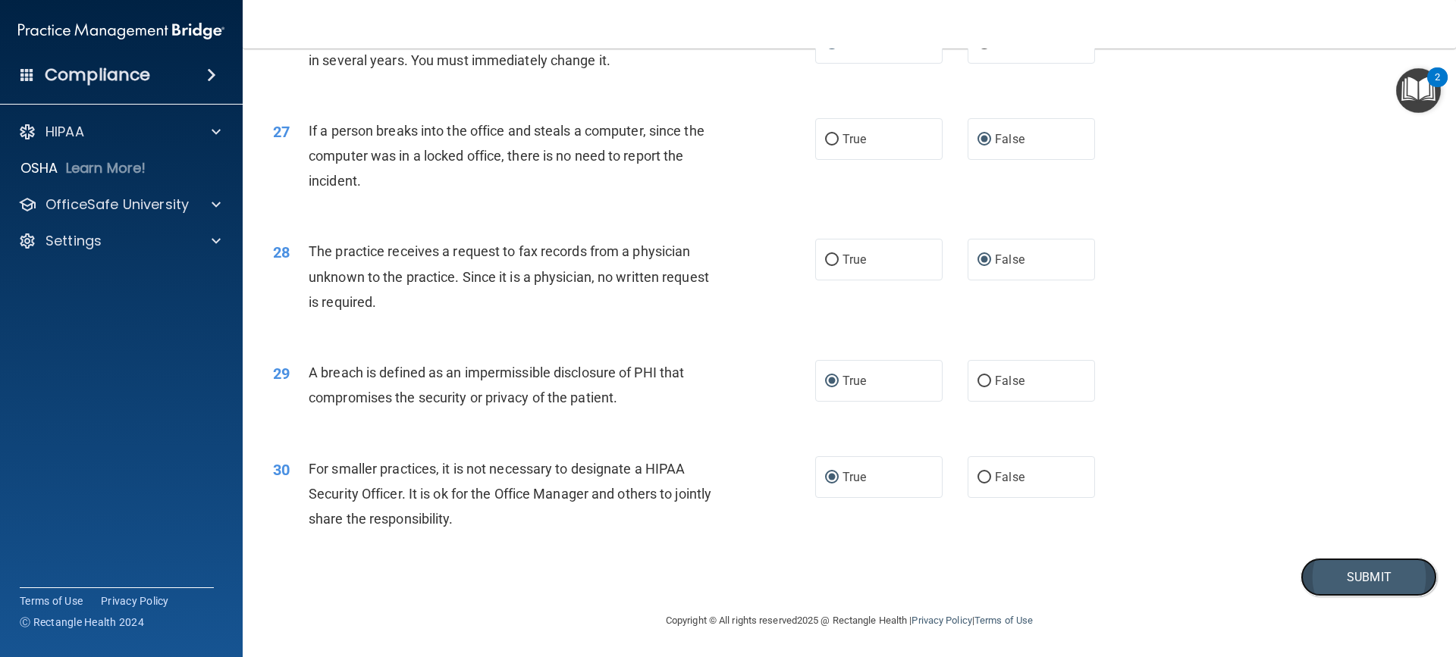
click at [1334, 573] on button "Submit" at bounding box center [1368, 577] width 136 height 39
click at [1353, 570] on button "Submit" at bounding box center [1368, 577] width 136 height 39
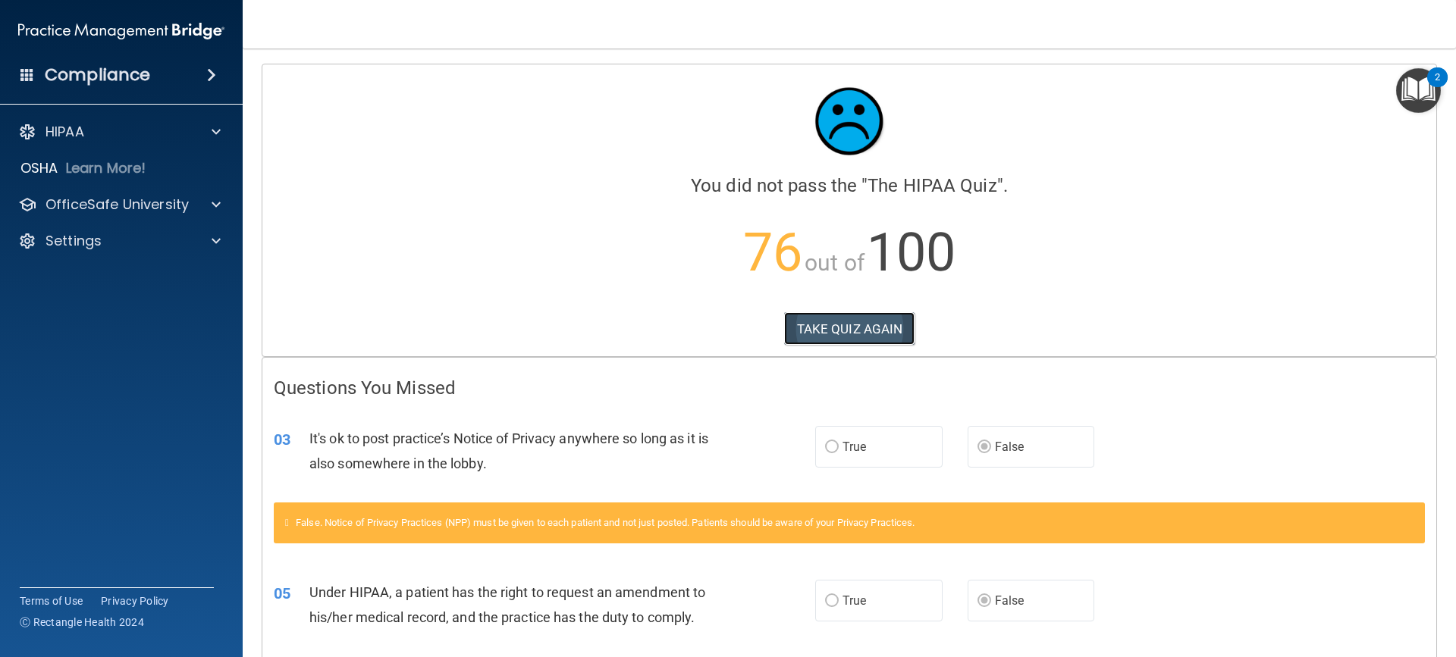
click at [851, 330] on button "TAKE QUIZ AGAIN" at bounding box center [849, 328] width 131 height 33
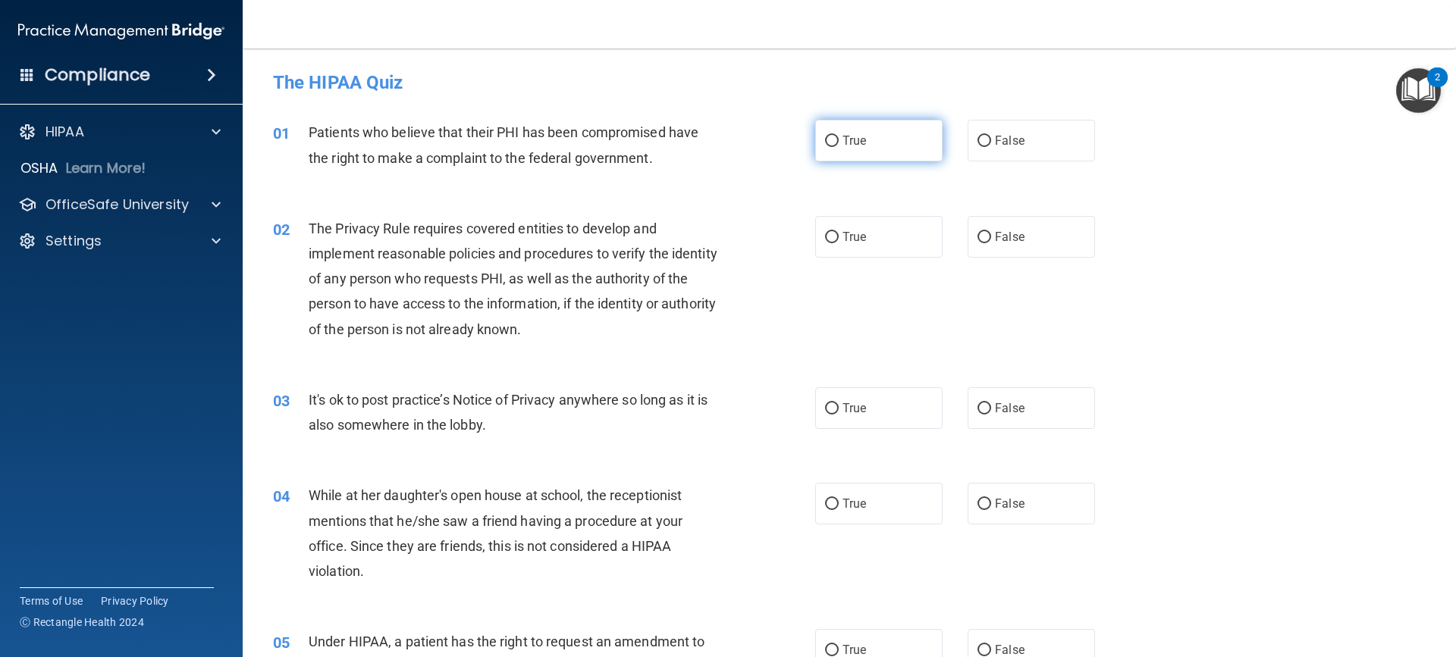
click at [818, 138] on label "True" at bounding box center [878, 141] width 127 height 42
click at [825, 138] on input "True" at bounding box center [832, 141] width 14 height 11
radio input "true"
